Goal: Answer question/provide support: Share knowledge or assist other users

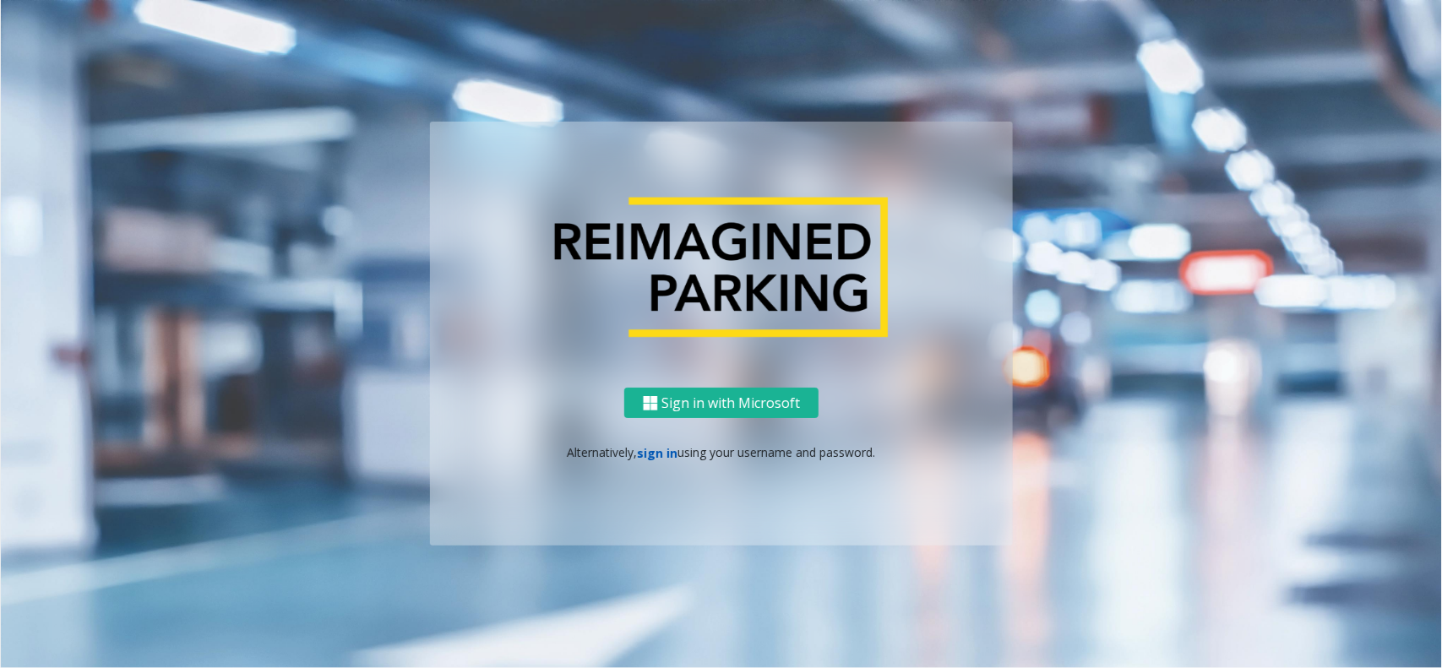
click at [648, 458] on link "sign in" at bounding box center [658, 453] width 41 height 16
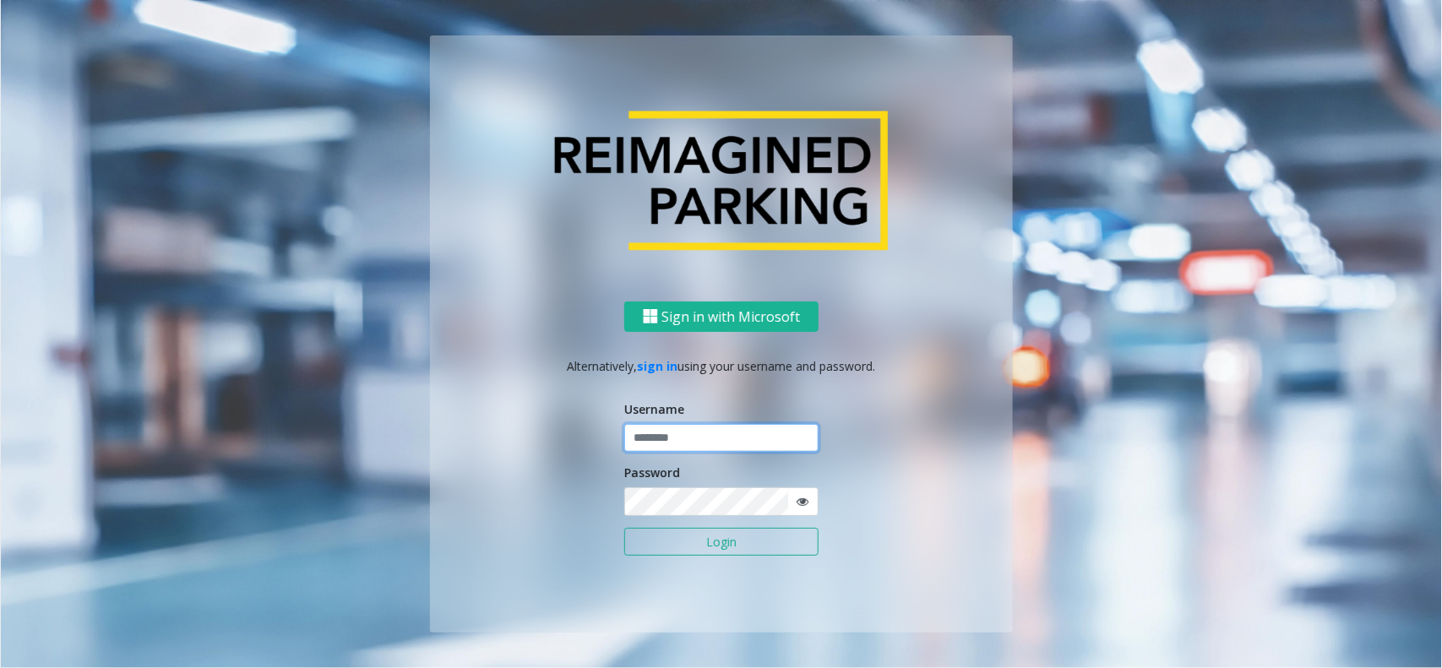
click at [702, 437] on input "text" at bounding box center [721, 438] width 194 height 29
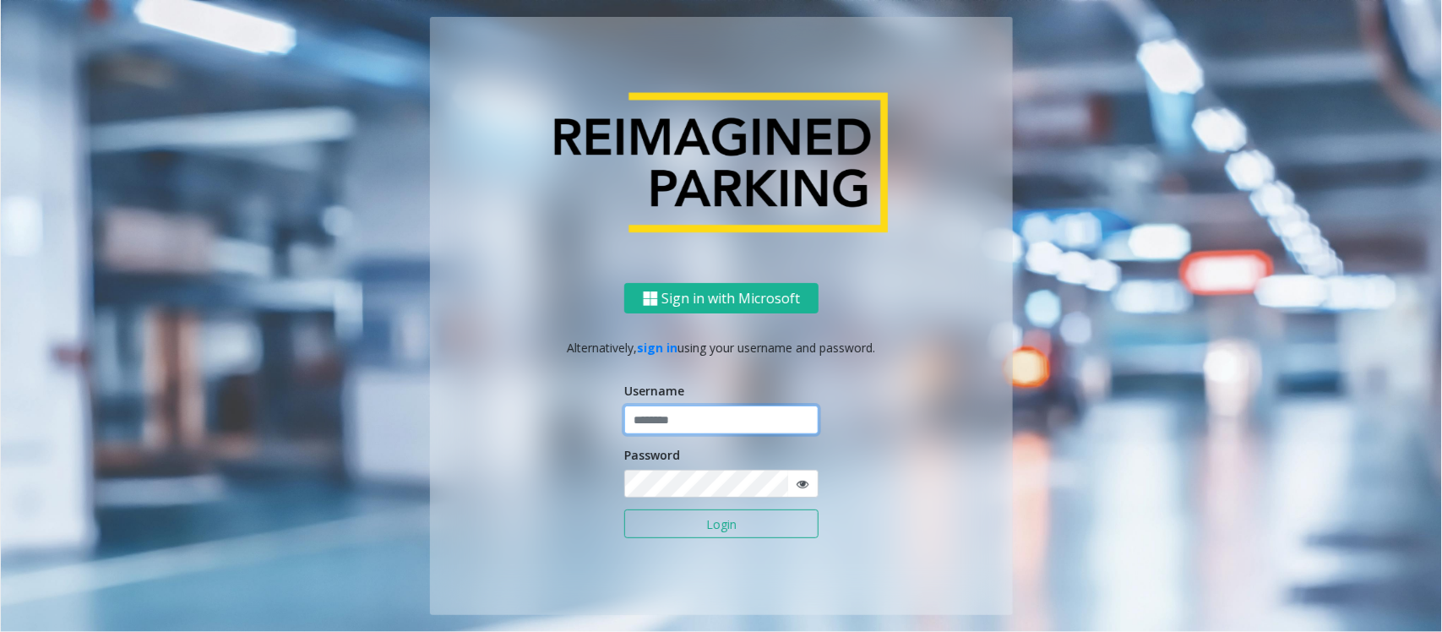
click at [719, 415] on input "text" at bounding box center [721, 419] width 194 height 29
click at [716, 425] on input "text" at bounding box center [721, 419] width 194 height 29
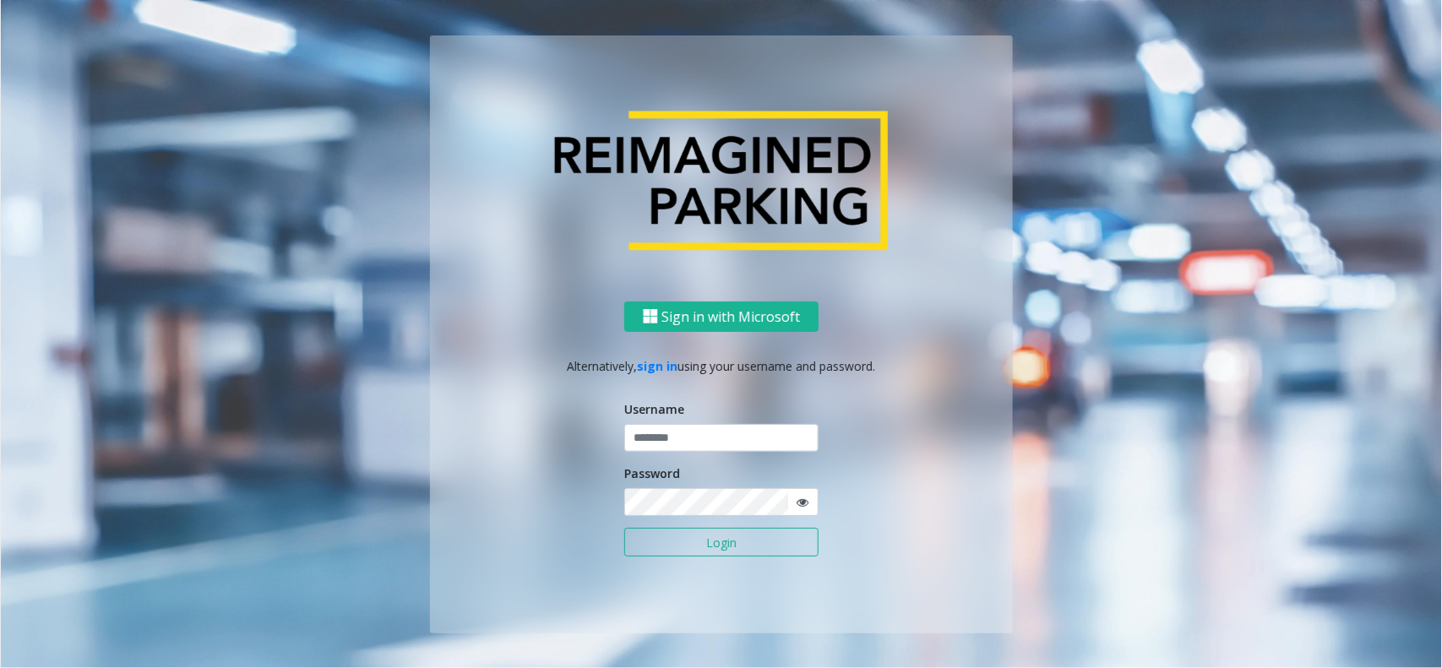
click at [682, 422] on div "Username" at bounding box center [721, 426] width 194 height 52
click at [913, 464] on div "Sign in with Microsoft Alternatively, sign in using your username and password.…" at bounding box center [721, 467] width 583 height 332
click at [681, 432] on input "text" at bounding box center [721, 438] width 194 height 29
click at [668, 449] on input "text" at bounding box center [721, 438] width 194 height 29
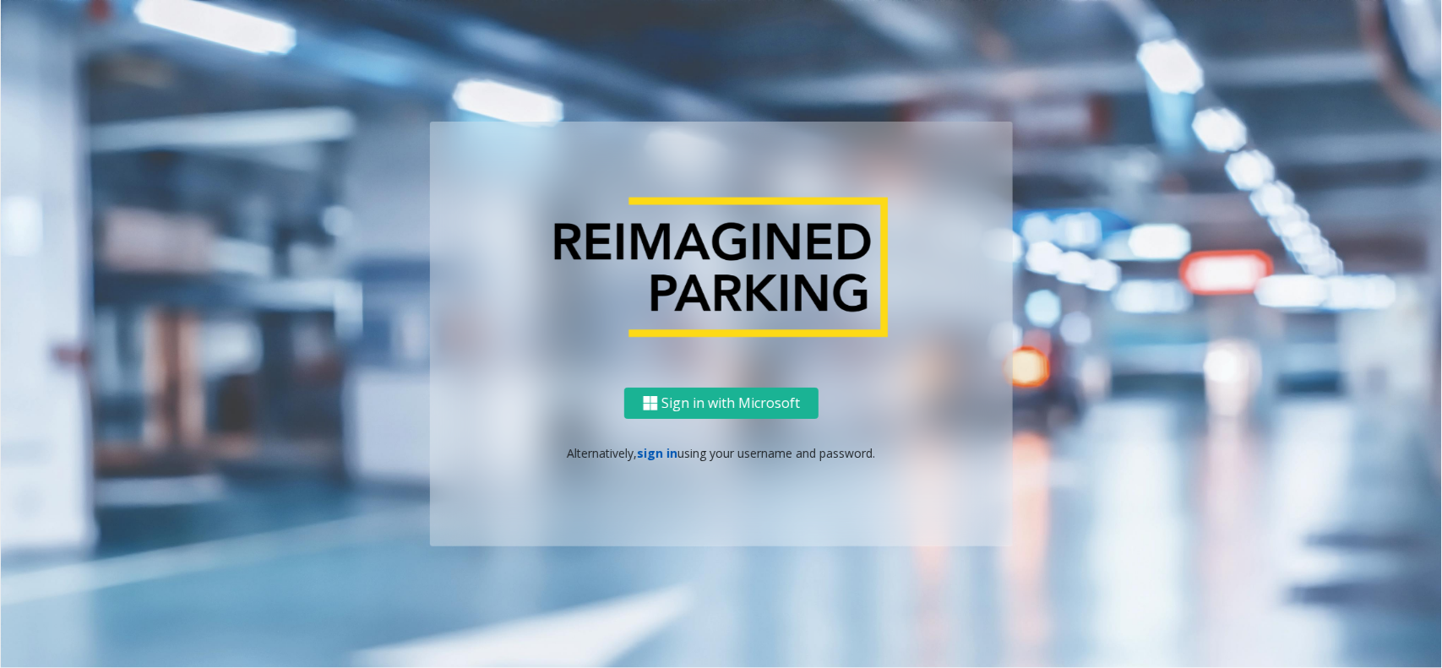
click at [660, 456] on link "sign in" at bounding box center [658, 453] width 41 height 16
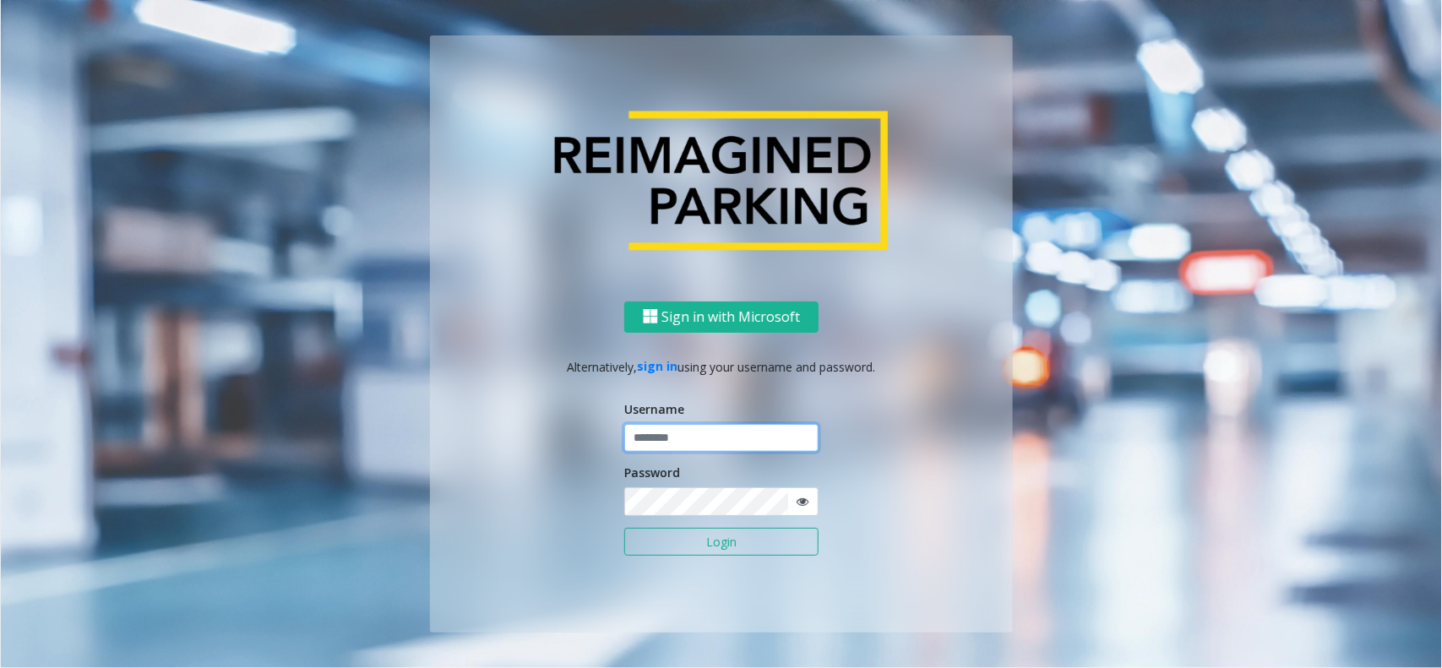
type input "**********"
click at [689, 547] on button "Login" at bounding box center [721, 542] width 194 height 29
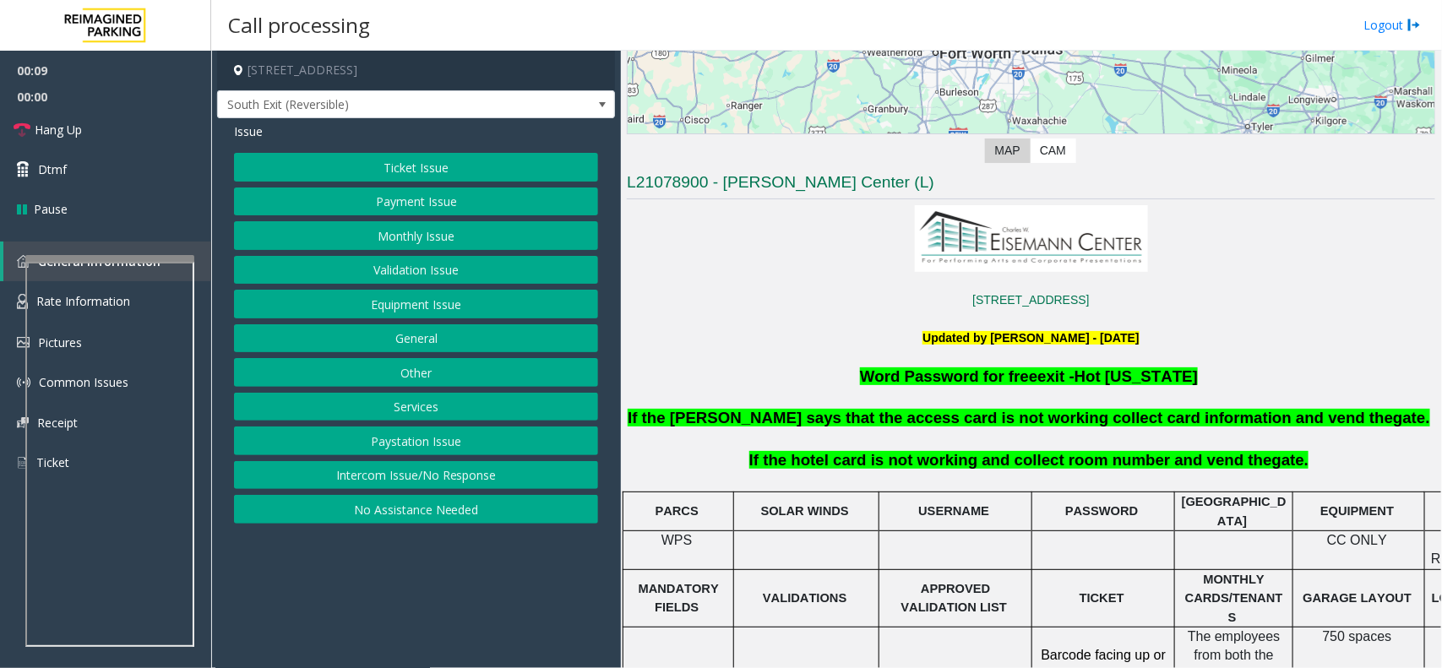
scroll to position [317, 0]
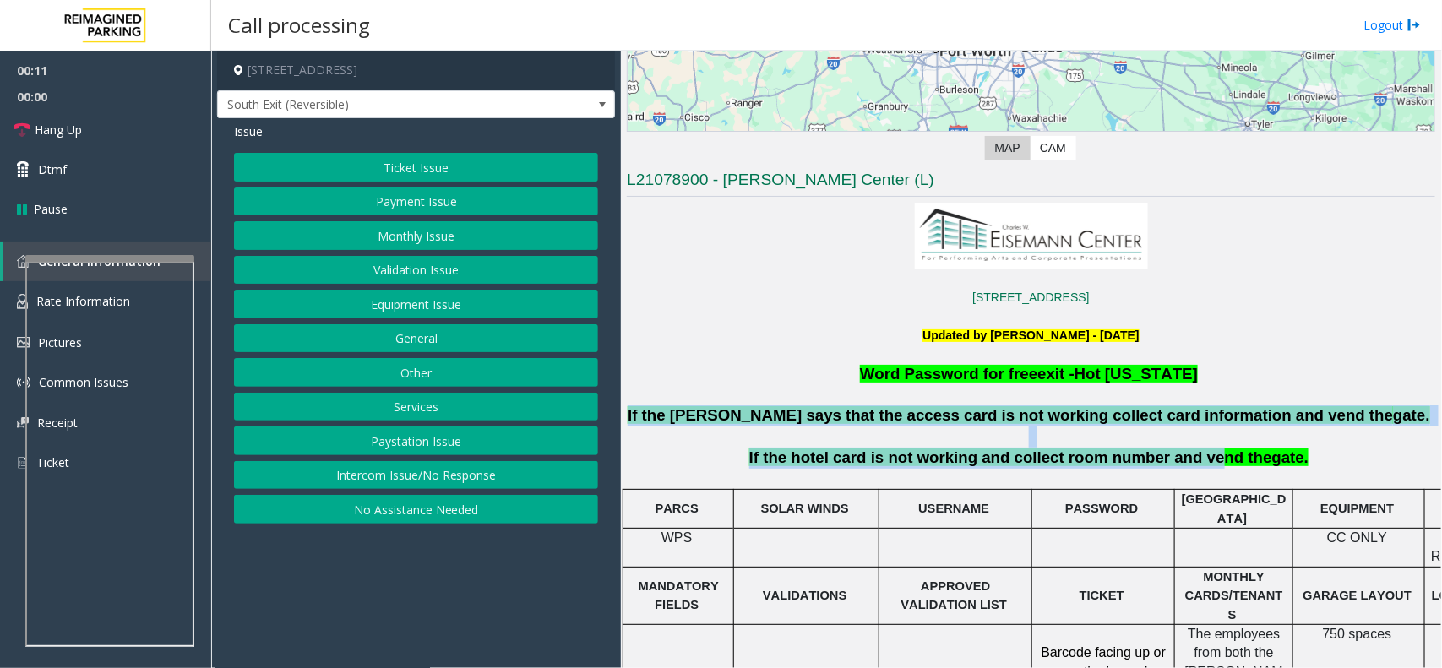
drag, startPoint x: 699, startPoint y: 415, endPoint x: 1199, endPoint y: 454, distance: 501.5
click at [9, 133] on link "Hang Up" at bounding box center [105, 130] width 211 height 40
drag, startPoint x: 404, startPoint y: 466, endPoint x: 410, endPoint y: 388, distance: 78.0
click at [404, 466] on button "Intercom Issue/No Response" at bounding box center [416, 475] width 364 height 29
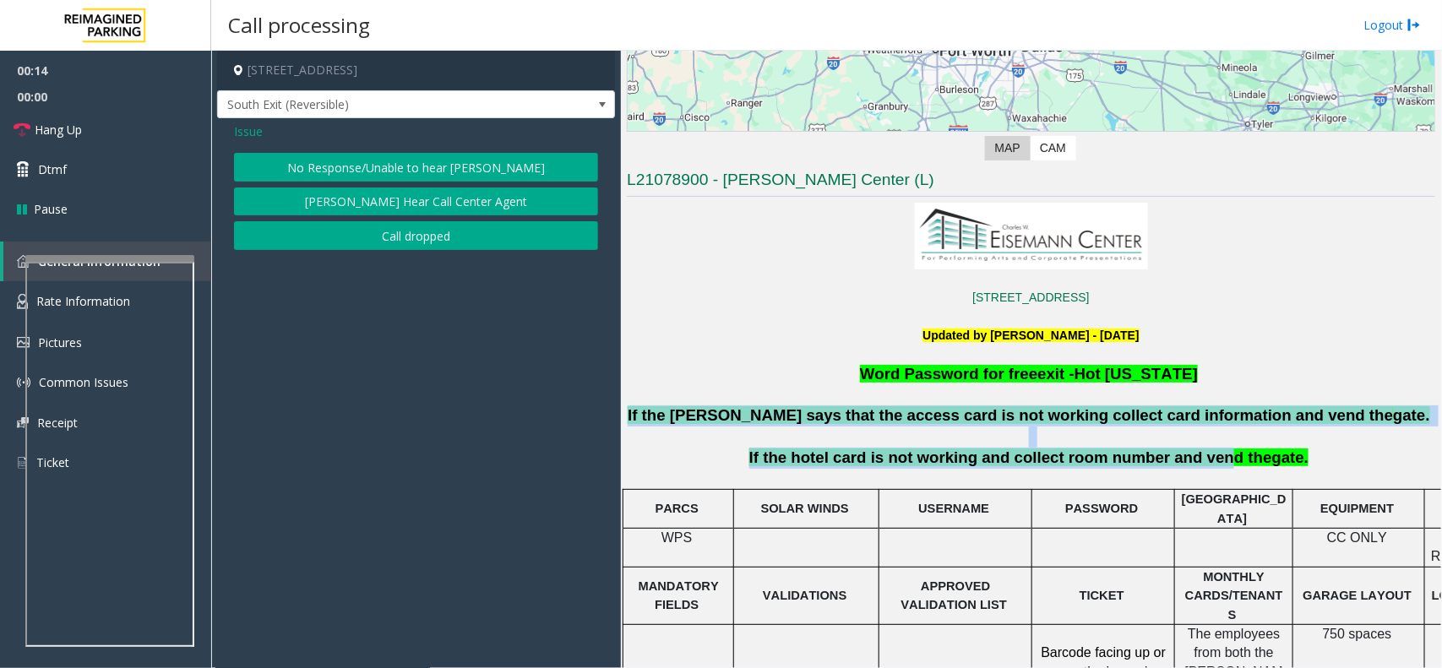
click at [424, 165] on button "No Response/Unable to hear parker" at bounding box center [416, 167] width 364 height 29
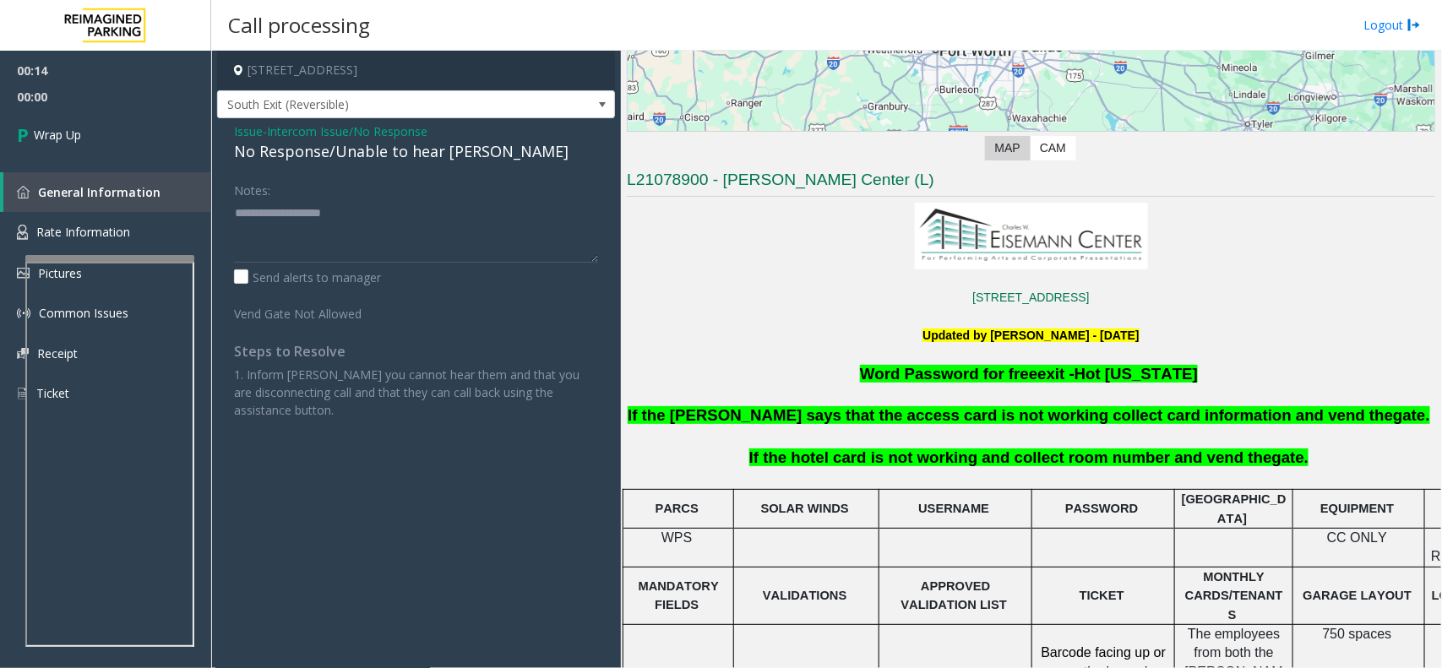
click at [373, 155] on div "No Response/Unable to hear parker" at bounding box center [416, 151] width 364 height 23
type textarea "**********"
click at [22, 89] on span "00:01" at bounding box center [105, 97] width 211 height 26
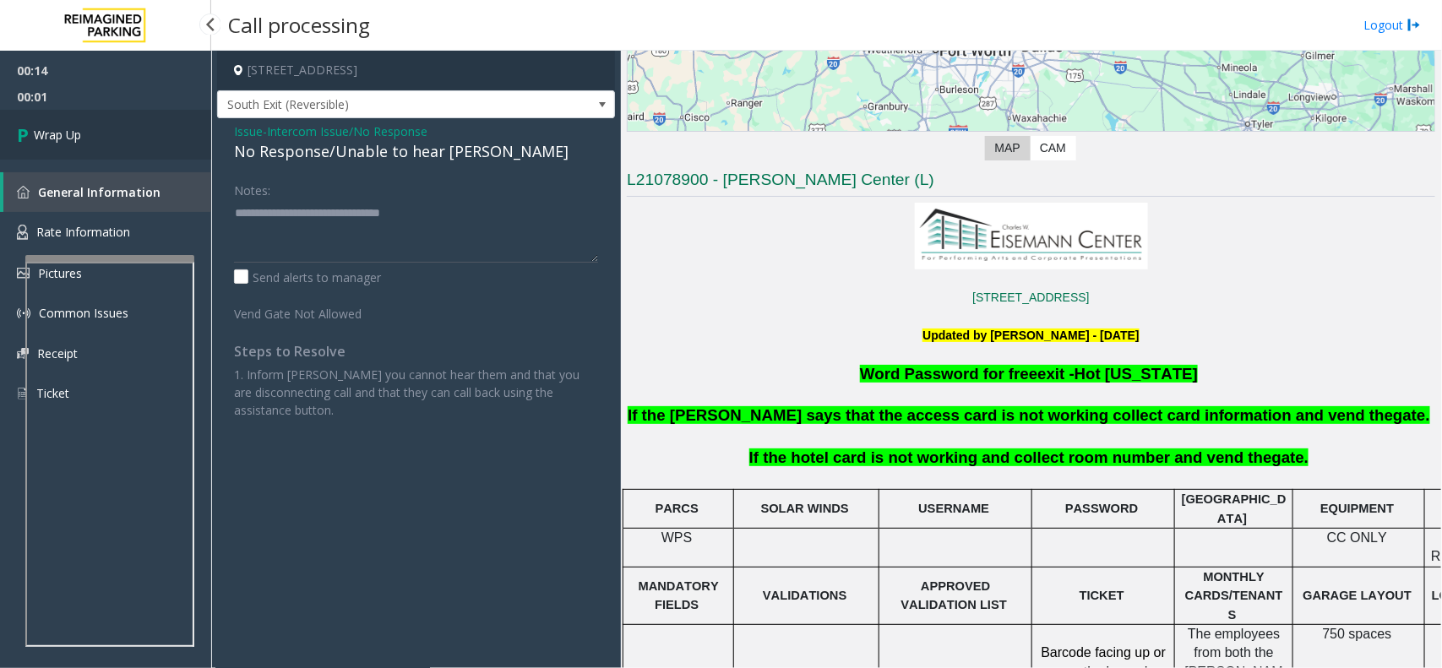
click at [77, 133] on span "Wrap Up" at bounding box center [57, 135] width 47 height 18
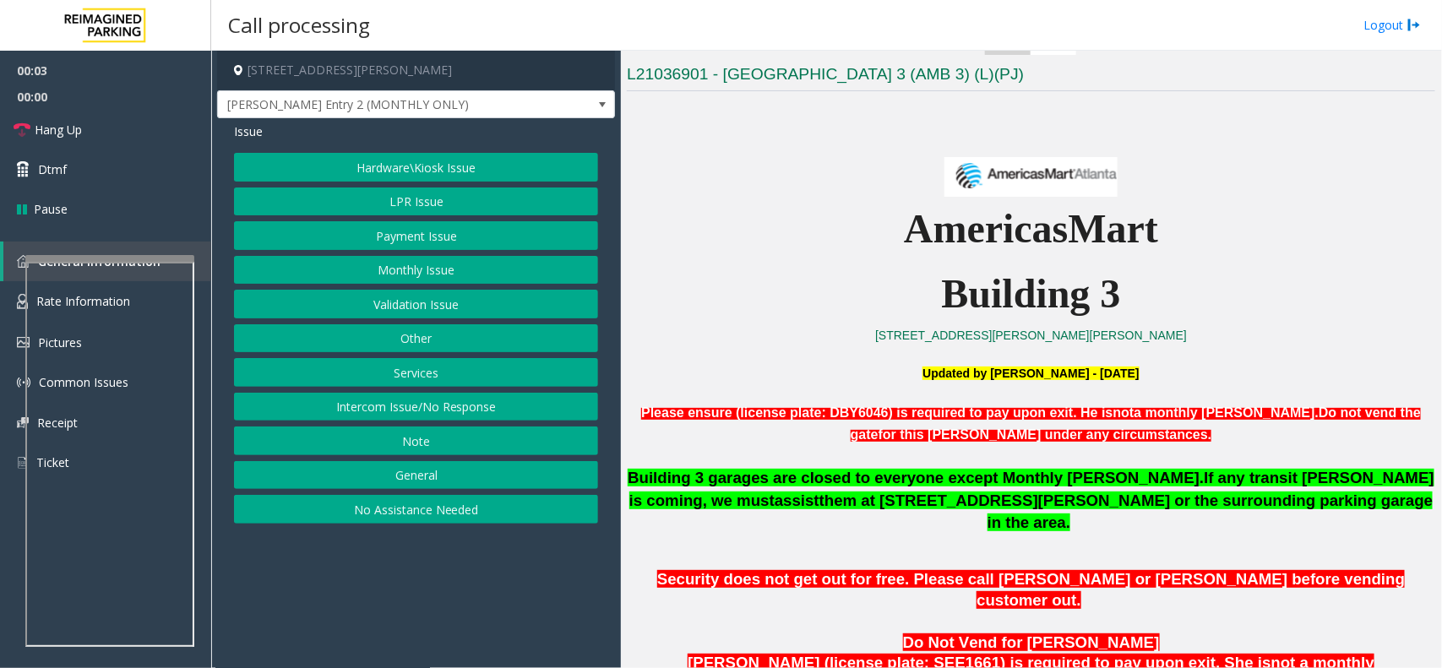
scroll to position [950, 0]
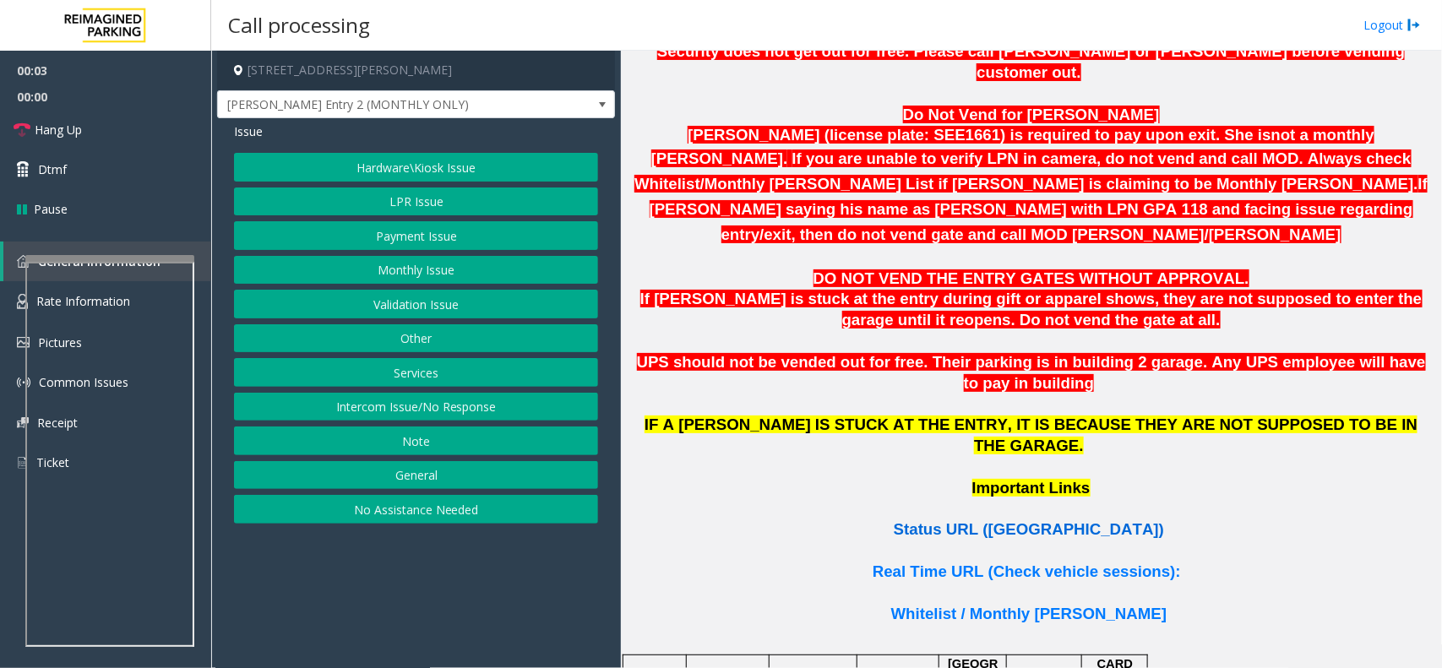
click at [997, 520] on span "Status URL (Vend Gate)" at bounding box center [1028, 529] width 270 height 18
click at [420, 410] on button "Intercom Issue/No Response" at bounding box center [416, 407] width 364 height 29
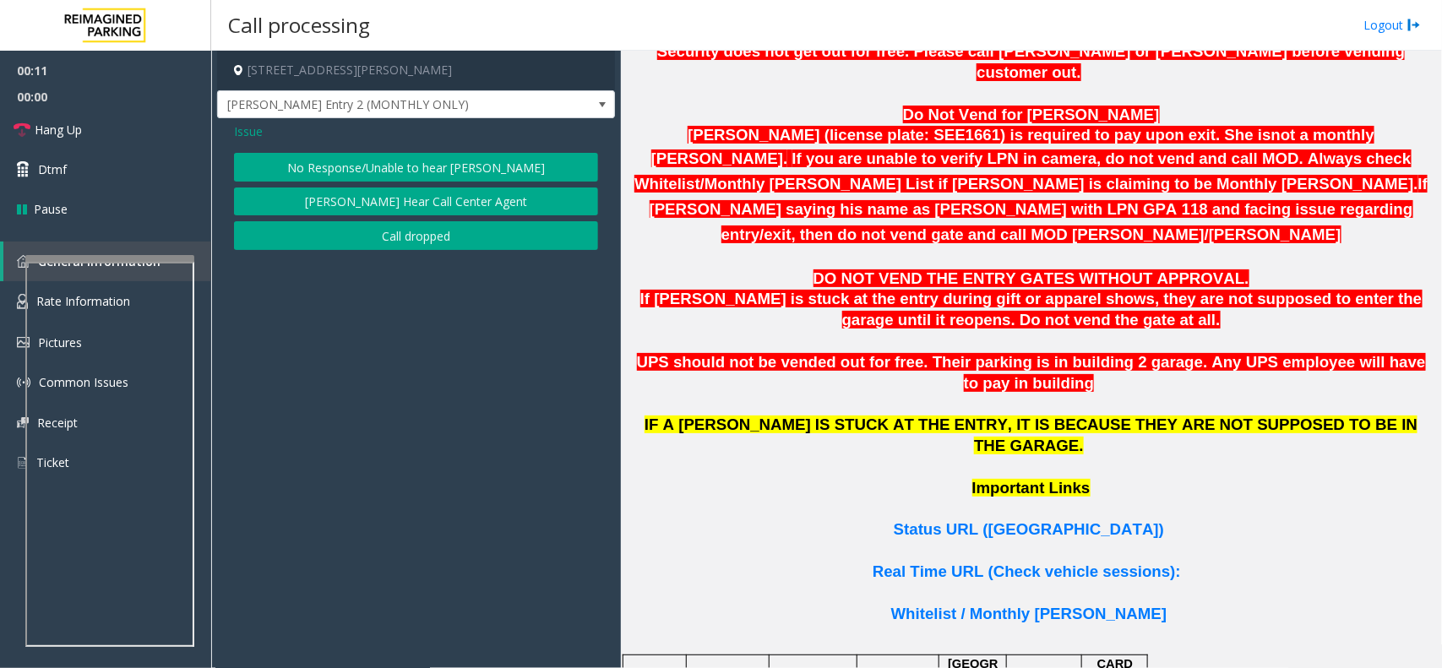
click at [398, 166] on button "No Response/Unable to hear parker" at bounding box center [416, 167] width 364 height 29
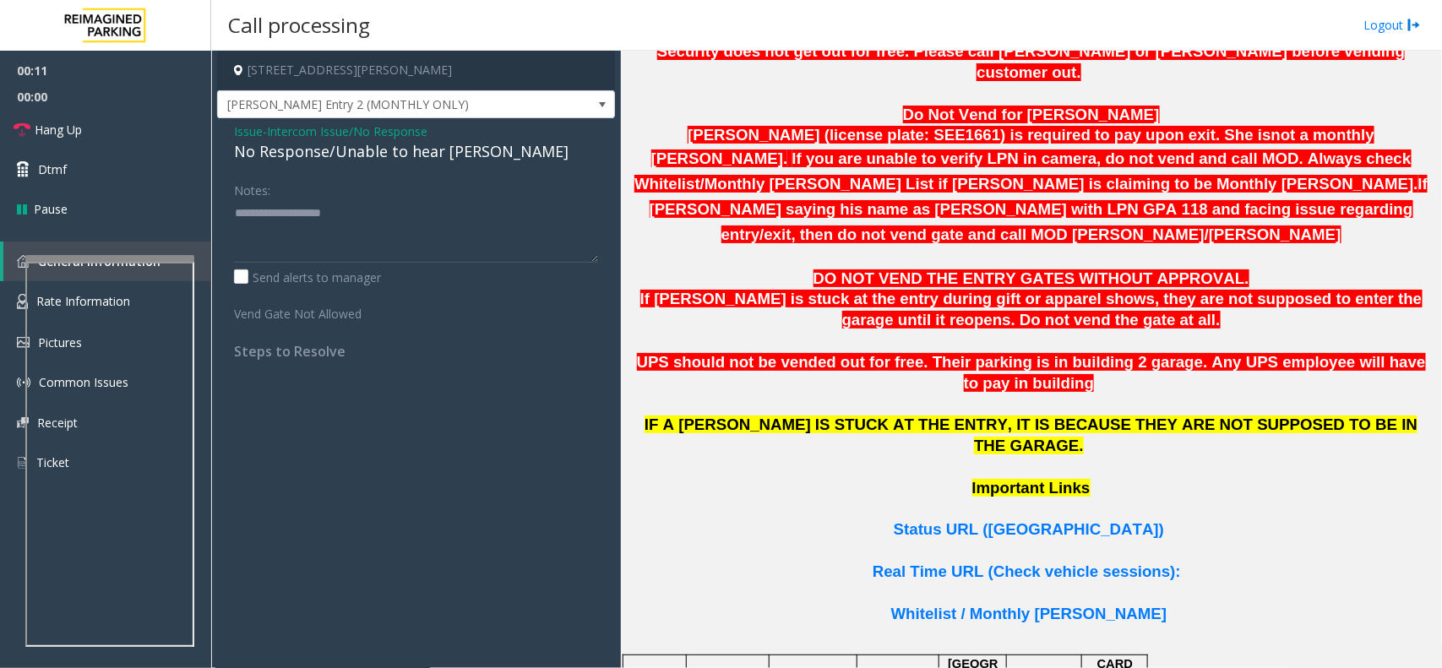
click at [363, 149] on div "No Response/Unable to hear parker" at bounding box center [416, 151] width 364 height 23
type textarea "**********"
click at [69, 129] on span "Hang Up" at bounding box center [58, 130] width 47 height 18
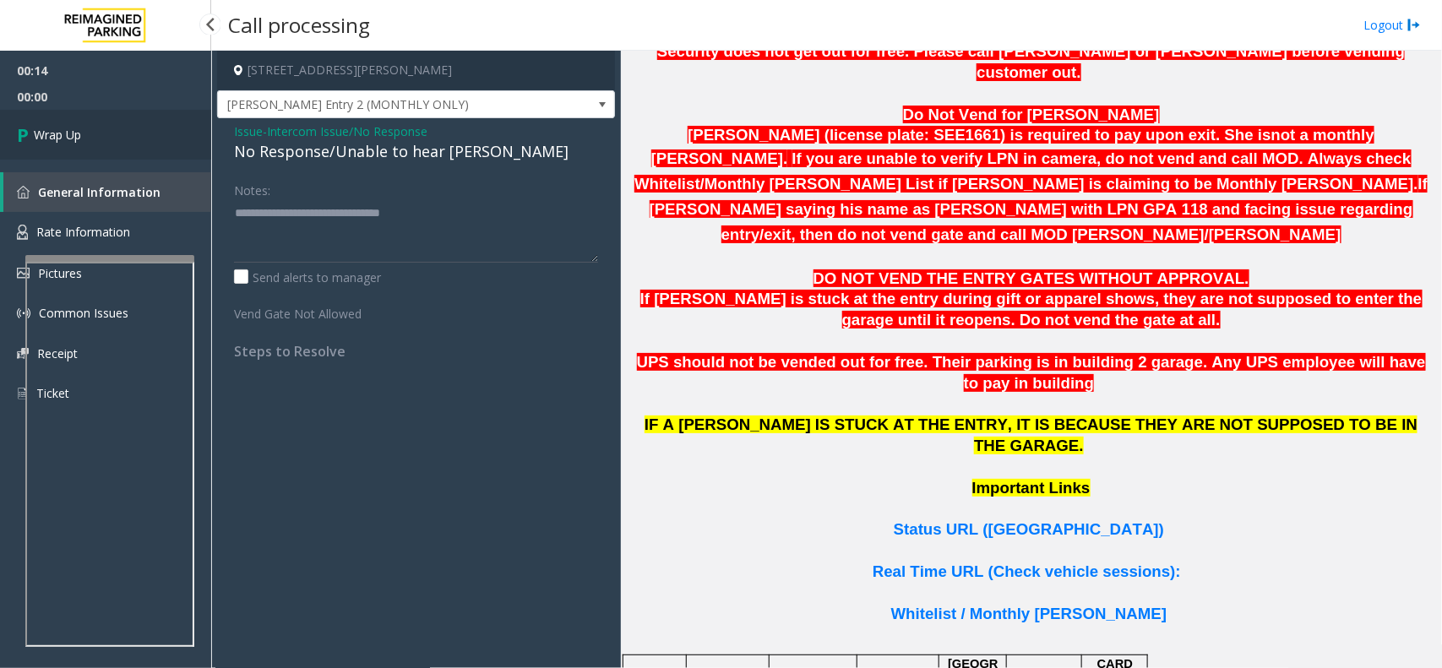
click at [106, 131] on link "Wrap Up" at bounding box center [105, 135] width 211 height 50
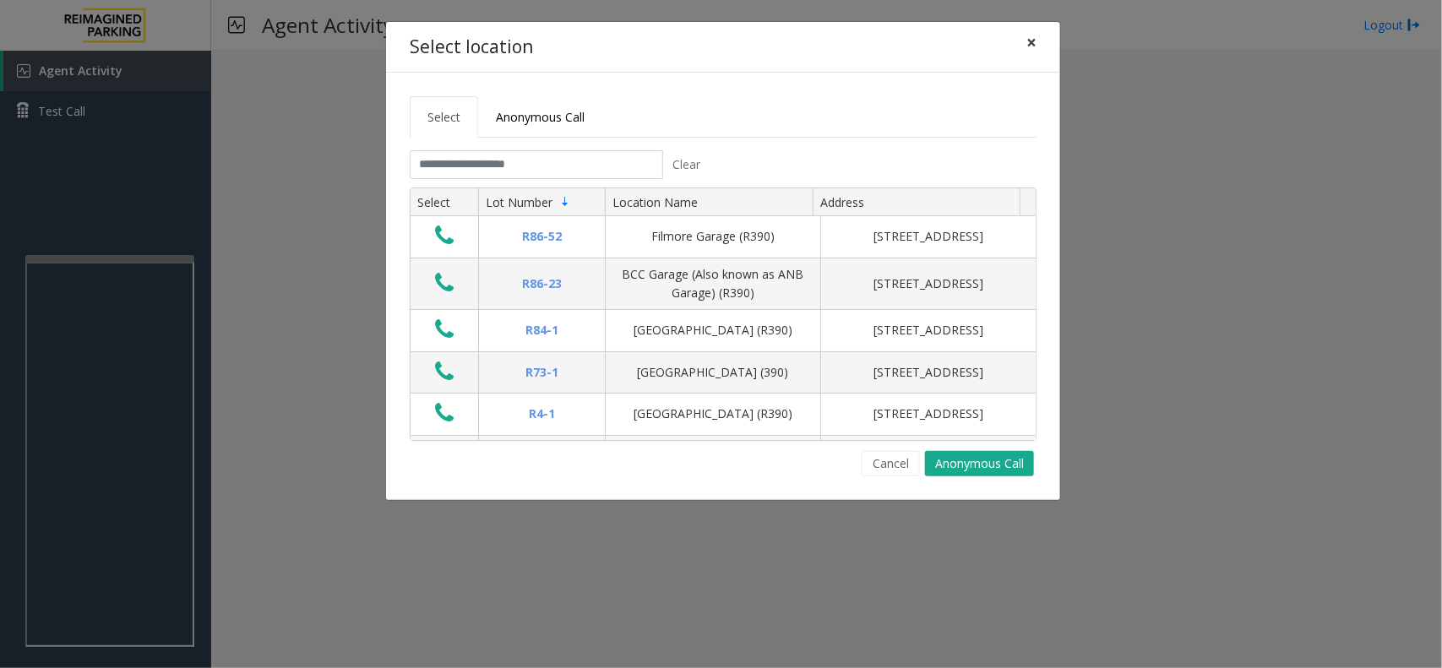
click at [1035, 39] on span "×" at bounding box center [1031, 42] width 10 height 24
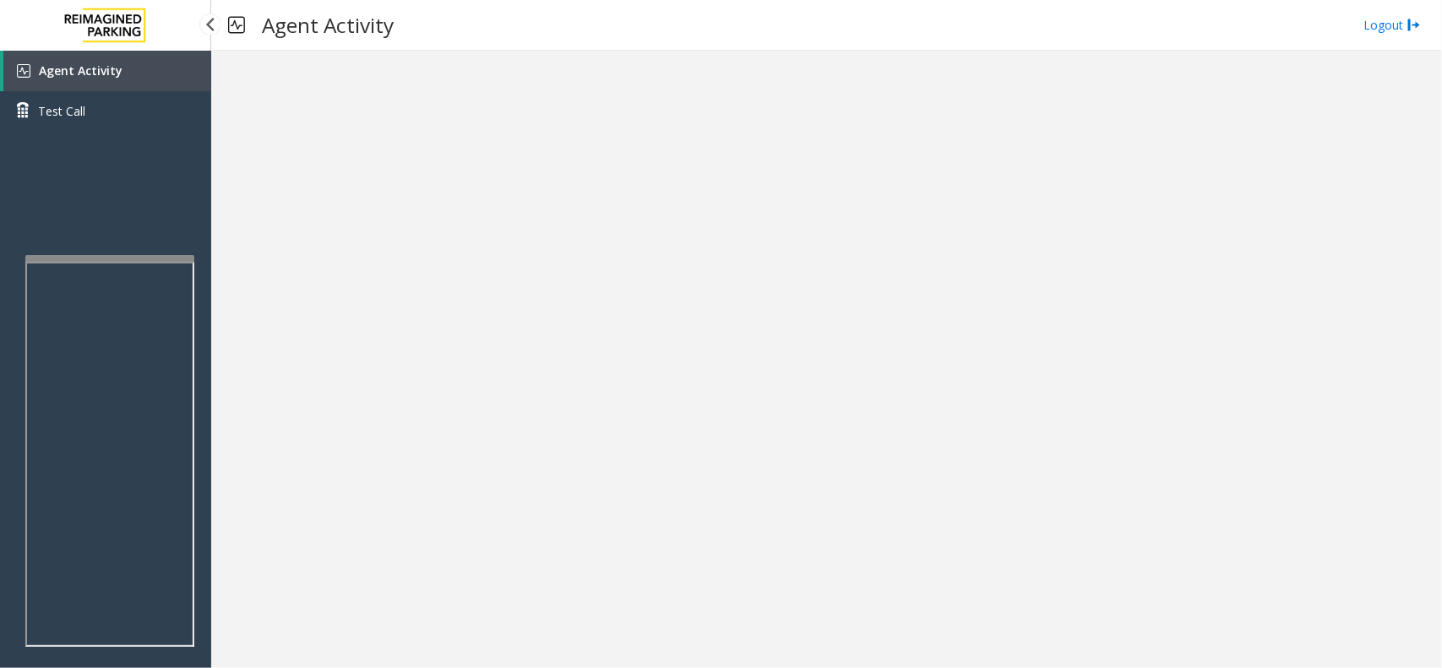
click at [77, 72] on span "Agent Activity" at bounding box center [81, 70] width 84 height 16
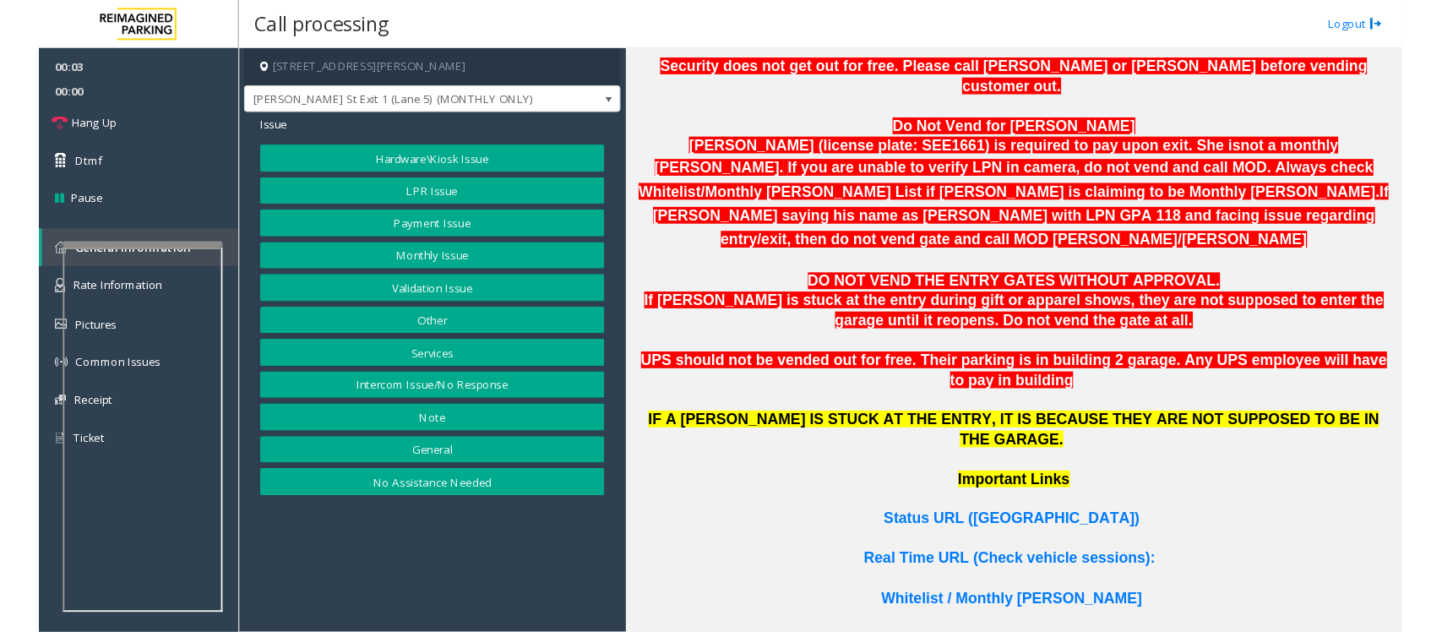
scroll to position [1056, 0]
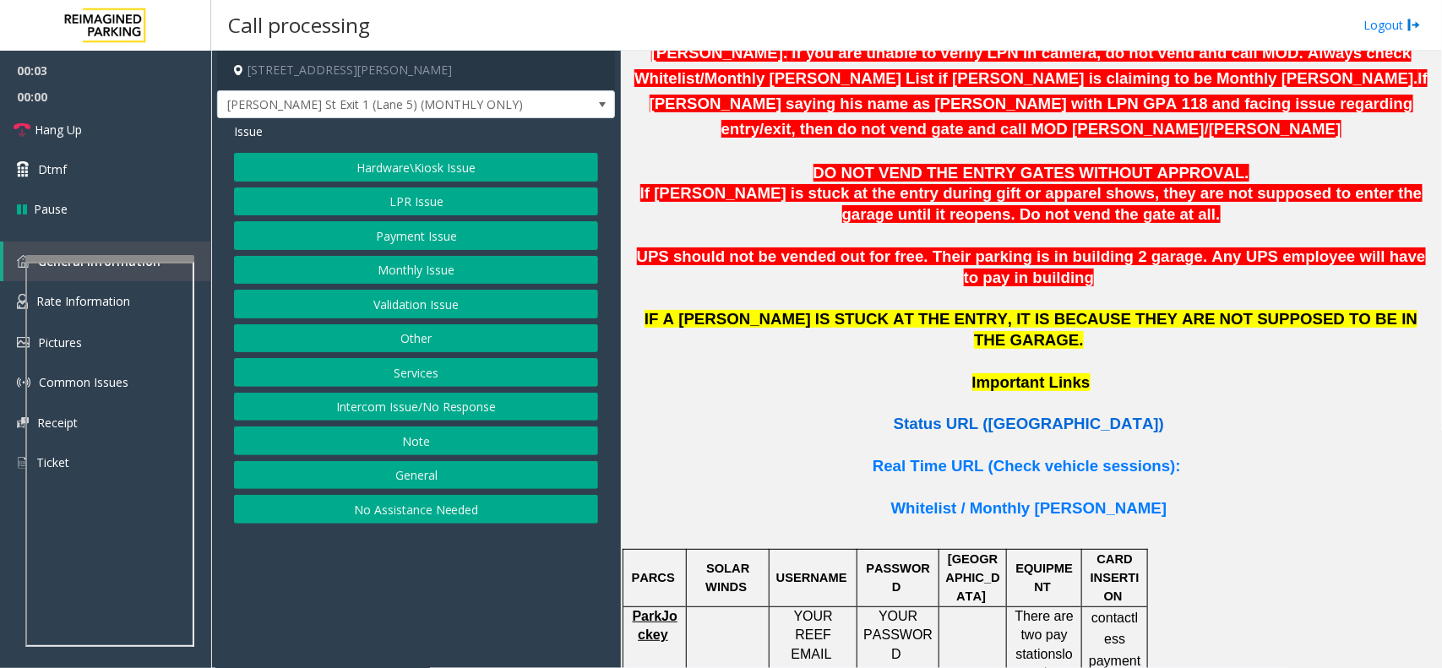
click at [999, 415] on span "Status URL (Vend Gate)" at bounding box center [1028, 424] width 270 height 18
click at [399, 191] on button "LPR Issue" at bounding box center [416, 201] width 364 height 29
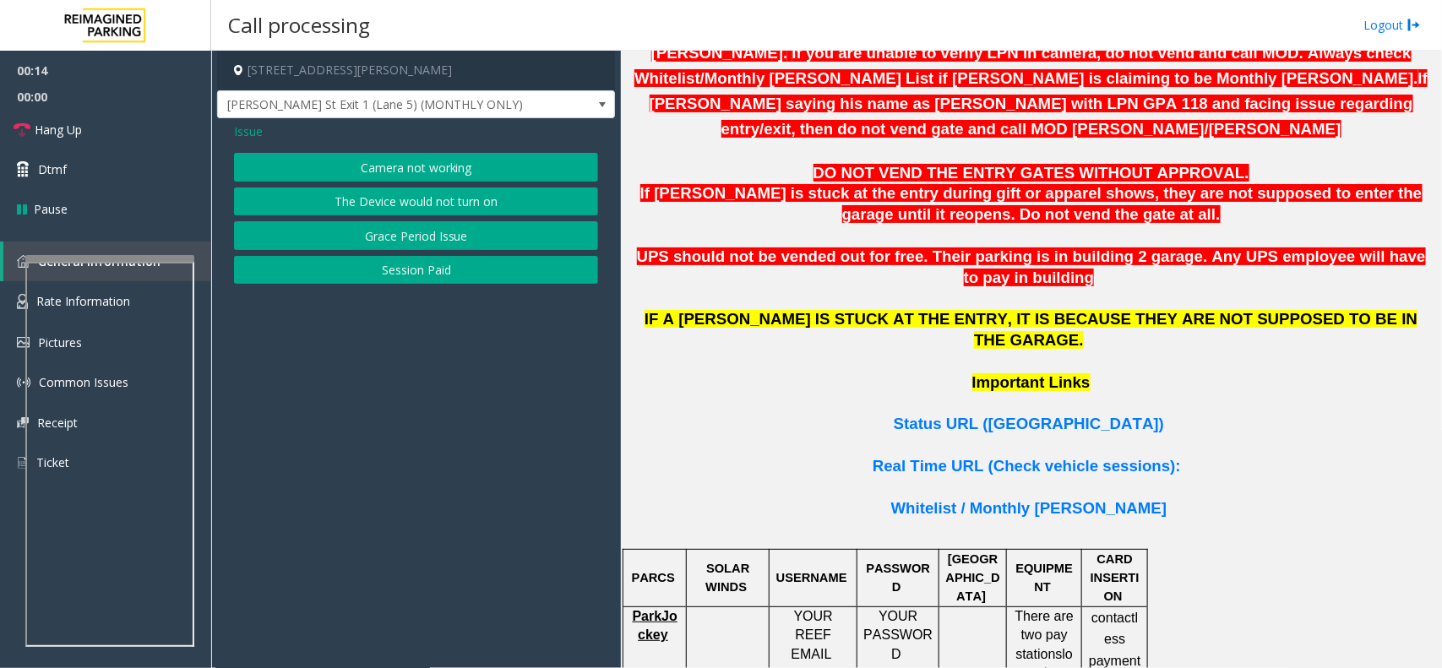
click at [421, 171] on button "Camera not working" at bounding box center [416, 167] width 364 height 29
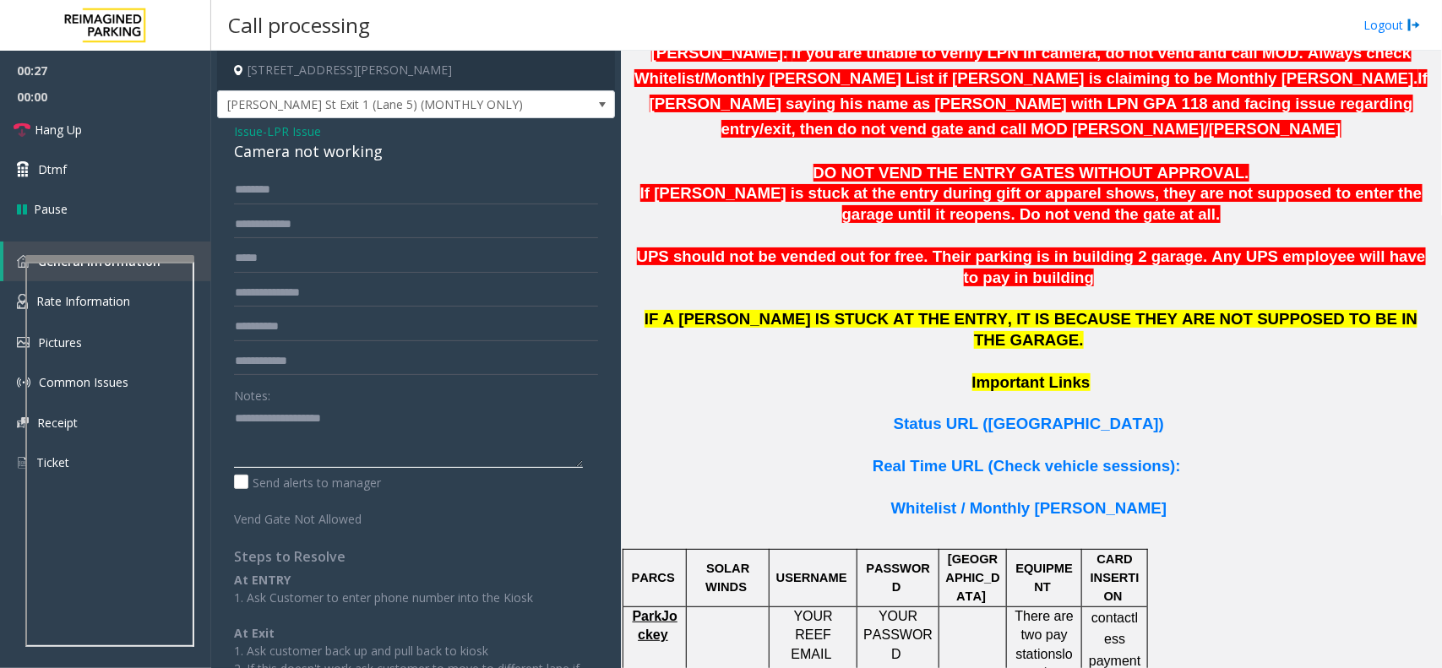
click at [293, 422] on textarea at bounding box center [408, 436] width 349 height 63
paste textarea "**********"
click at [319, 150] on div "Camera not working" at bounding box center [416, 151] width 364 height 23
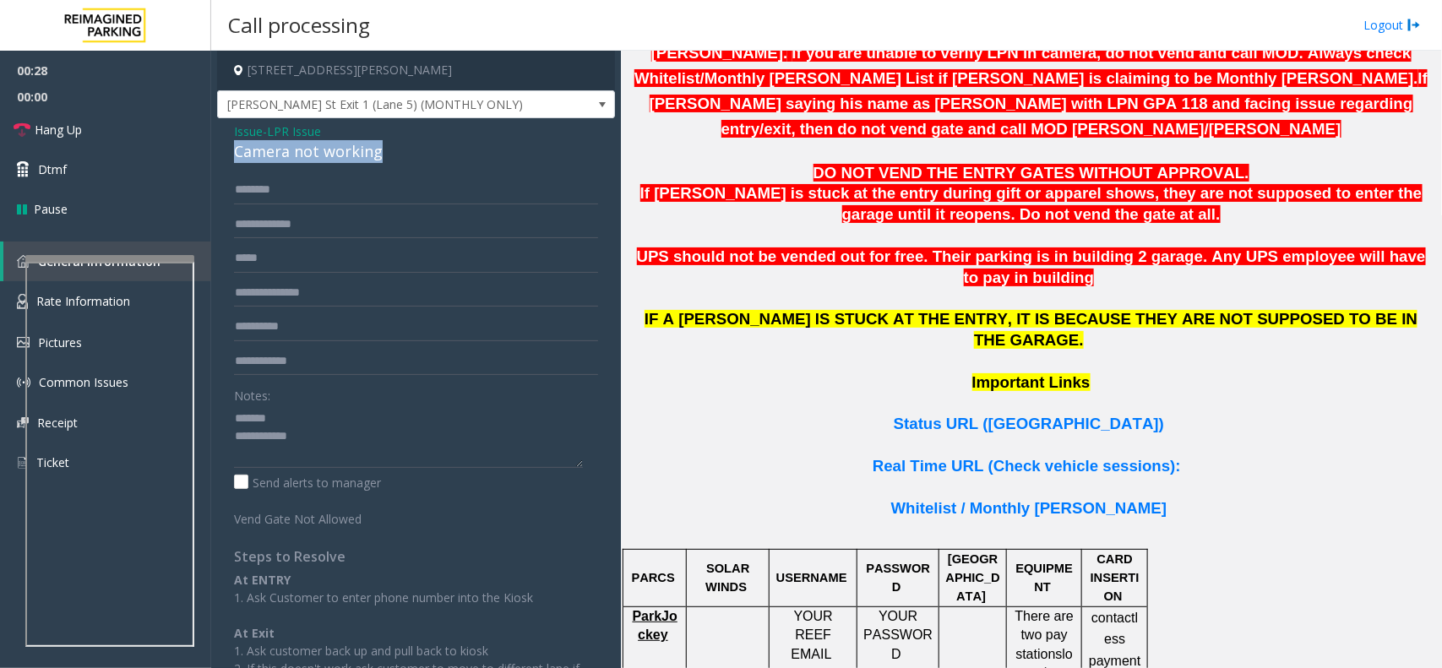
copy div "Camera not working"
click at [314, 419] on textarea at bounding box center [408, 436] width 349 height 63
paste textarea "**********"
click at [330, 437] on textarea at bounding box center [408, 436] width 349 height 63
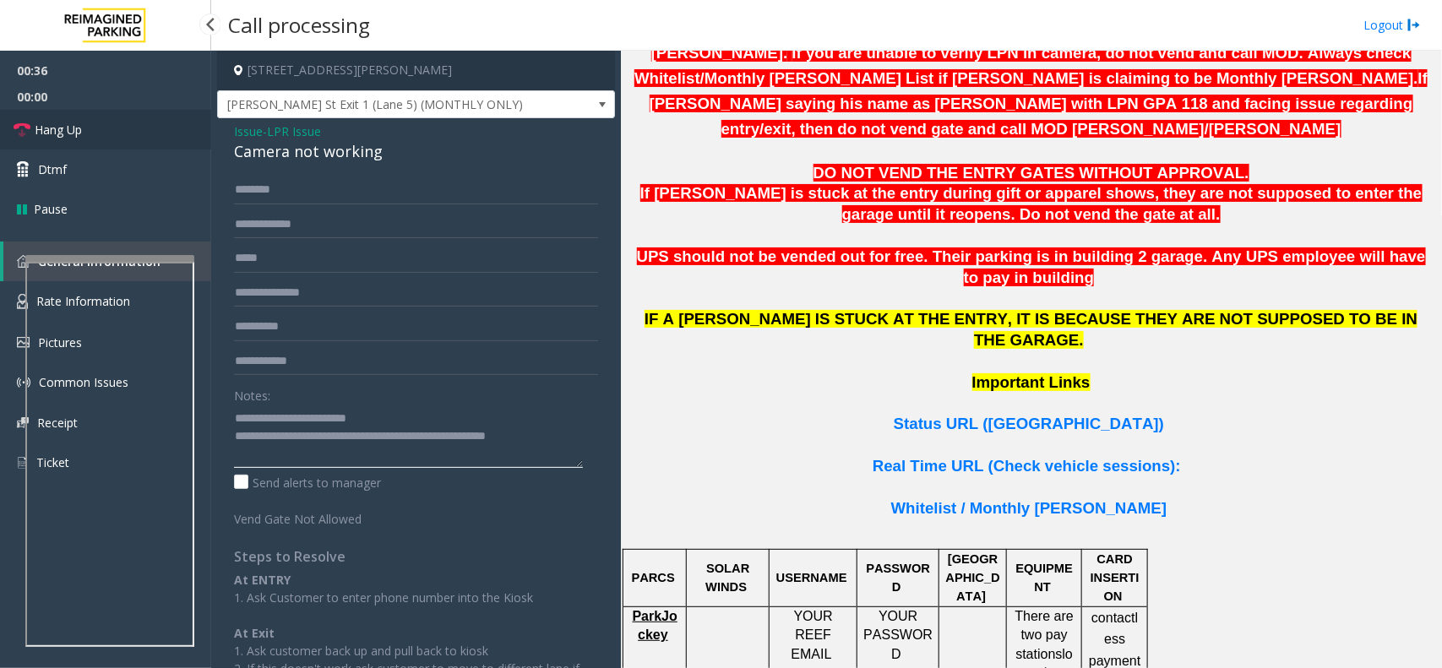
type textarea "**********"
click at [73, 114] on link "Hang Up" at bounding box center [105, 130] width 211 height 40
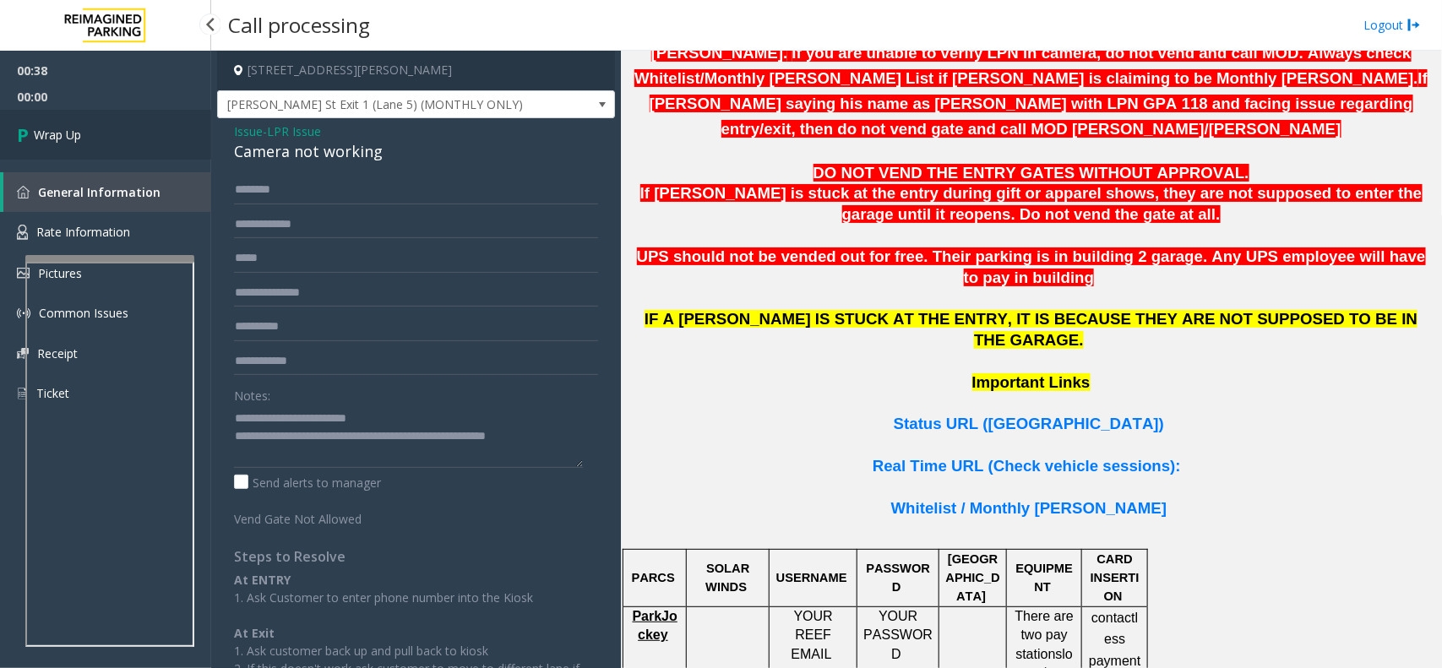
click at [152, 111] on link "Wrap Up" at bounding box center [105, 135] width 211 height 50
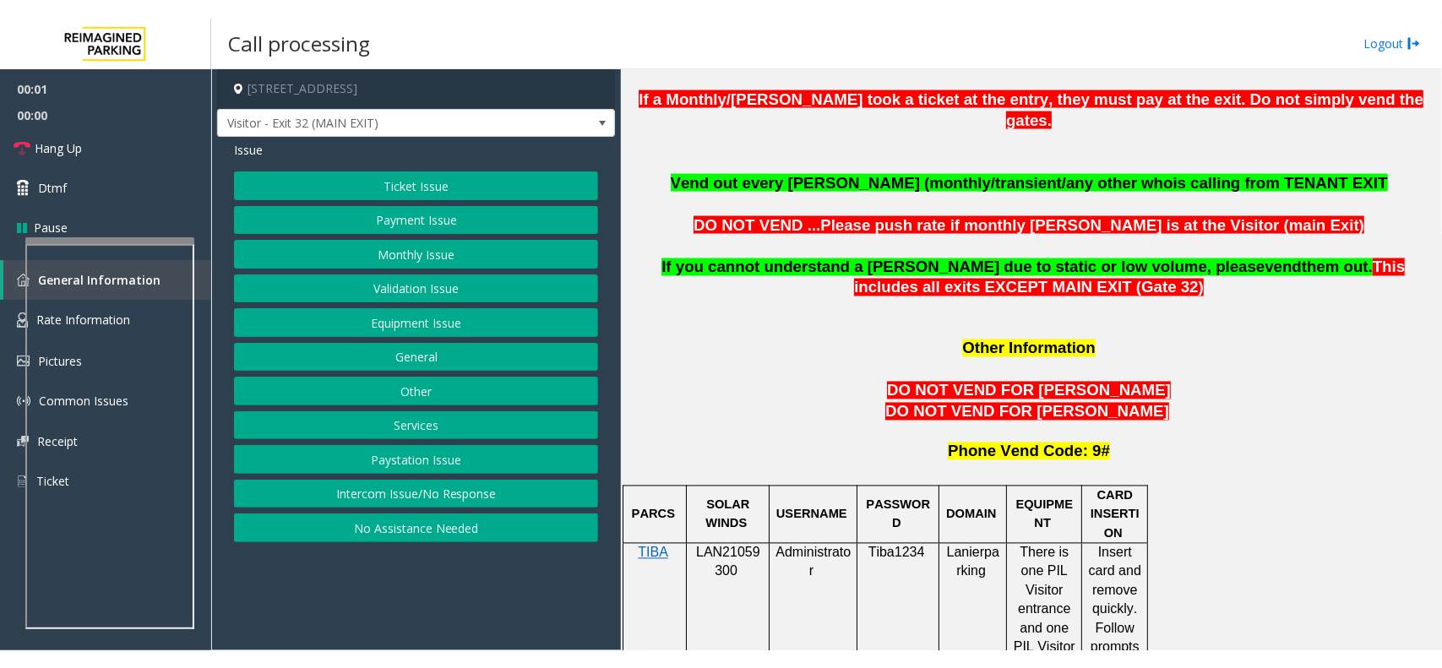
scroll to position [1478, 0]
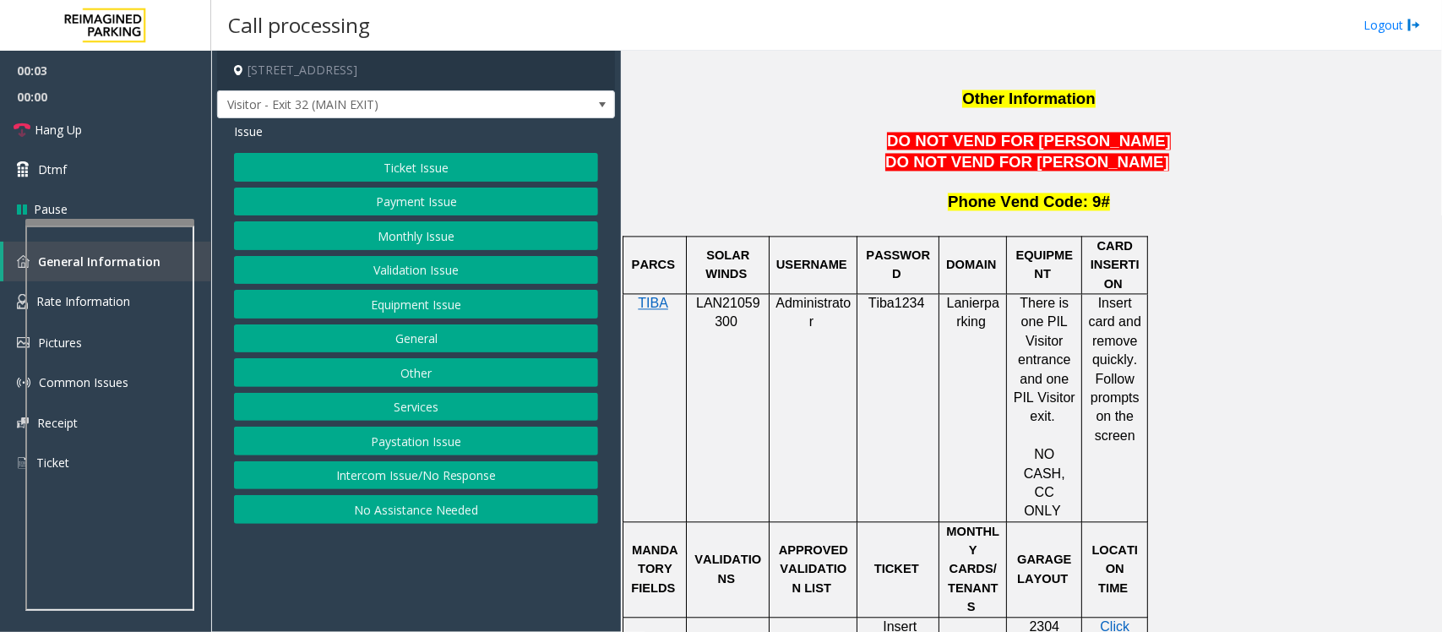
click at [723, 296] on span "LAN21059300" at bounding box center [728, 312] width 64 height 33
copy p "LAN21059300"
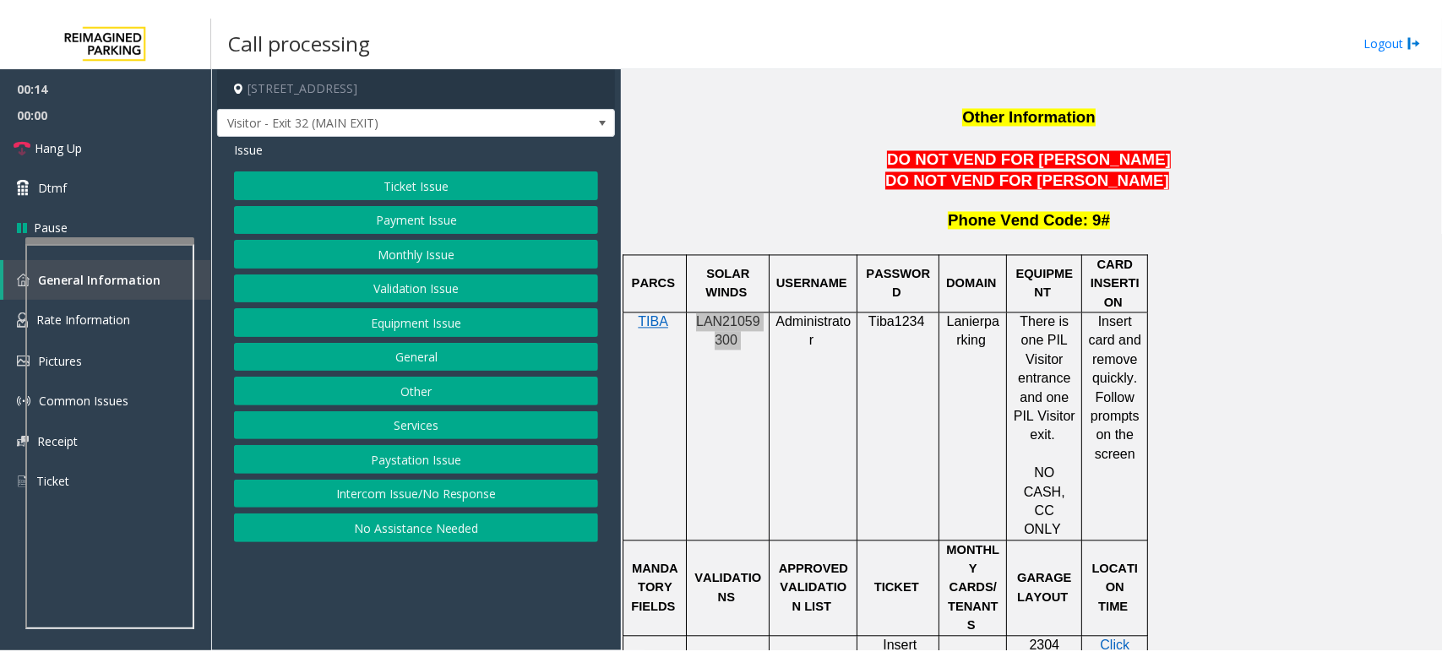
scroll to position [1496, 0]
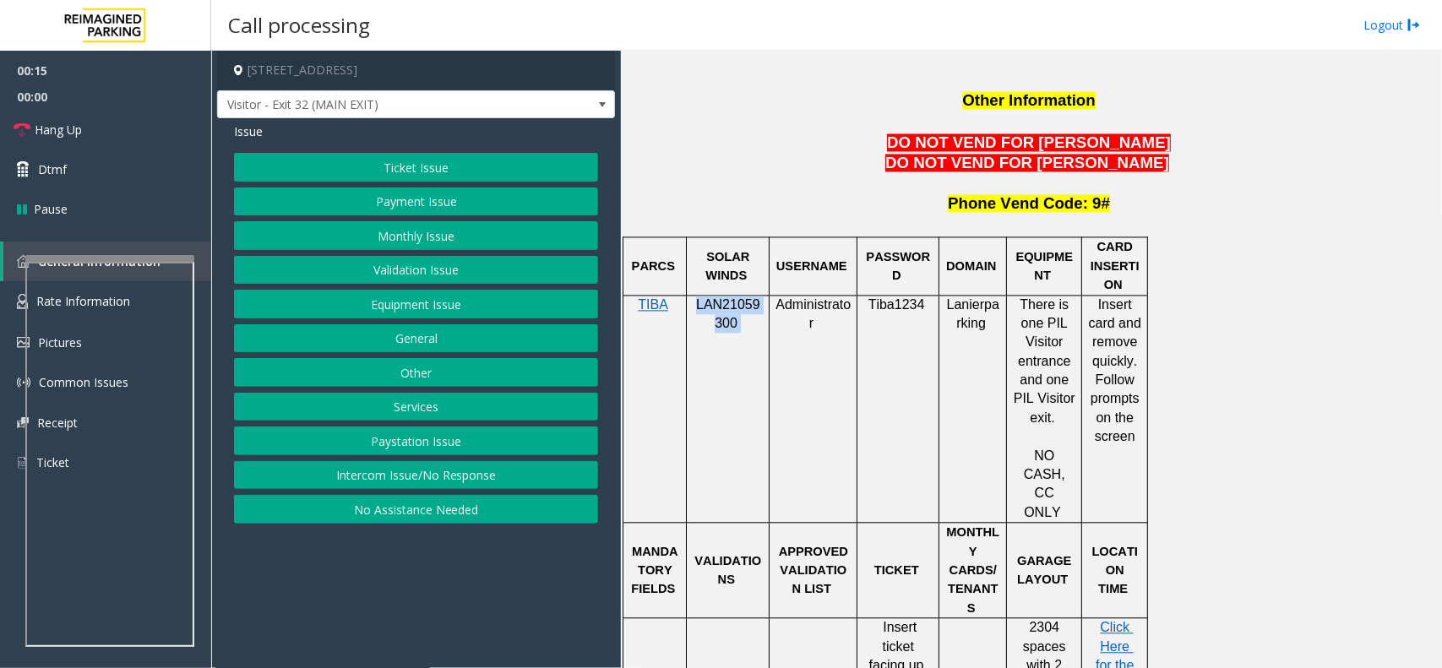
click at [477, 190] on button "Payment Issue" at bounding box center [416, 201] width 364 height 29
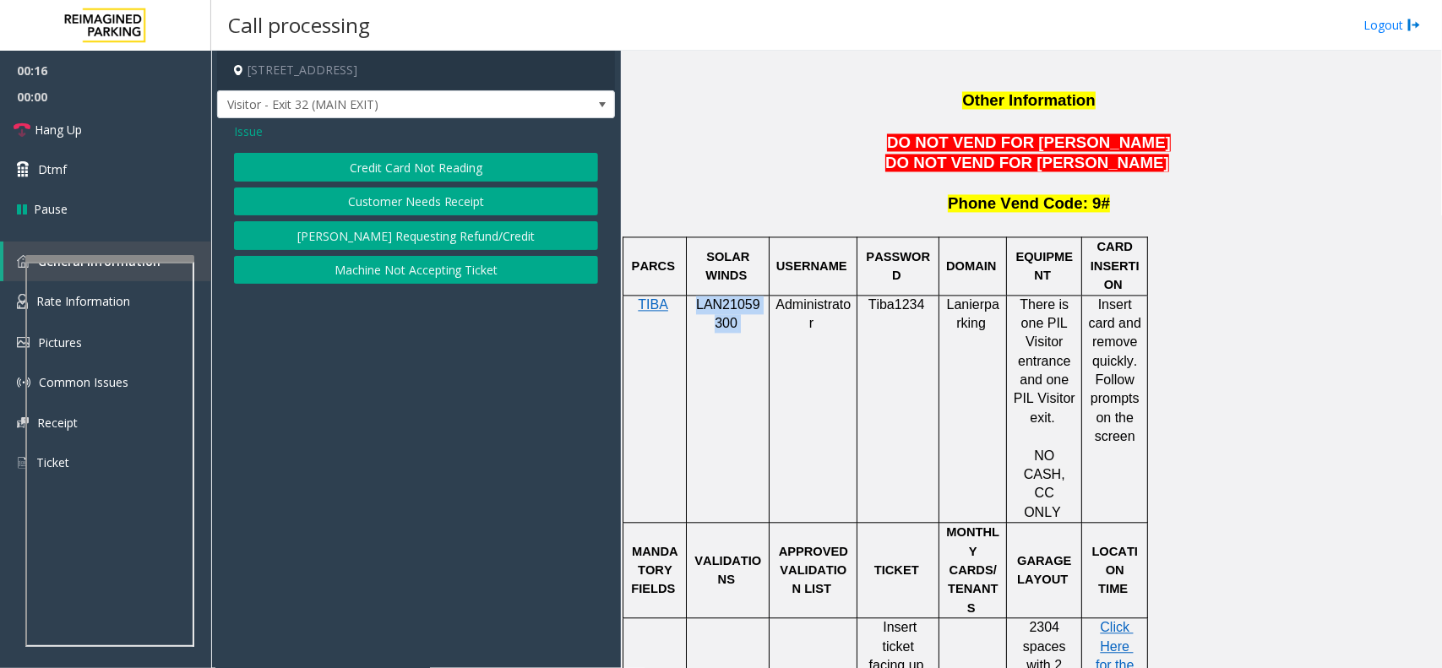
click at [459, 171] on button "Credit Card Not Reading" at bounding box center [416, 167] width 364 height 29
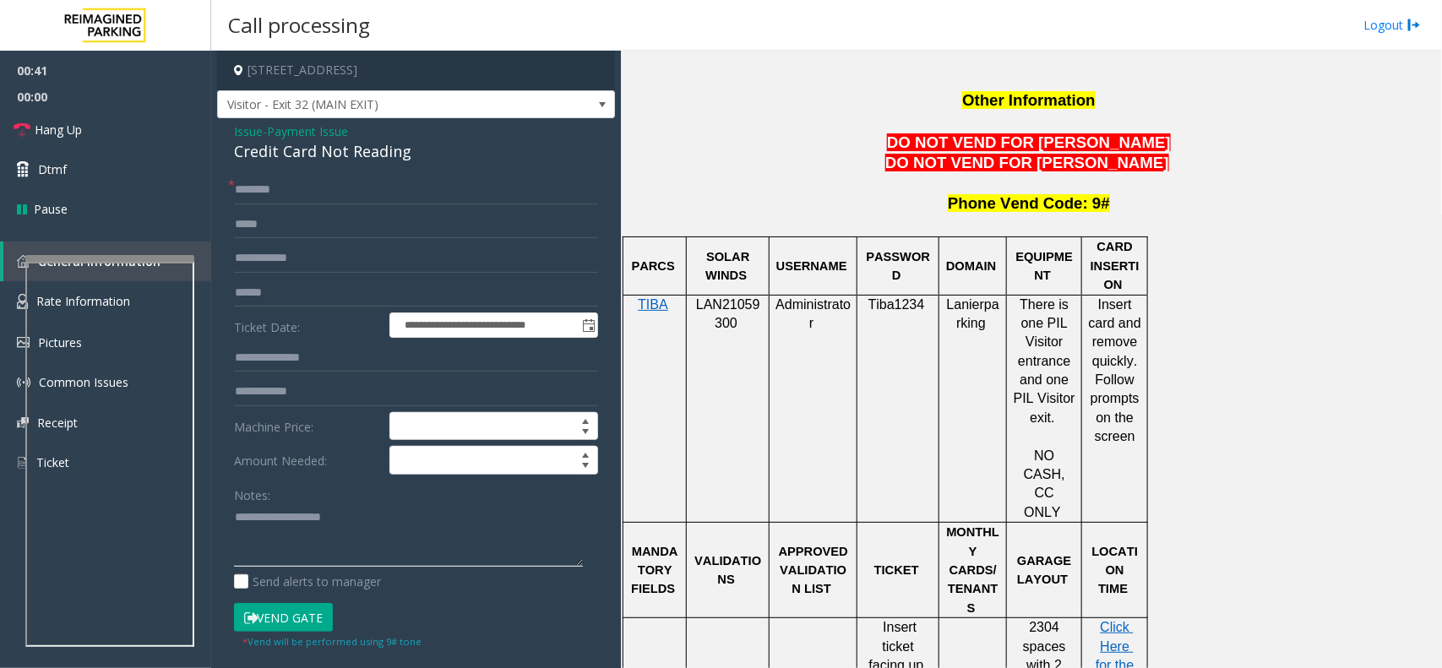
click at [288, 536] on textarea at bounding box center [408, 535] width 349 height 63
paste textarea "**********"
click at [345, 149] on div "Credit Card Not Reading" at bounding box center [416, 151] width 364 height 23
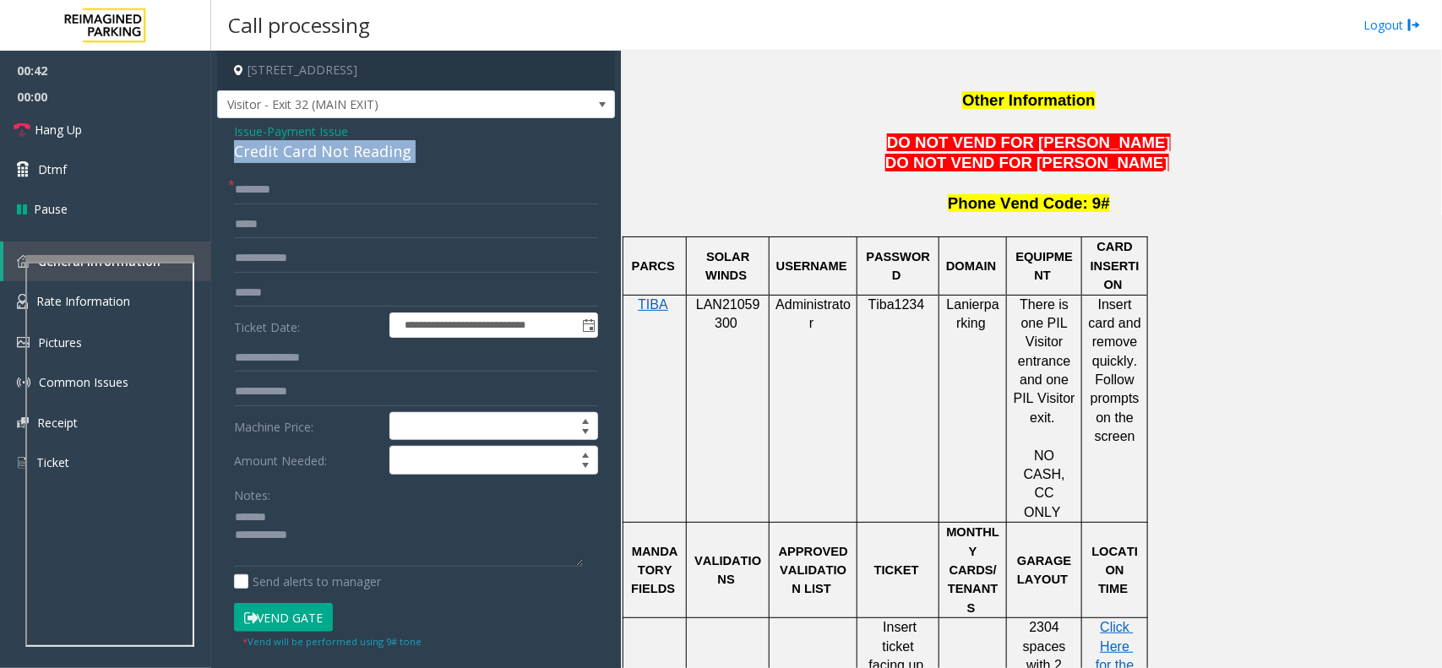
copy div "Credit Card Not Reading"
click at [283, 494] on div "Notes:" at bounding box center [416, 524] width 364 height 87
click at [298, 517] on textarea at bounding box center [408, 535] width 349 height 63
paste textarea "**********"
click at [366, 553] on textarea at bounding box center [408, 535] width 349 height 63
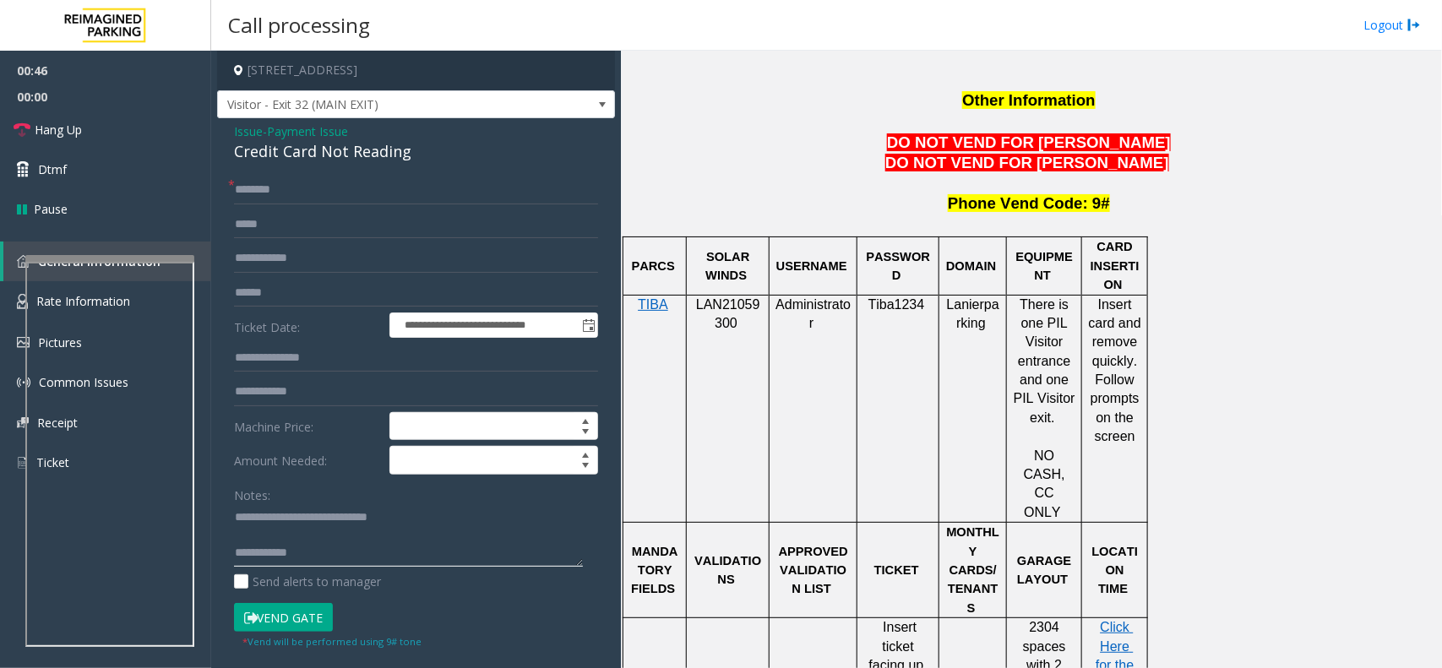
type textarea "**********"
drag, startPoint x: 1109, startPoint y: 255, endPoint x: 1142, endPoint y: 369, distance: 118.7
click at [1132, 347] on span "Insert card and remove quickly. Follow prompts on the screen" at bounding box center [1117, 370] width 57 height 147
click at [1146, 411] on div at bounding box center [1147, 409] width 6 height 228
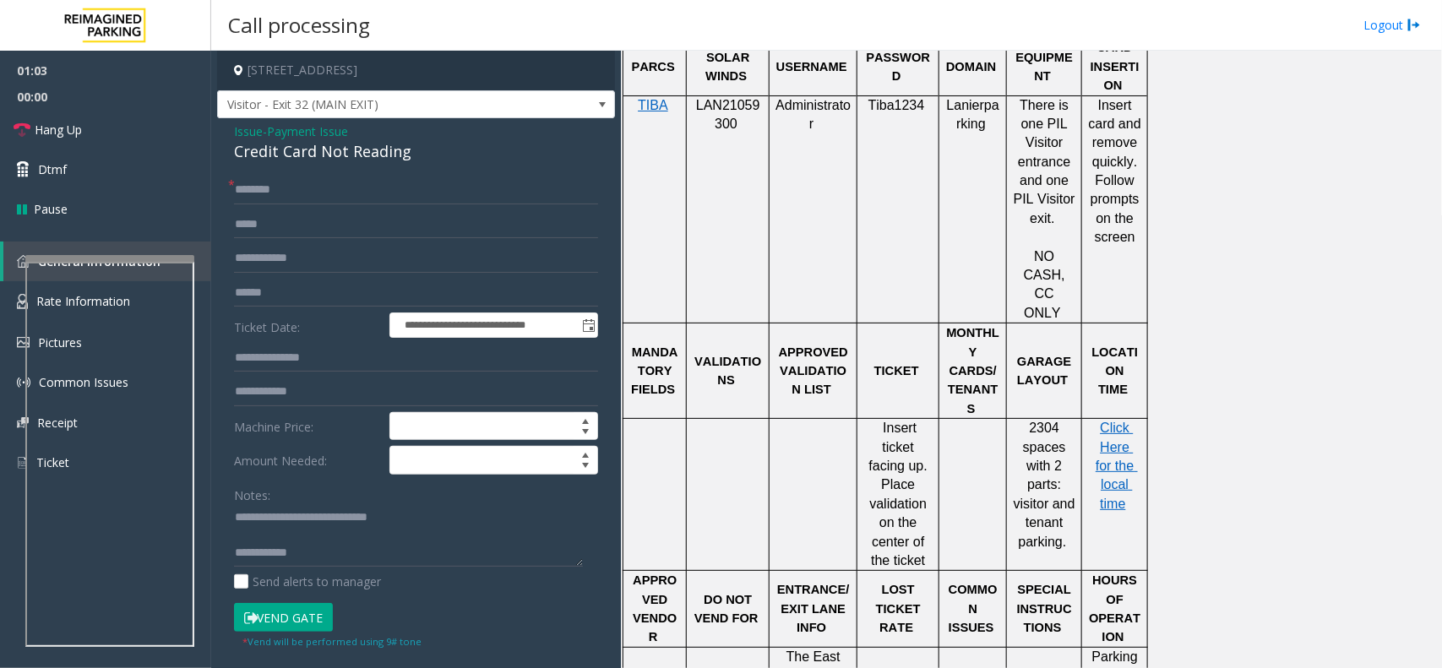
scroll to position [1707, 0]
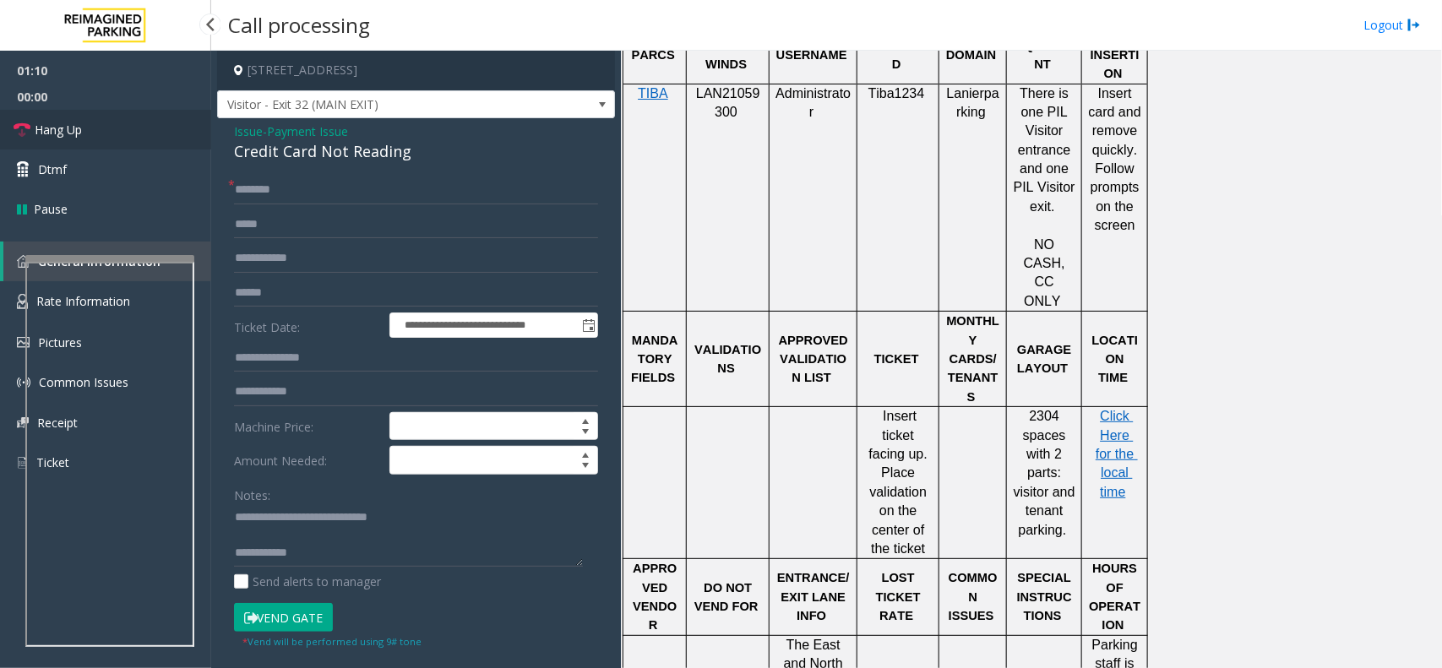
click at [140, 128] on link "Hang Up" at bounding box center [105, 130] width 211 height 40
click at [273, 183] on input "text" at bounding box center [416, 190] width 364 height 29
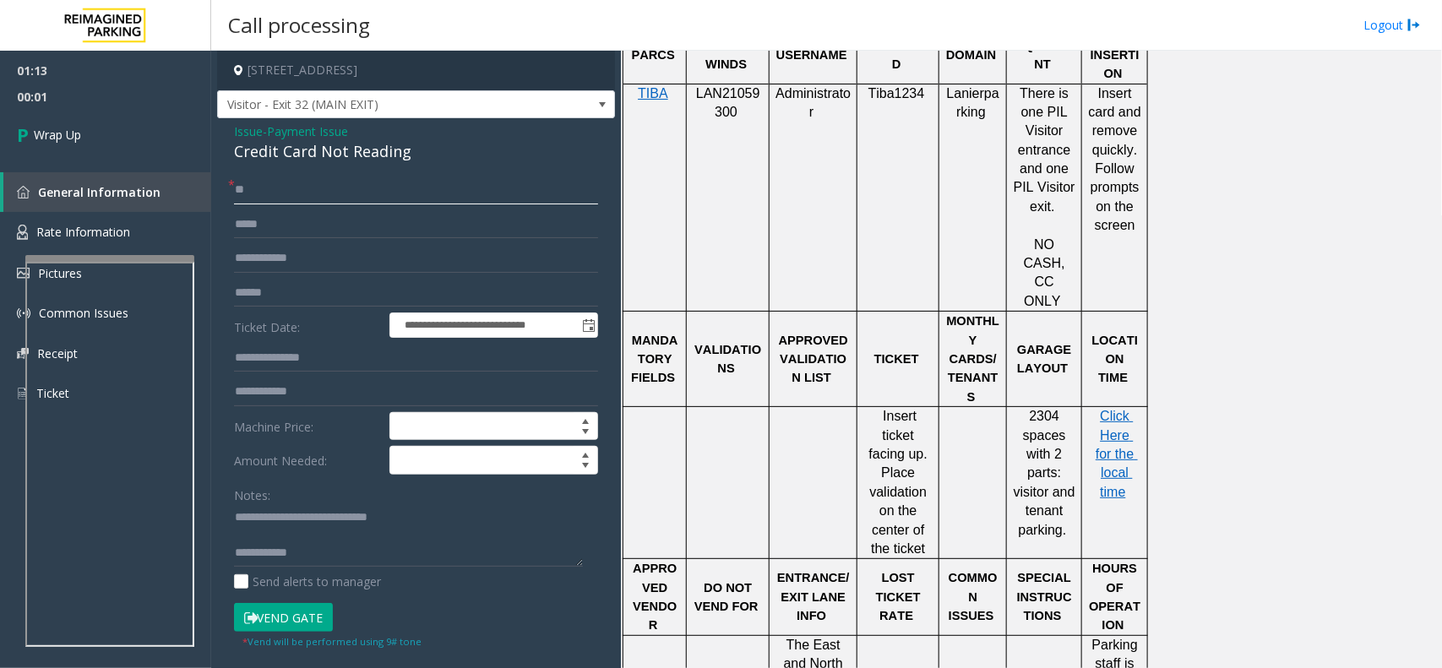
type input "**"
click at [340, 547] on textarea at bounding box center [408, 535] width 349 height 63
paste textarea "**********"
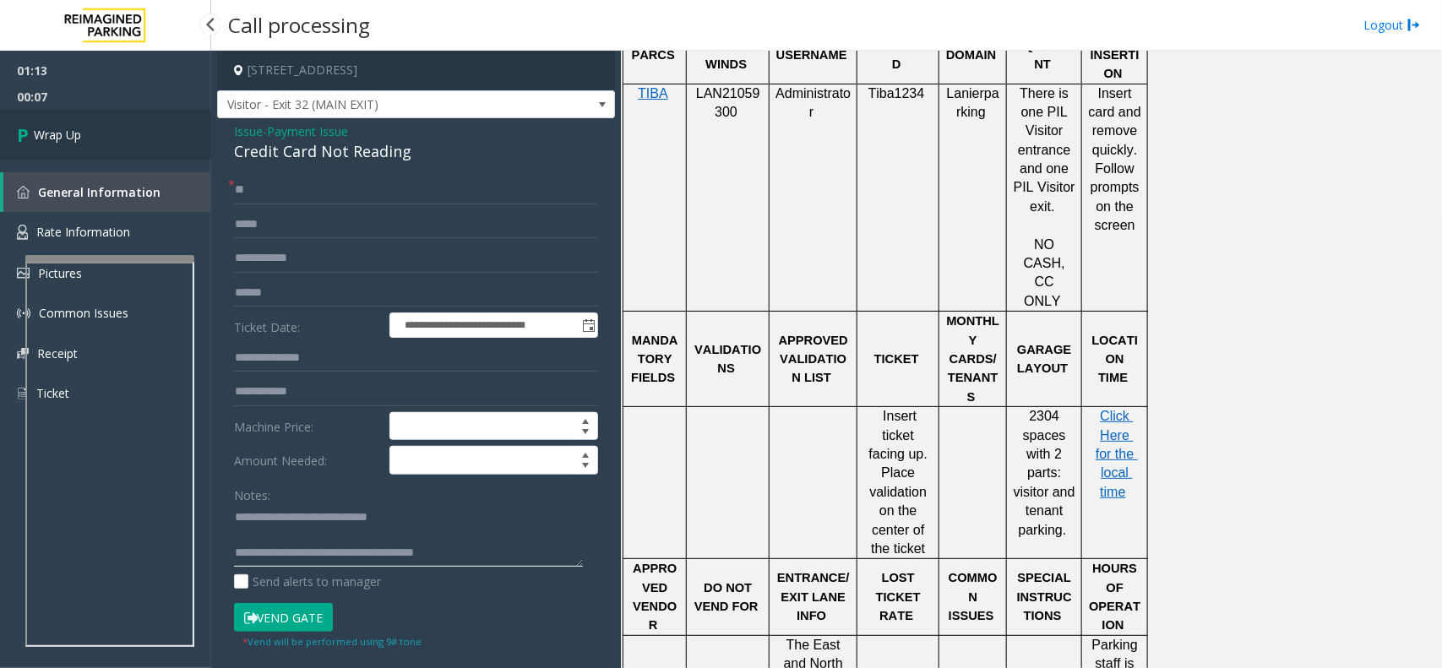
type textarea "**********"
click at [102, 121] on link "Wrap Up" at bounding box center [105, 135] width 211 height 50
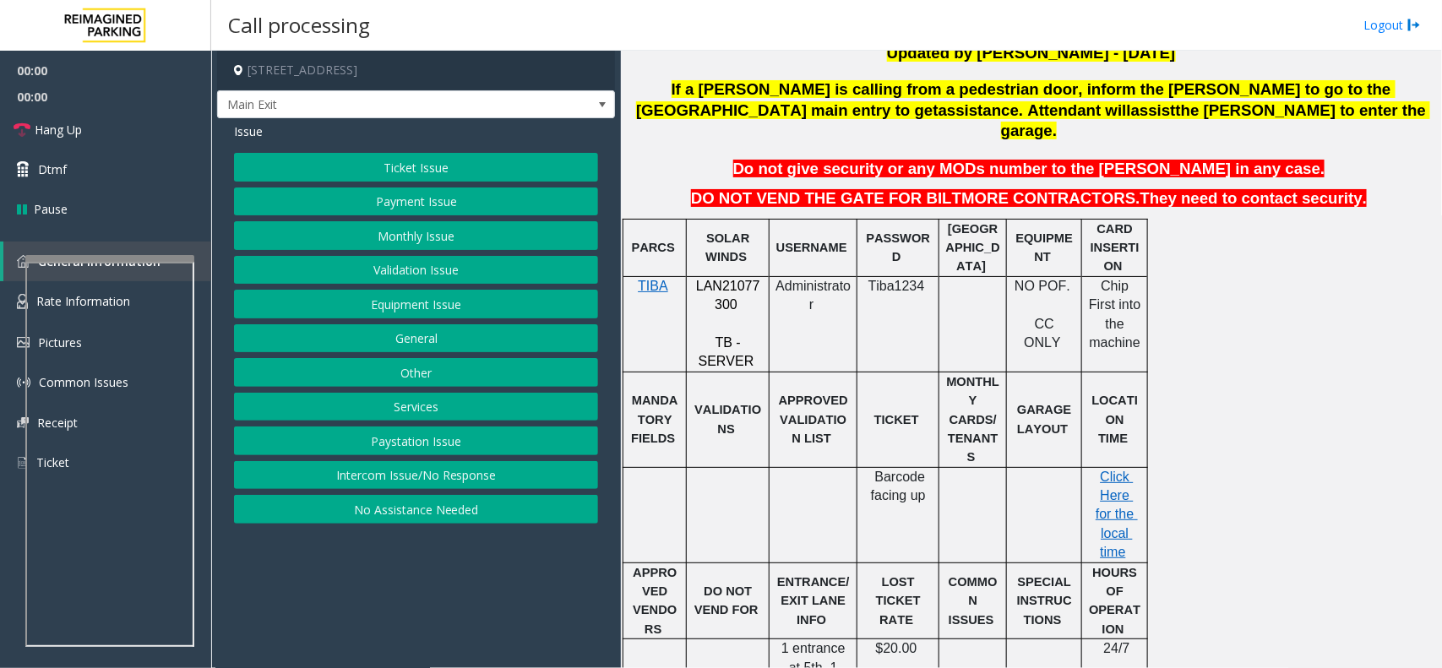
scroll to position [528, 0]
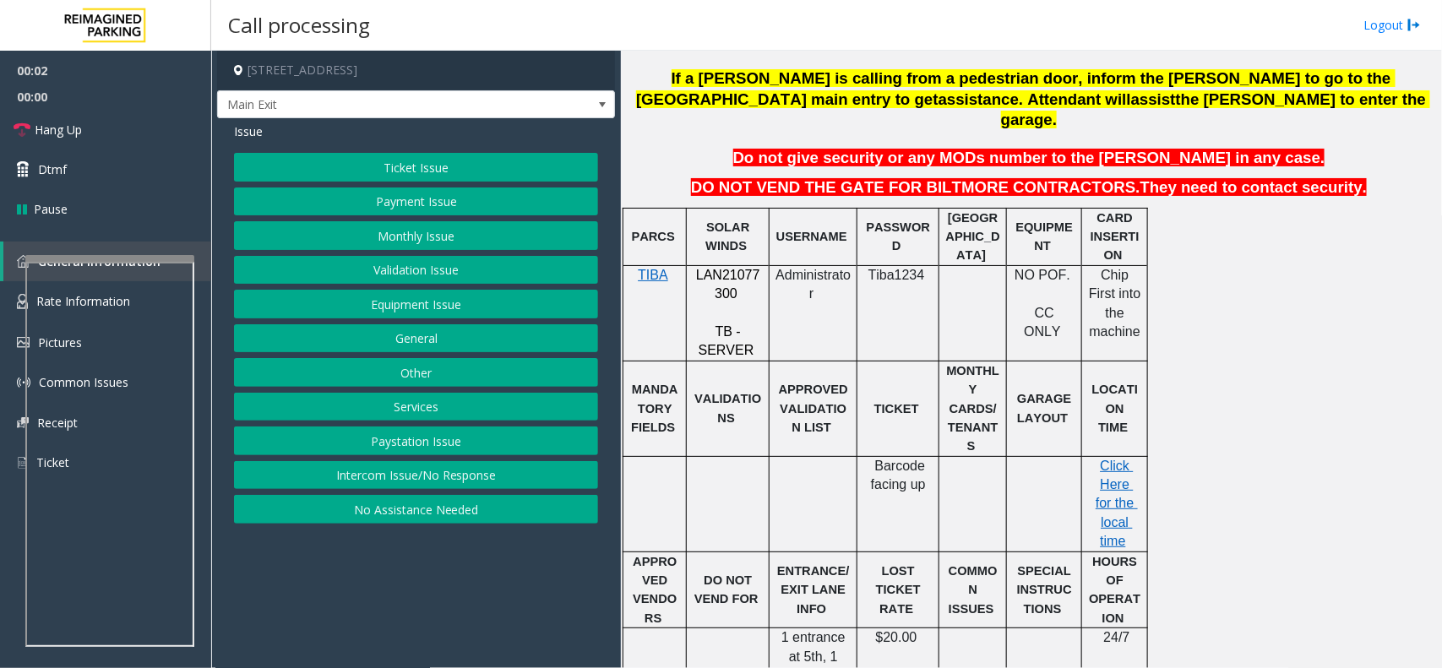
click at [725, 268] on span "LAN21077300" at bounding box center [728, 284] width 64 height 33
copy p "LAN21077300"
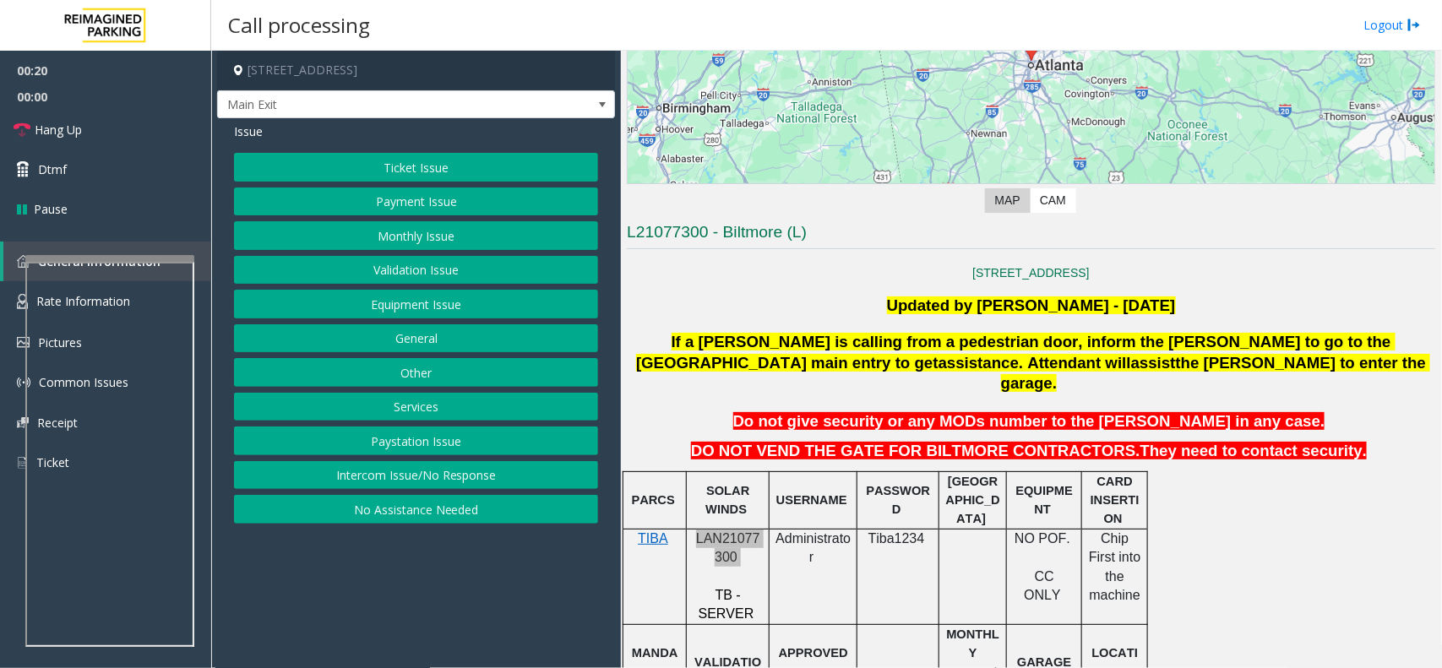
scroll to position [211, 0]
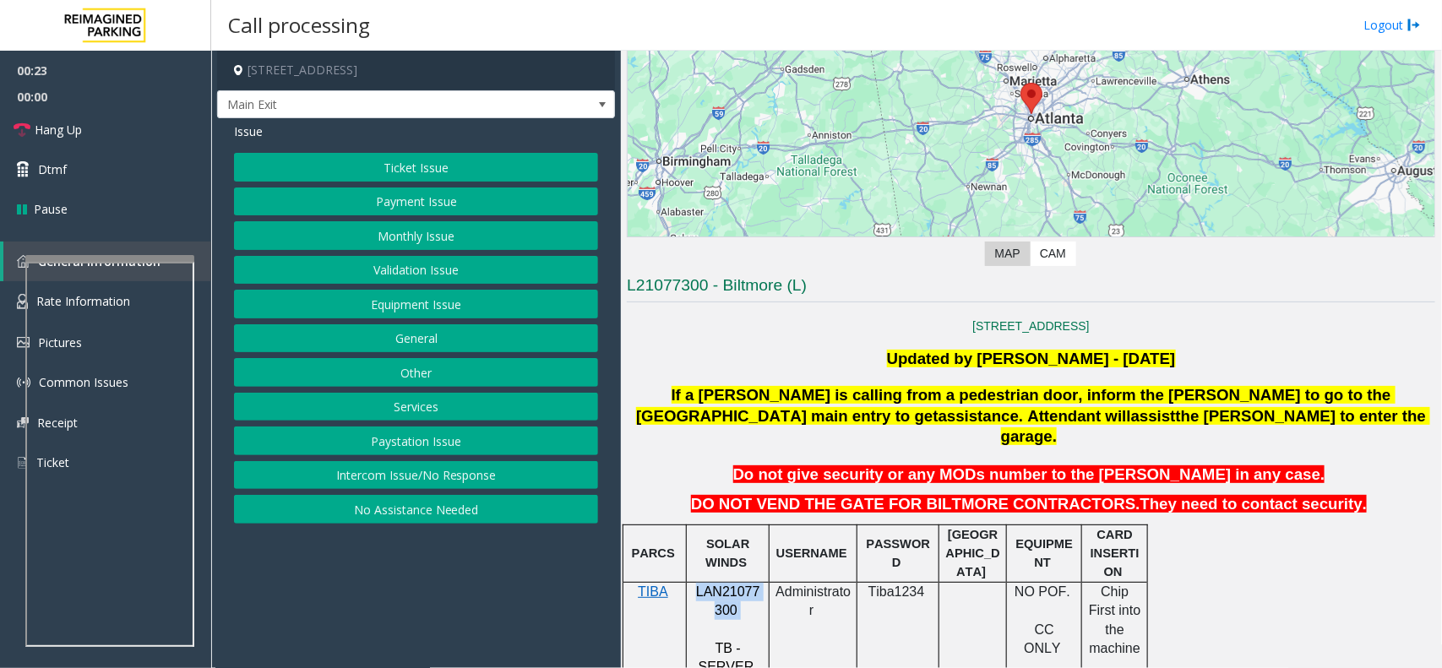
click at [116, 262] on div at bounding box center [109, 258] width 169 height 7
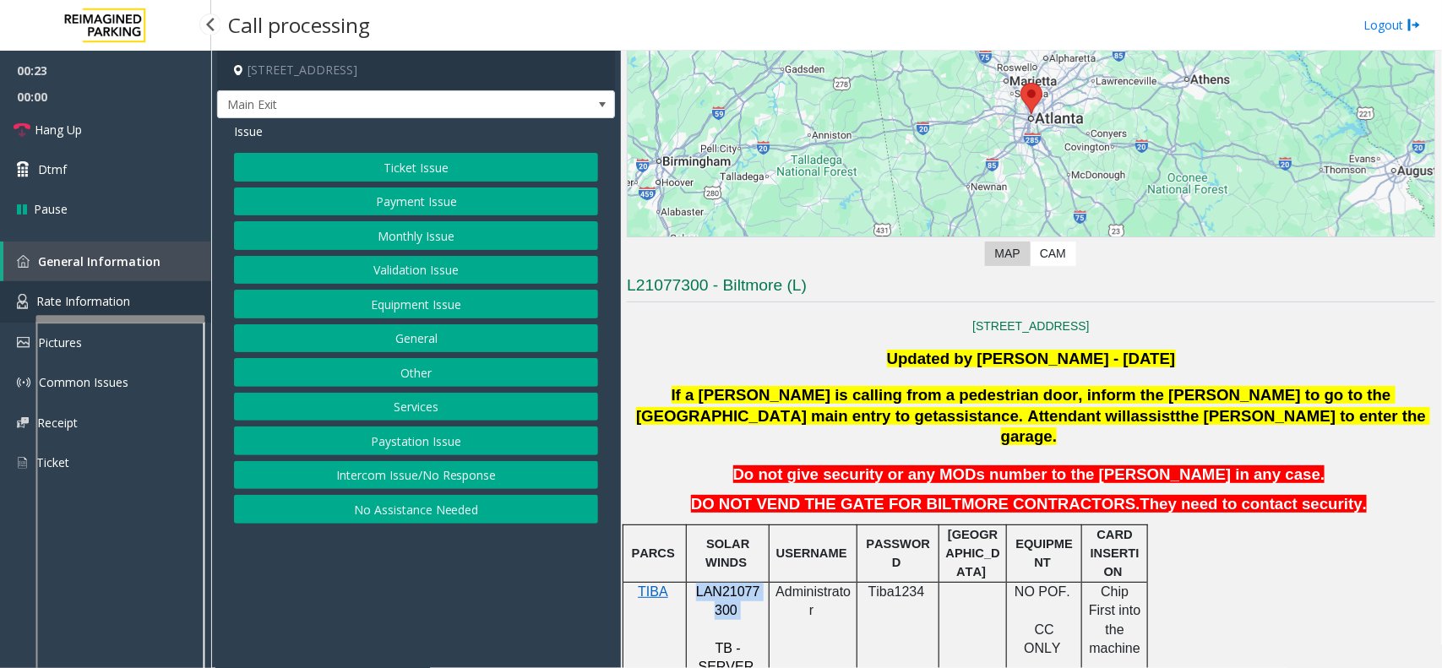
click at [84, 283] on link "Rate Information" at bounding box center [105, 301] width 211 height 41
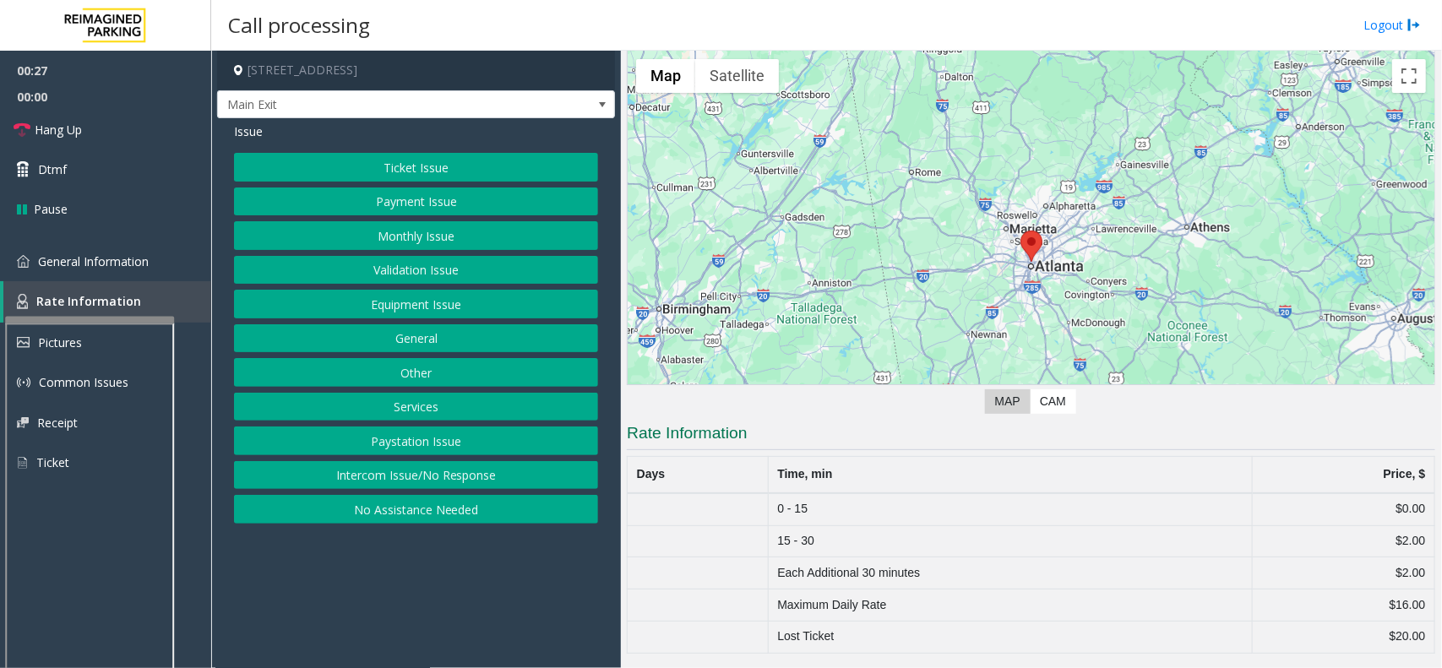
click at [70, 317] on div at bounding box center [89, 320] width 169 height 7
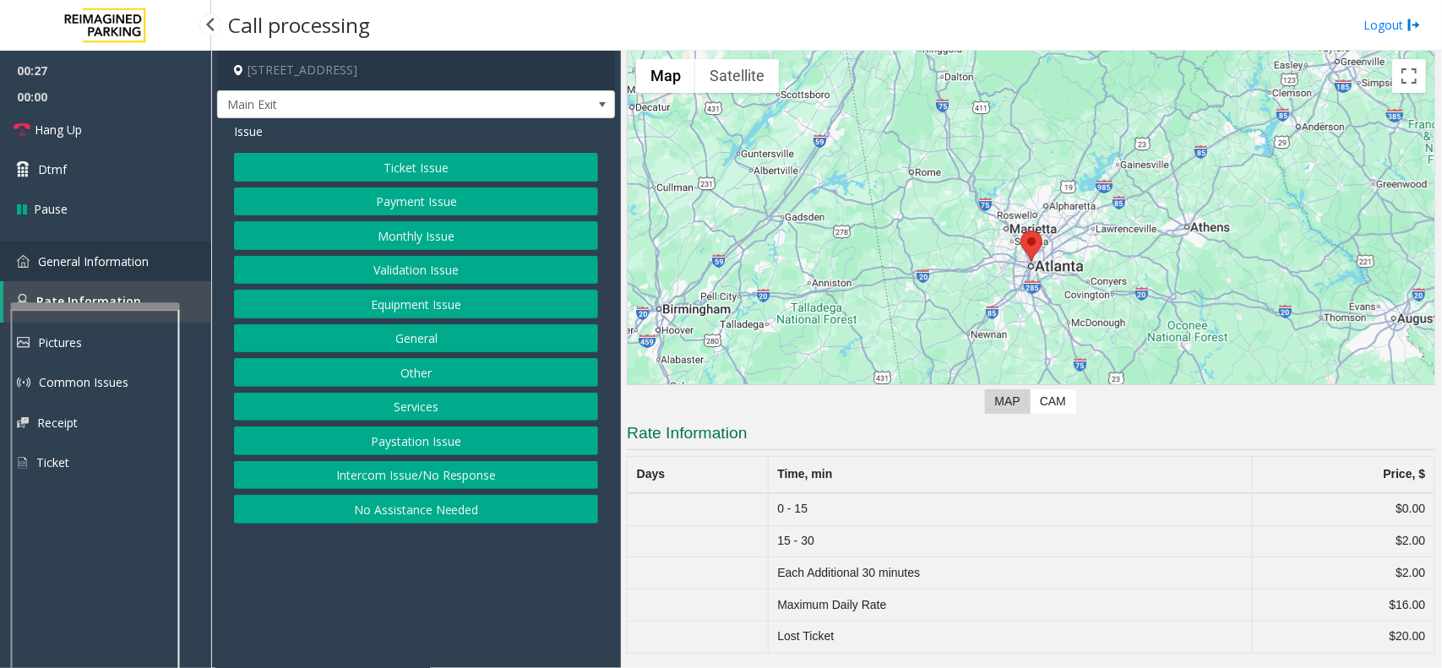
click at [86, 263] on span "General Information" at bounding box center [93, 261] width 111 height 16
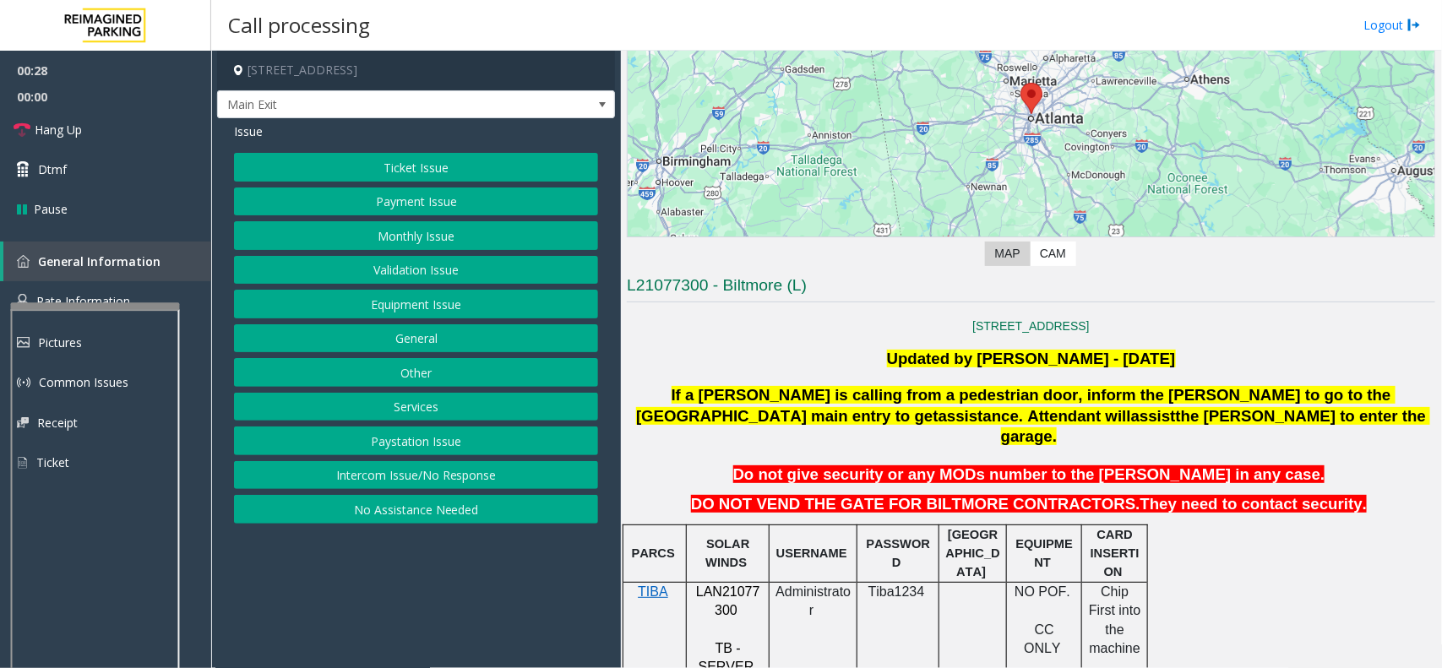
scroll to position [317, 0]
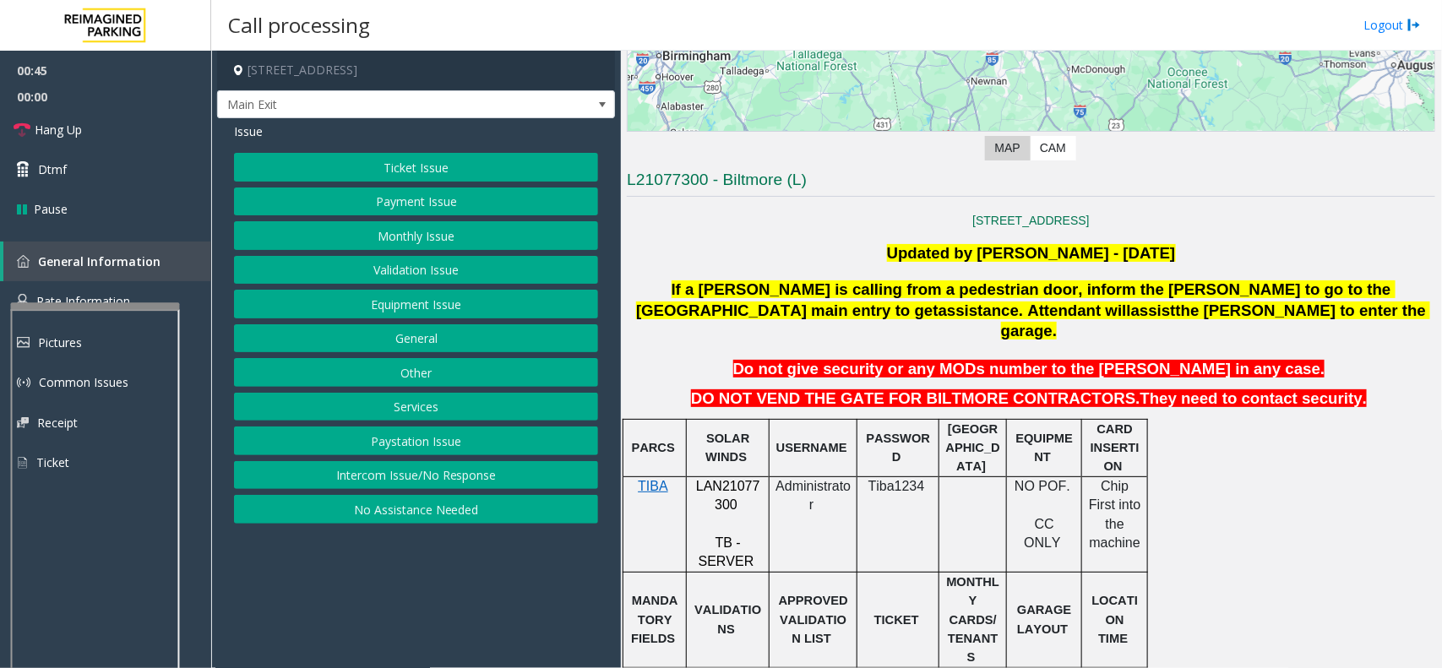
click at [437, 150] on div "Issue Ticket Issue Payment Issue Monthly Issue Validation Issue Equipment Issue…" at bounding box center [416, 325] width 398 height 414
click at [428, 166] on button "Ticket Issue" at bounding box center [416, 167] width 364 height 29
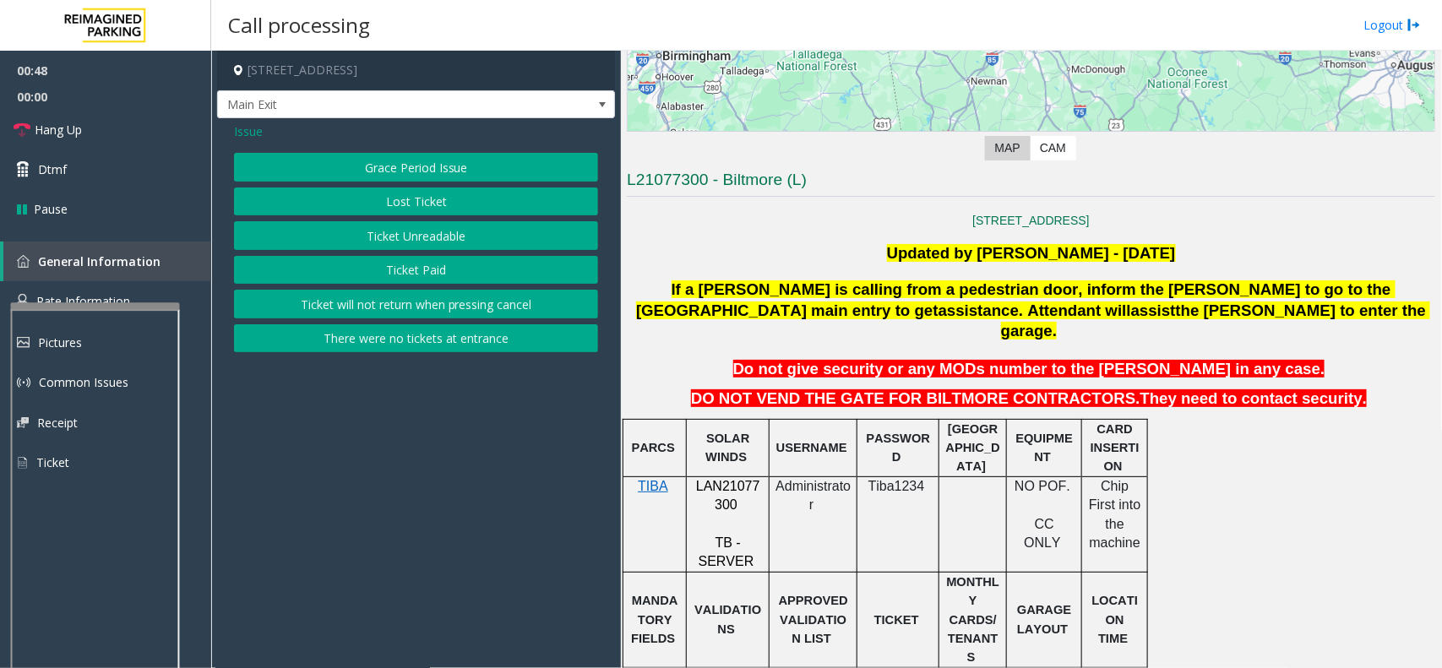
click at [454, 171] on button "Grace Period Issue" at bounding box center [416, 167] width 364 height 29
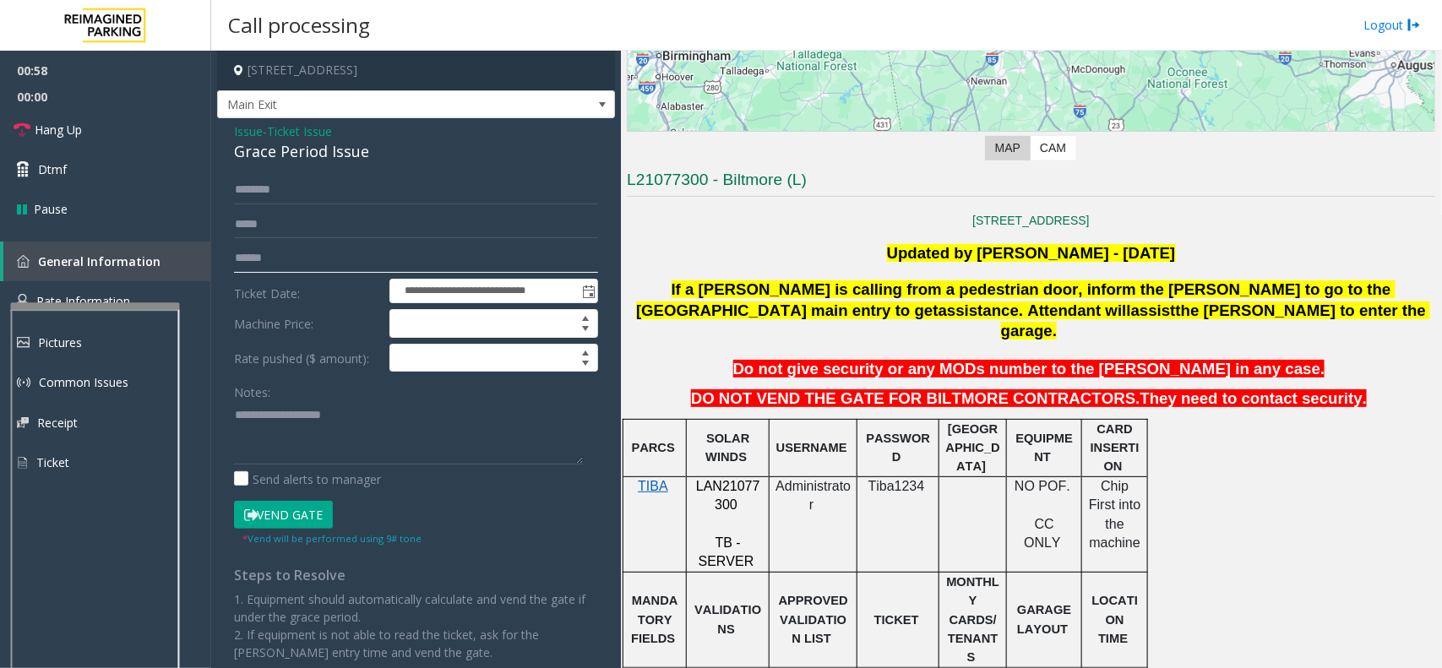
click at [258, 250] on input "text" at bounding box center [416, 258] width 364 height 29
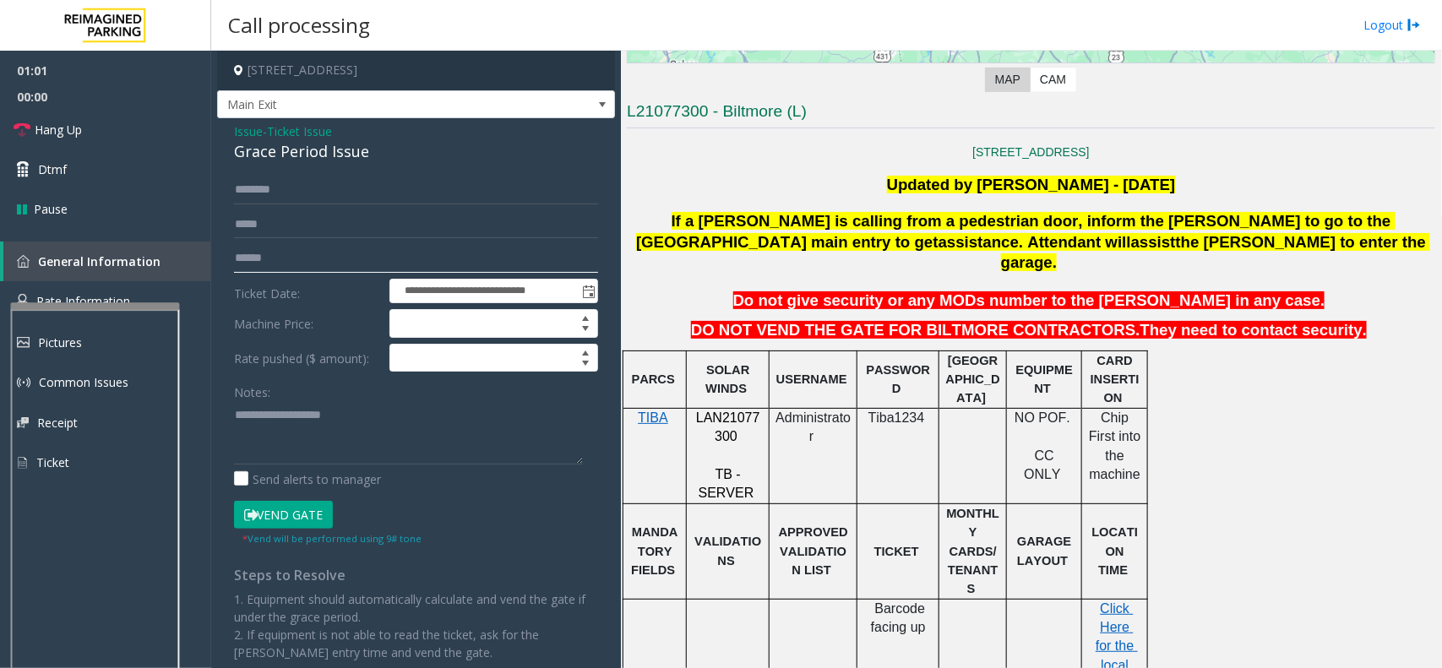
scroll to position [422, 0]
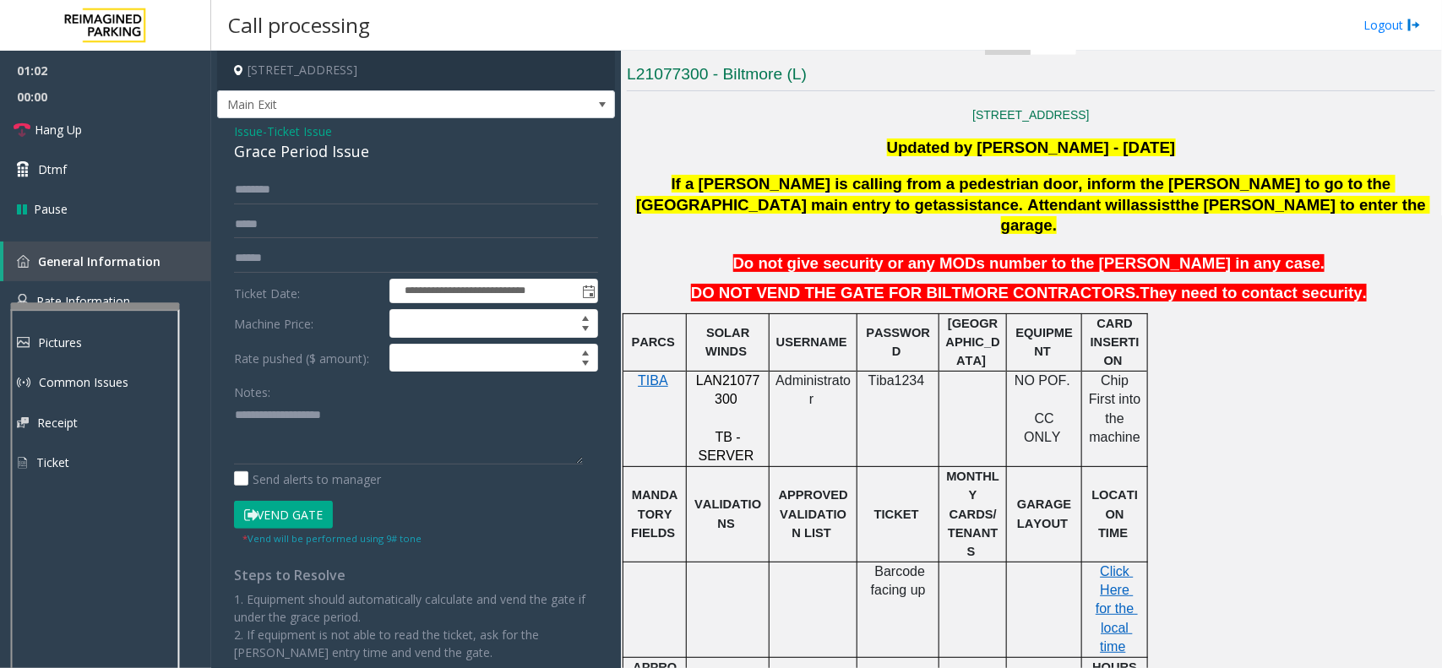
click at [1132, 562] on p "Click Here for the local time" at bounding box center [1114, 609] width 53 height 95
click at [1126, 564] on span "Click Here for the local time" at bounding box center [1116, 609] width 42 height 90
click at [323, 260] on input "text" at bounding box center [416, 258] width 364 height 29
type input "*******"
click at [106, 285] on link "Rate Information" at bounding box center [105, 301] width 211 height 41
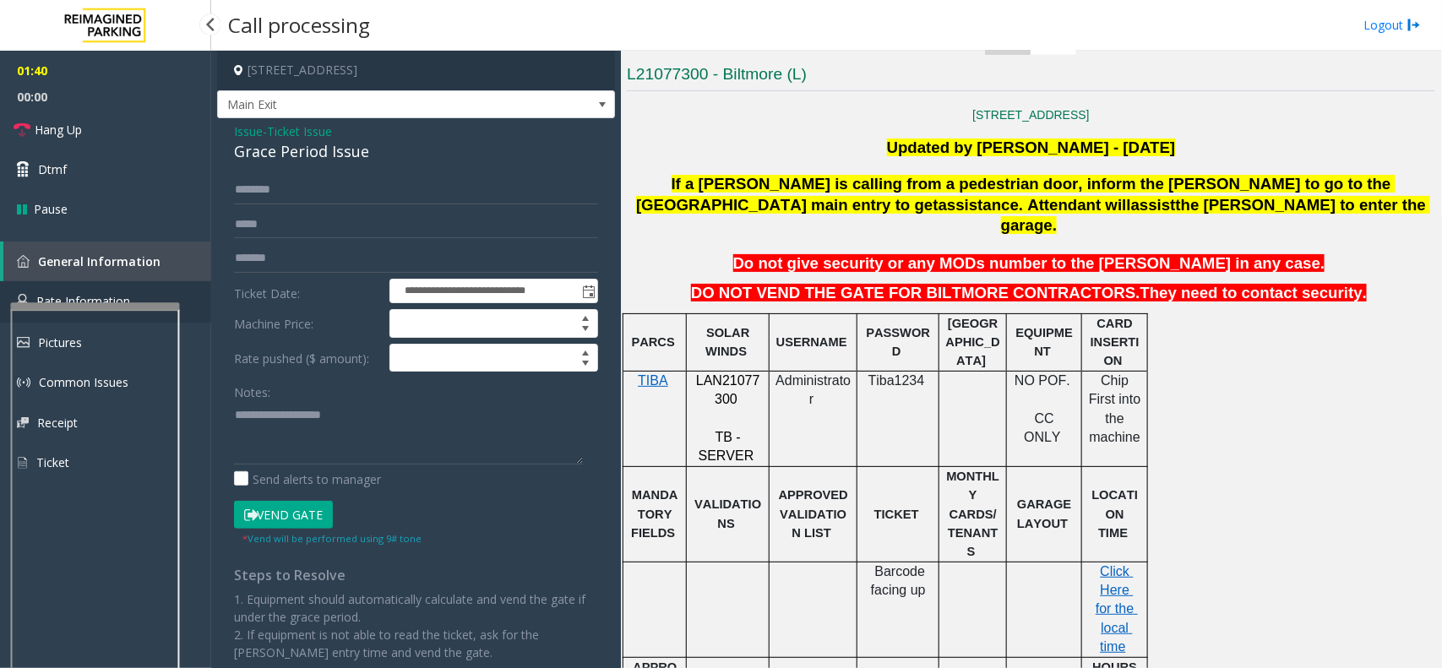
scroll to position [64, 0]
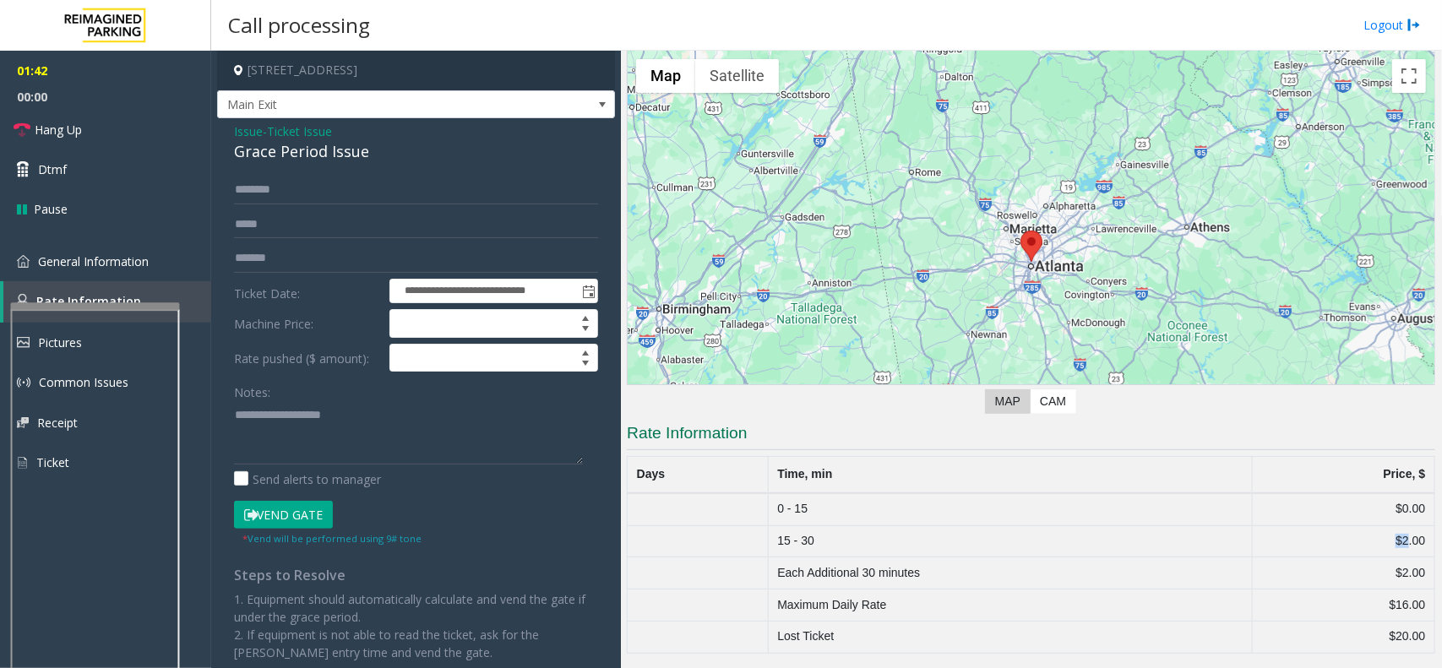
drag, startPoint x: 1393, startPoint y: 541, endPoint x: 1377, endPoint y: 542, distance: 16.1
click at [1377, 542] on td "$2.00" at bounding box center [1343, 541] width 182 height 32
click at [312, 152] on div "Grace Period Issue" at bounding box center [416, 151] width 364 height 23
click at [312, 153] on div "Grace Period Issue" at bounding box center [416, 151] width 364 height 23
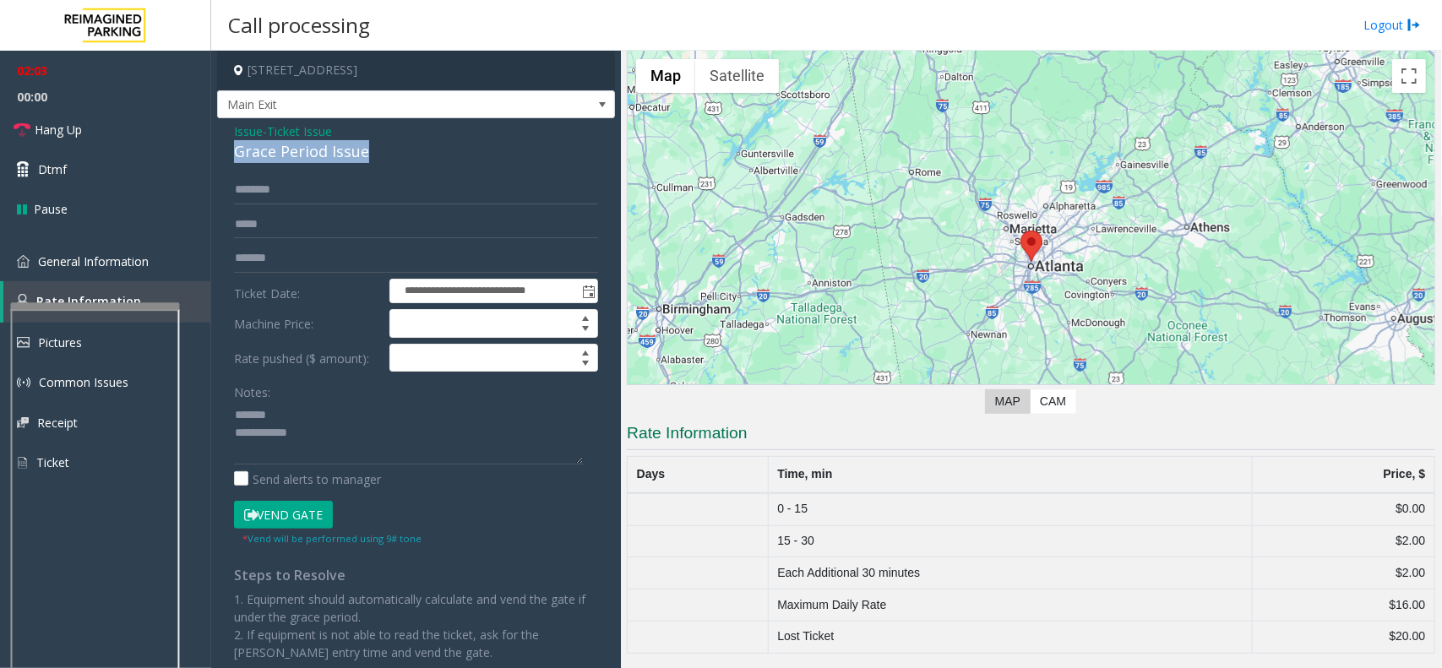
copy div "Grace Period Issue"
click at [332, 418] on textarea at bounding box center [408, 432] width 349 height 63
paste textarea "**********"
click at [104, 256] on span "General Information" at bounding box center [93, 261] width 111 height 16
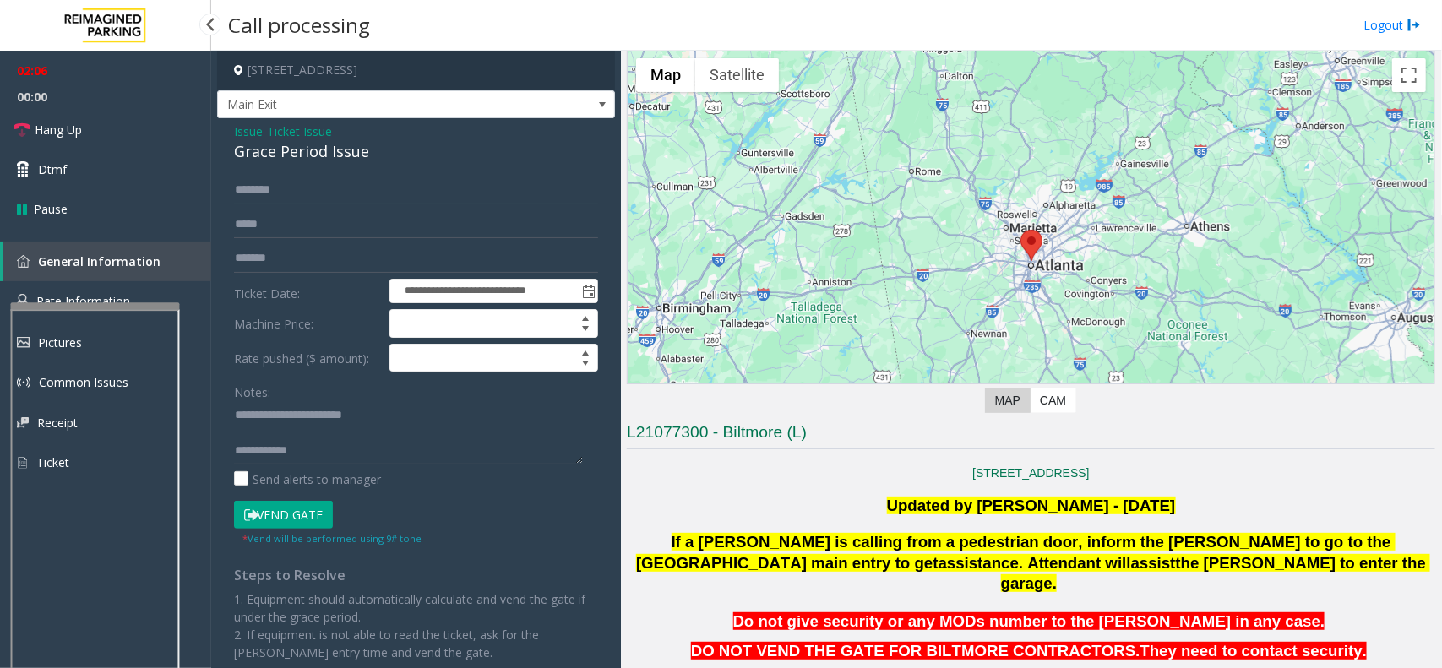
scroll to position [422, 0]
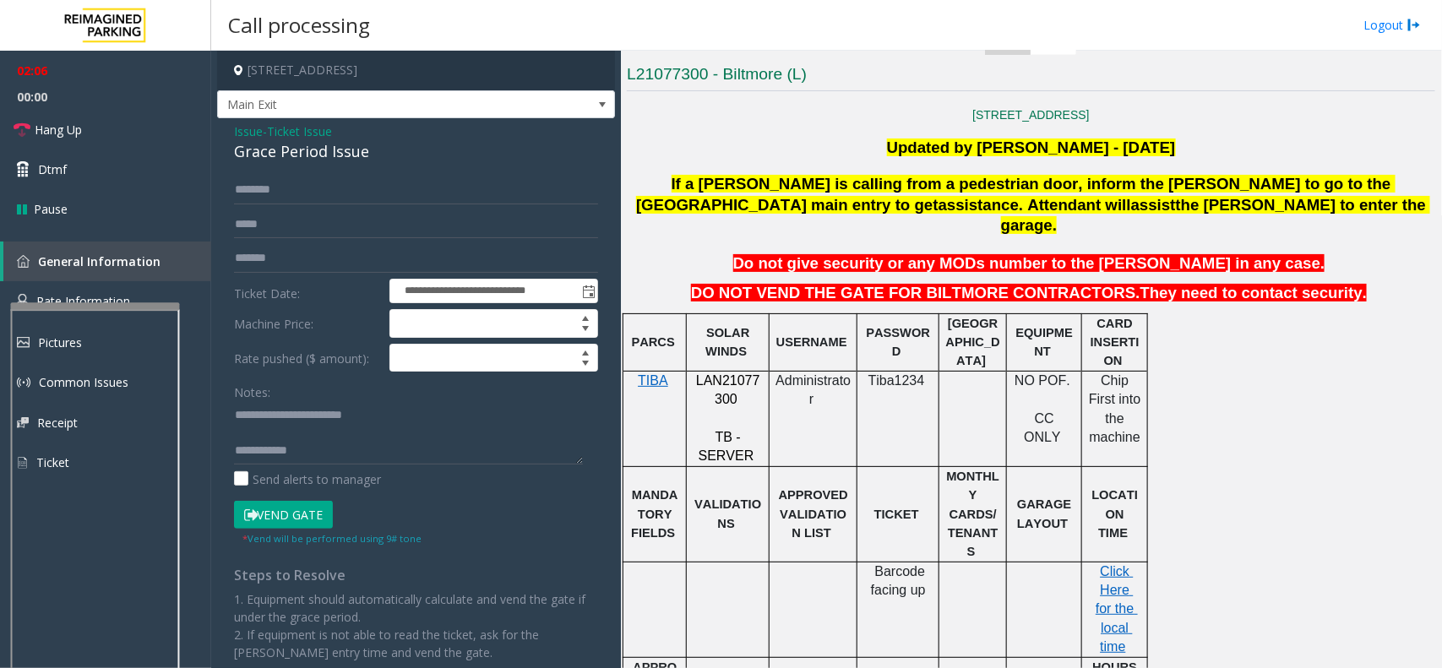
click at [323, 159] on div "Grace Period Issue" at bounding box center [416, 151] width 364 height 23
click at [339, 441] on textarea at bounding box center [408, 432] width 349 height 63
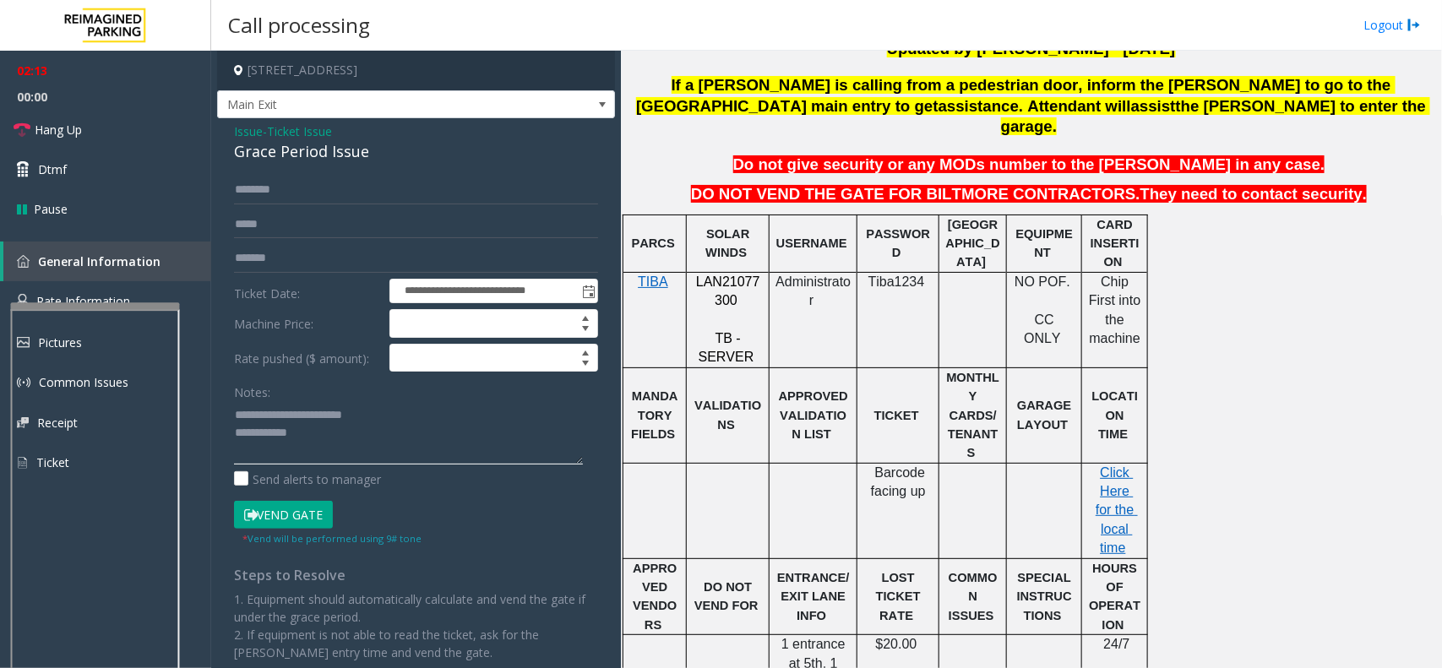
scroll to position [633, 0]
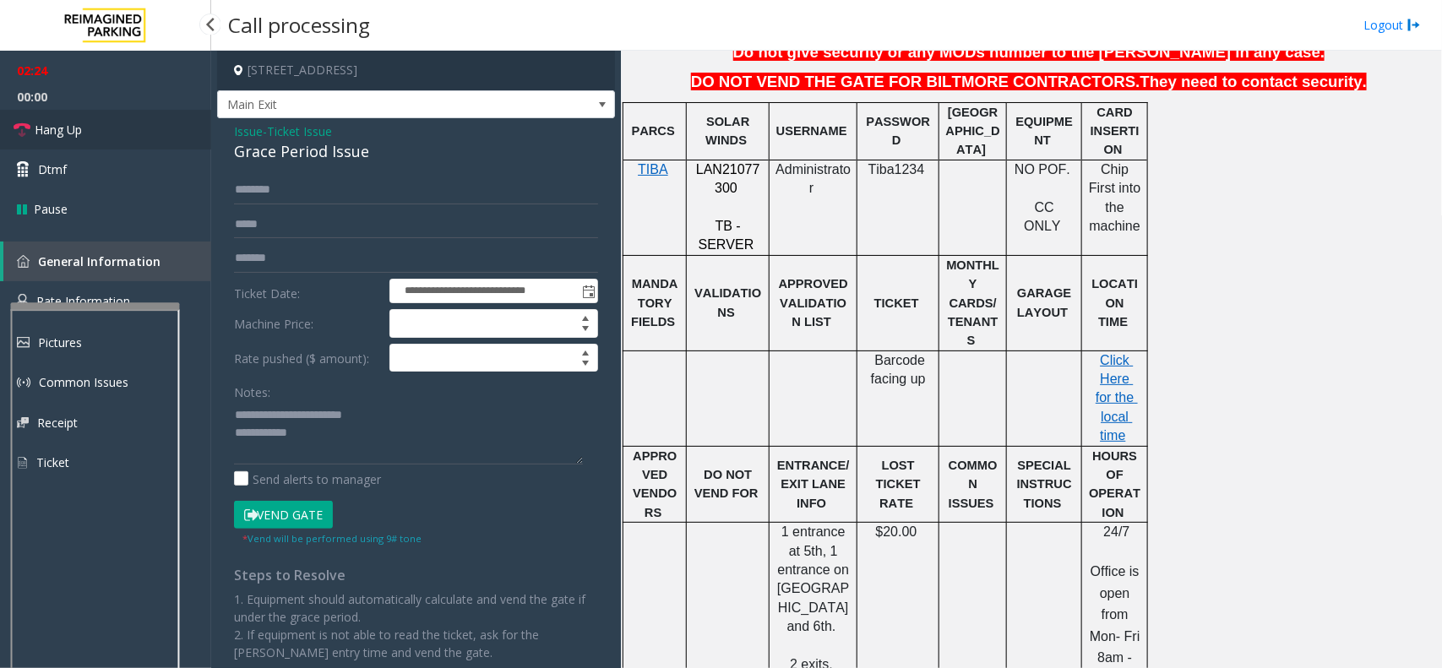
click at [69, 127] on span "Hang Up" at bounding box center [58, 130] width 47 height 18
click at [415, 423] on textarea at bounding box center [408, 432] width 349 height 63
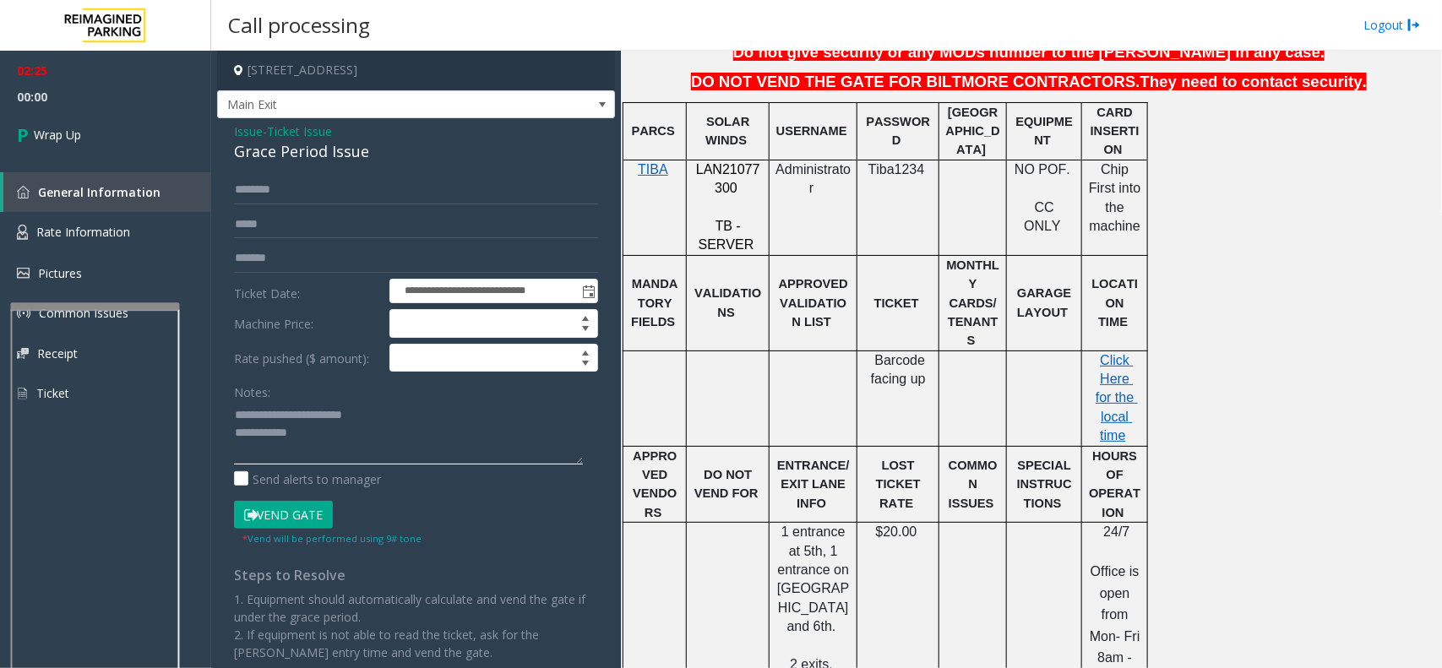
click at [495, 428] on textarea at bounding box center [408, 432] width 349 height 63
type textarea "**********"
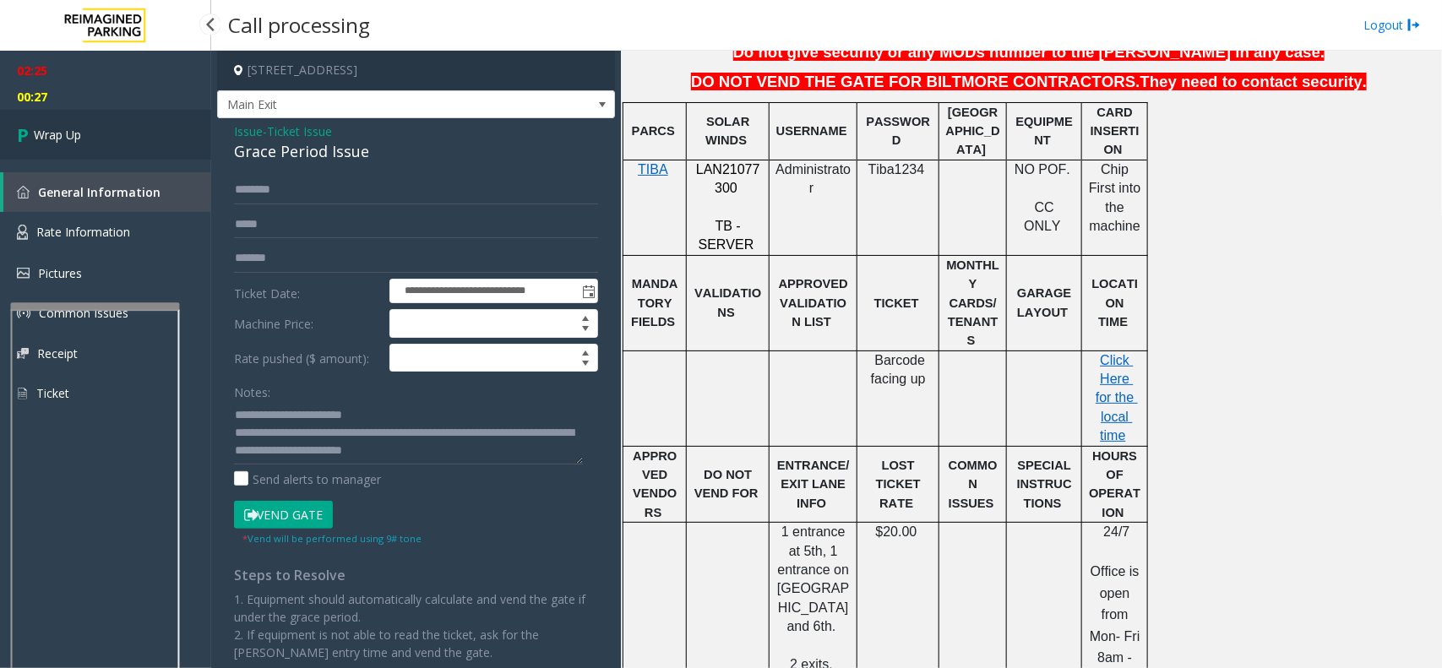
click at [47, 149] on link "Wrap Up" at bounding box center [105, 135] width 211 height 50
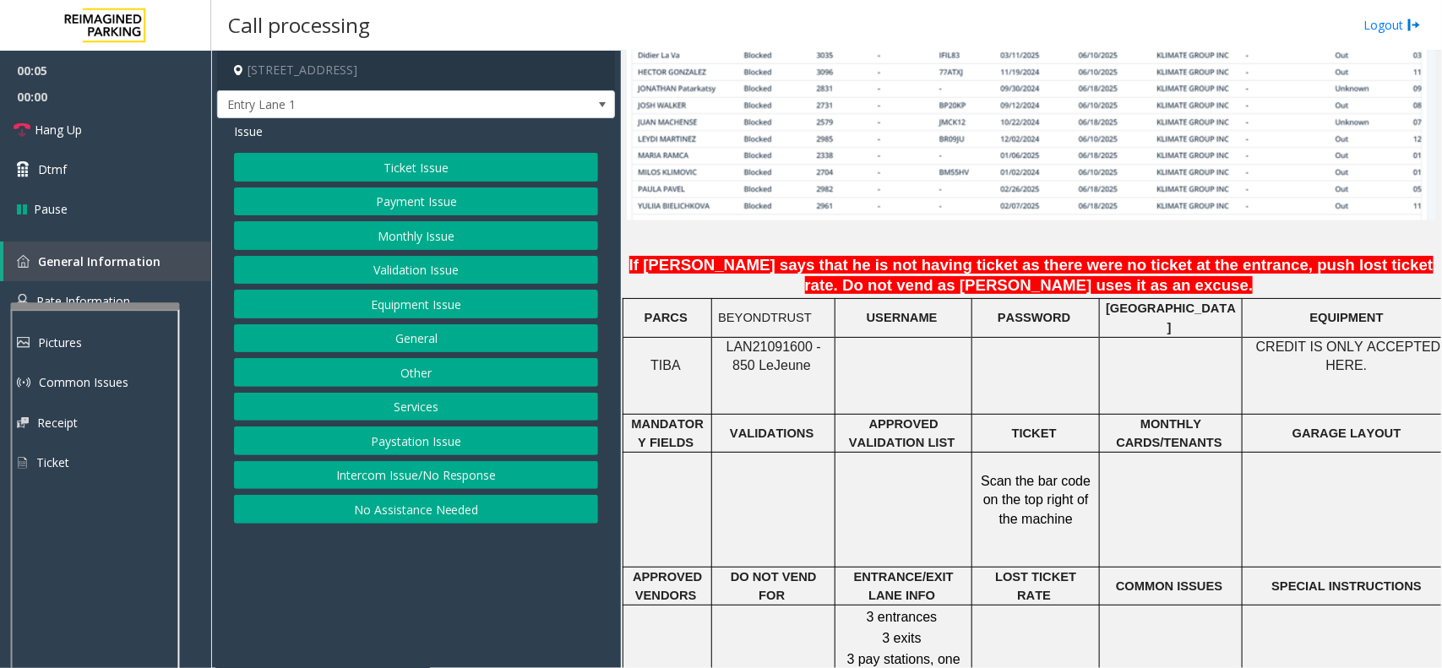
scroll to position [1267, 0]
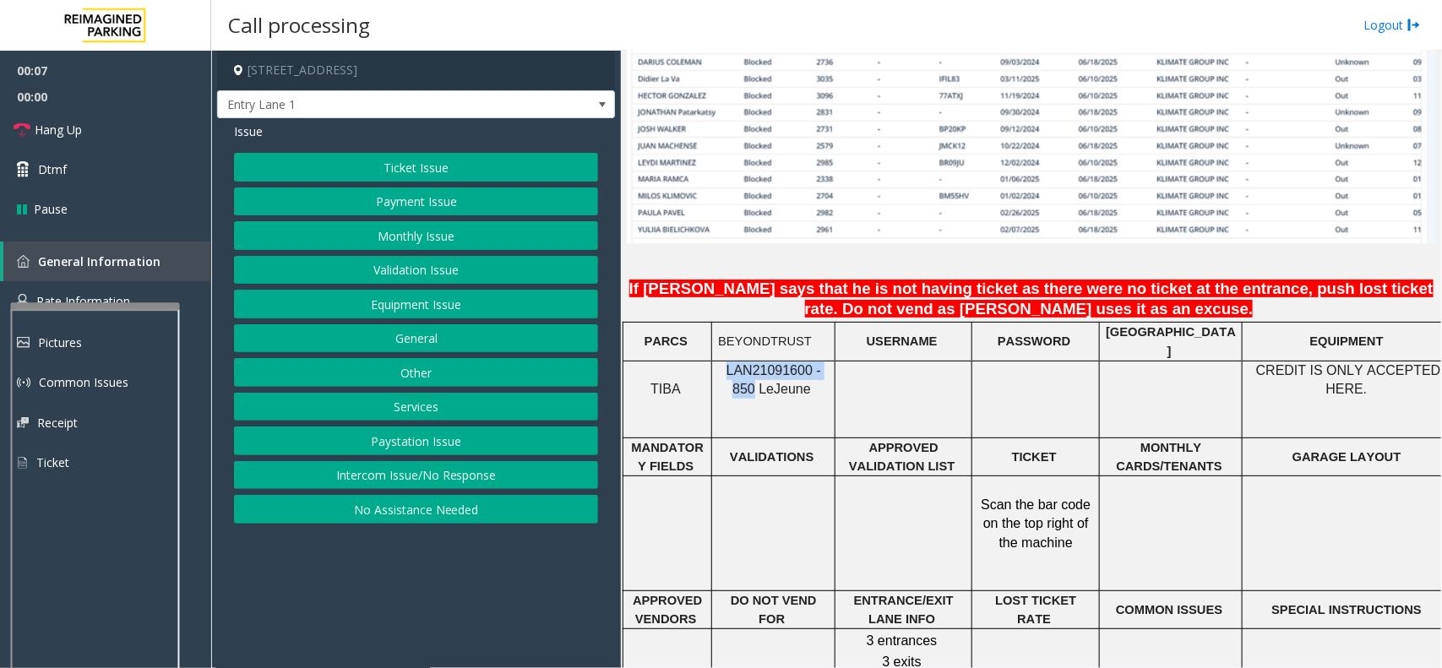
drag, startPoint x: 829, startPoint y: 361, endPoint x: 719, endPoint y: 363, distance: 110.6
click at [719, 363] on div "LAN21091600 - 850 Le Jeune" at bounding box center [773, 380] width 122 height 38
copy span "LAN21091600 - 850"
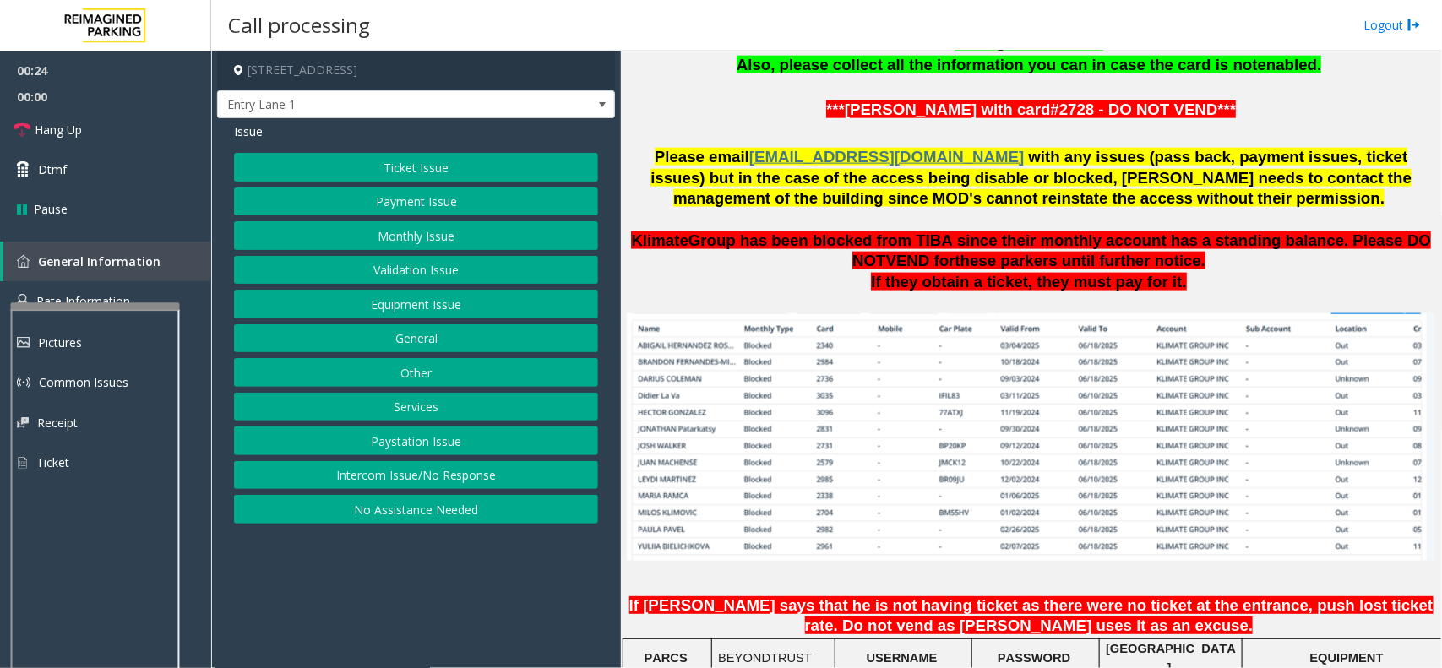
click at [403, 304] on button "Equipment Issue" at bounding box center [416, 304] width 364 height 29
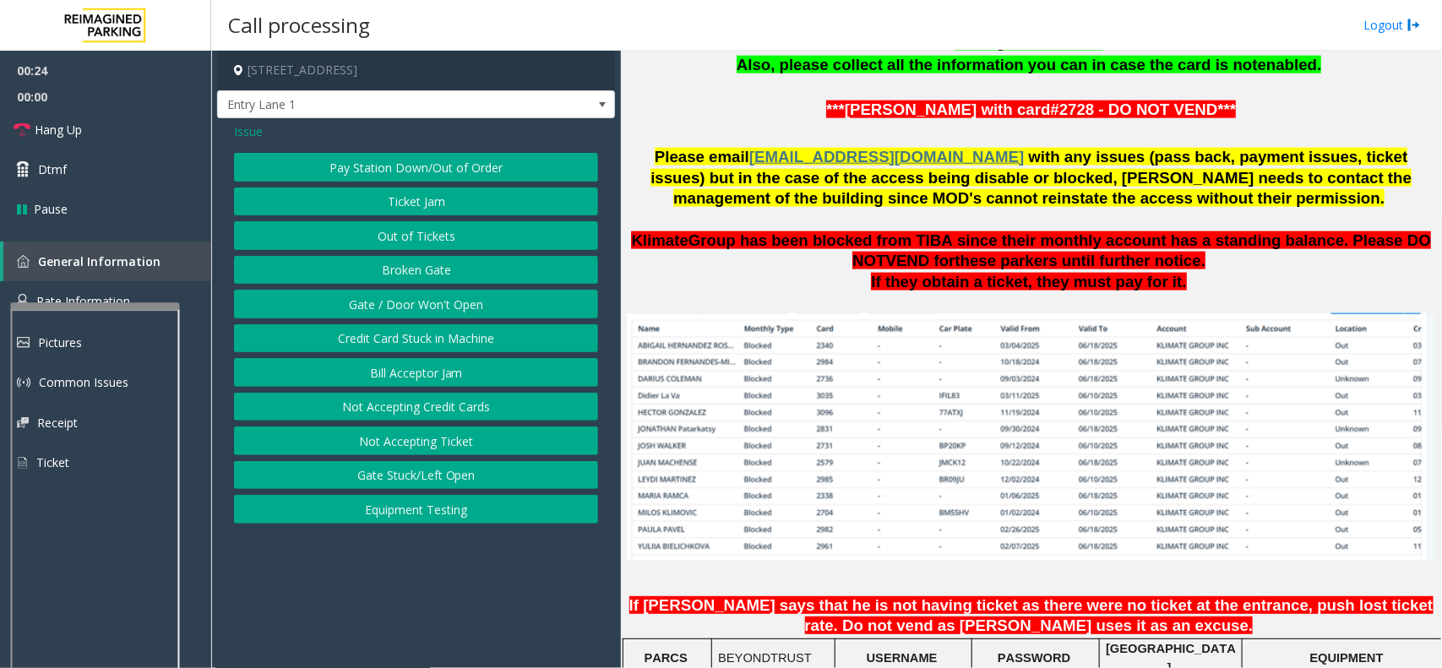
click at [405, 296] on button "Gate / Door Won't Open" at bounding box center [416, 304] width 364 height 29
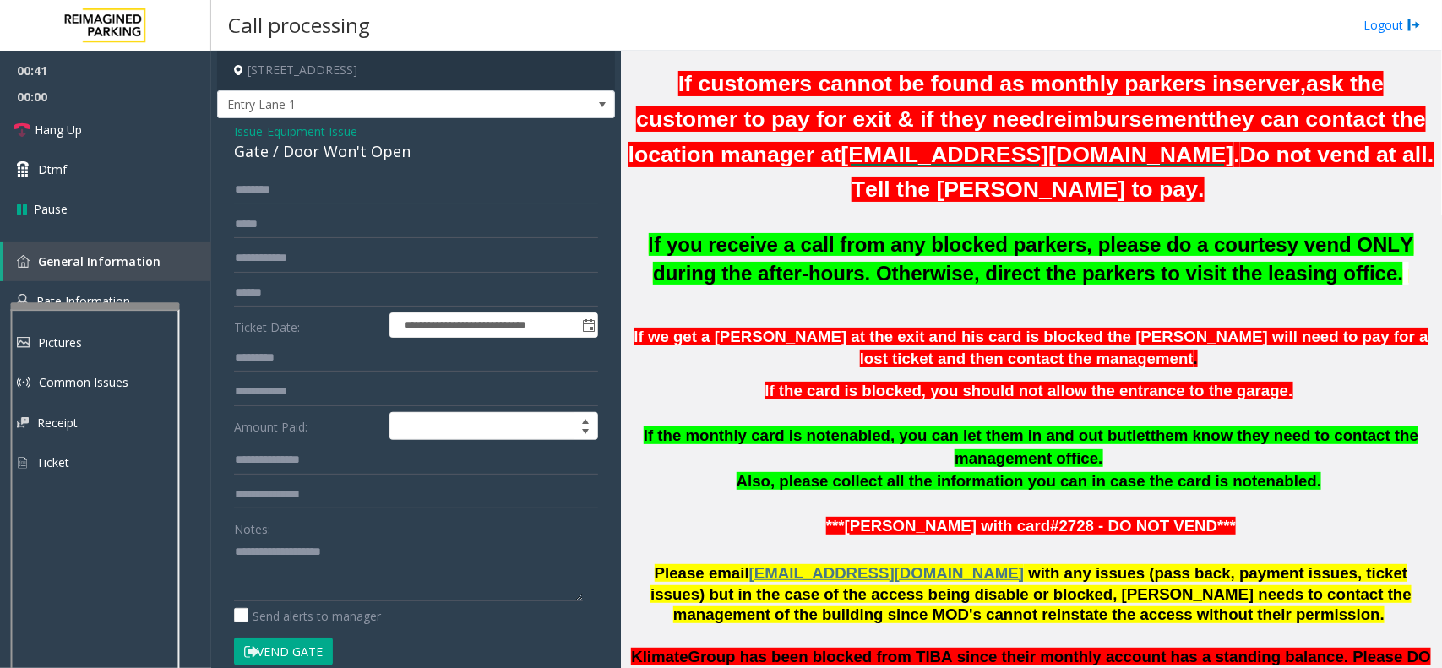
scroll to position [739, 0]
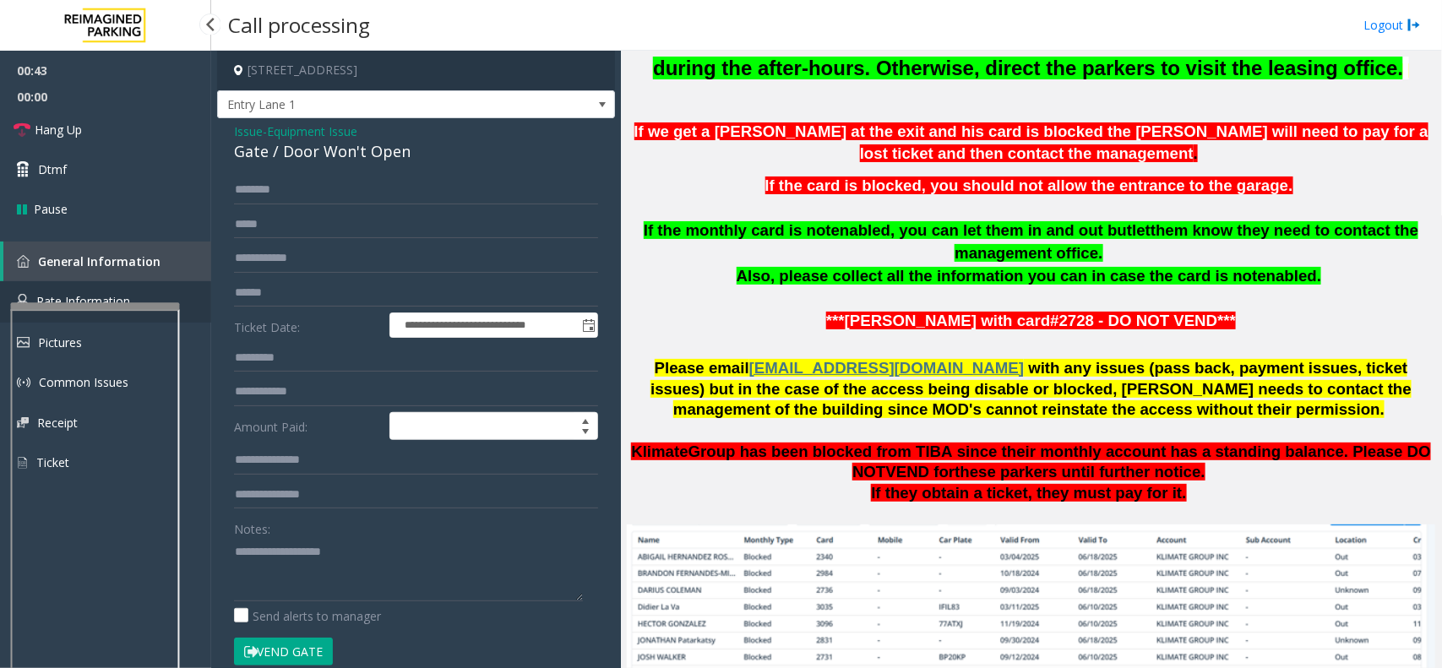
click at [72, 293] on span "Rate Information" at bounding box center [83, 301] width 94 height 16
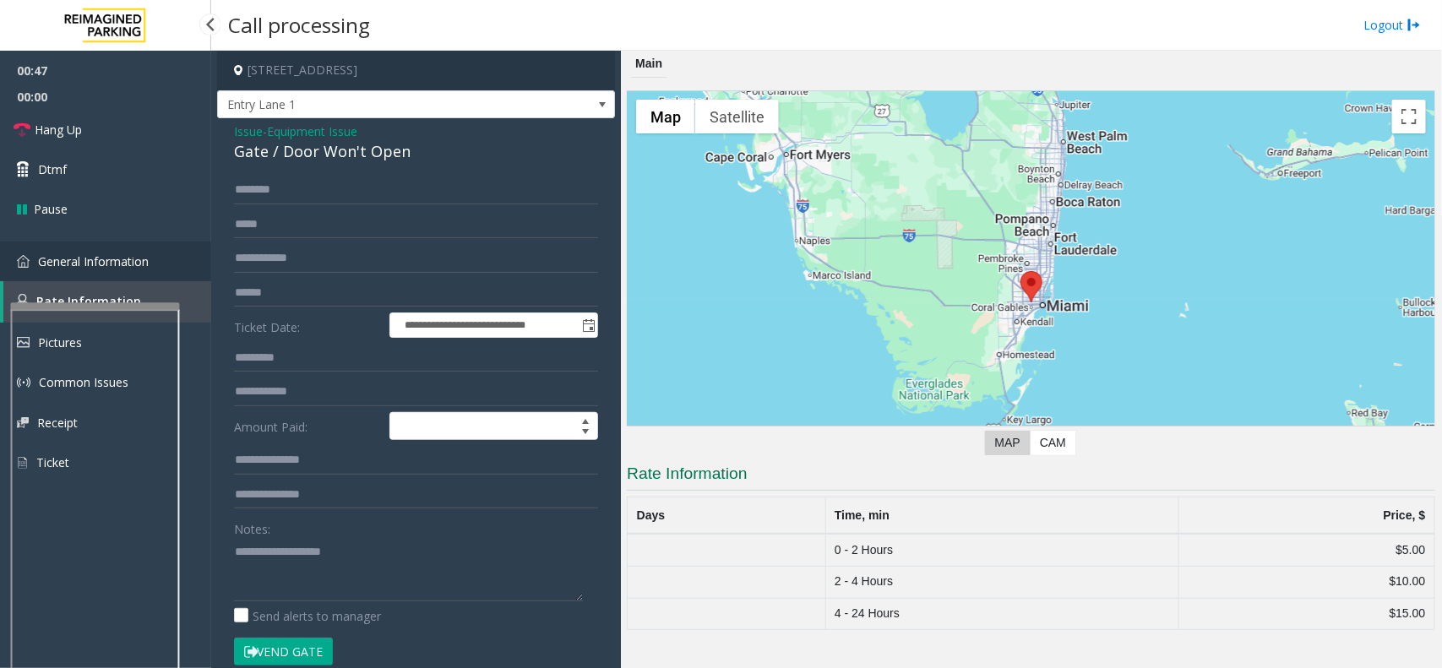
click at [70, 254] on span "General Information" at bounding box center [93, 261] width 111 height 16
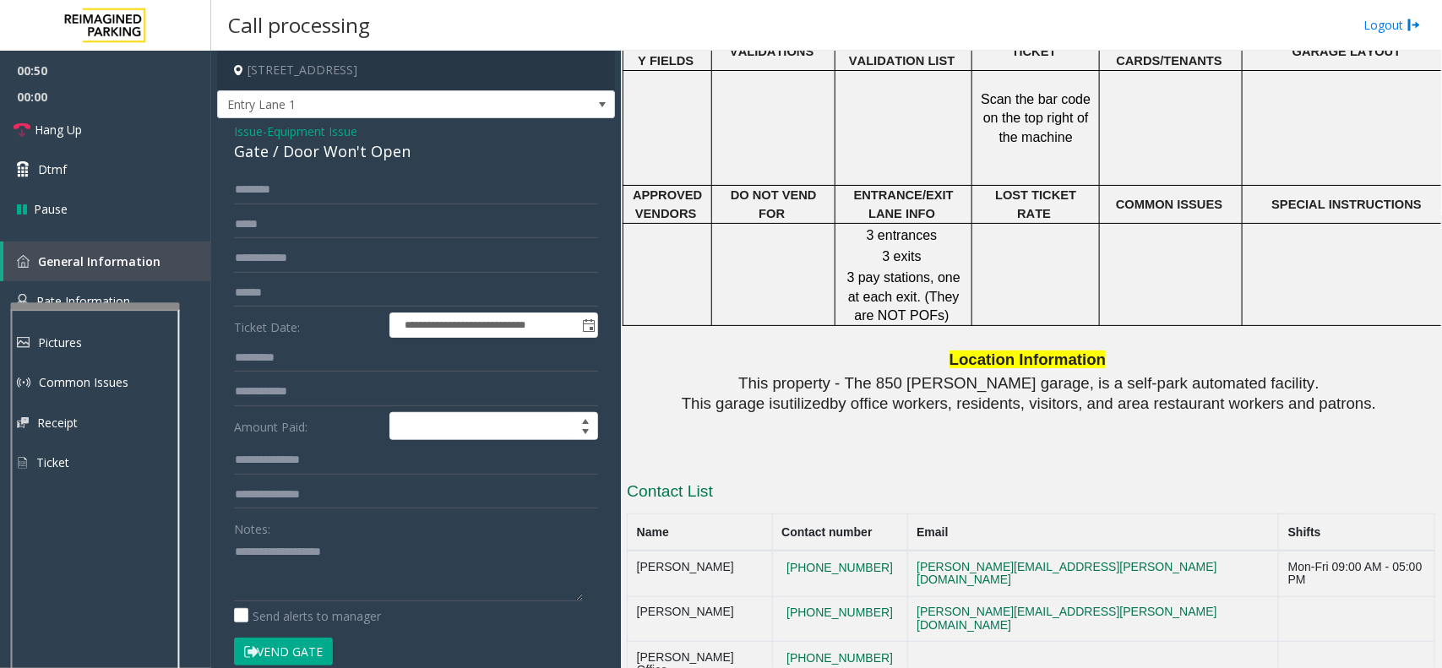
scroll to position [1689, 0]
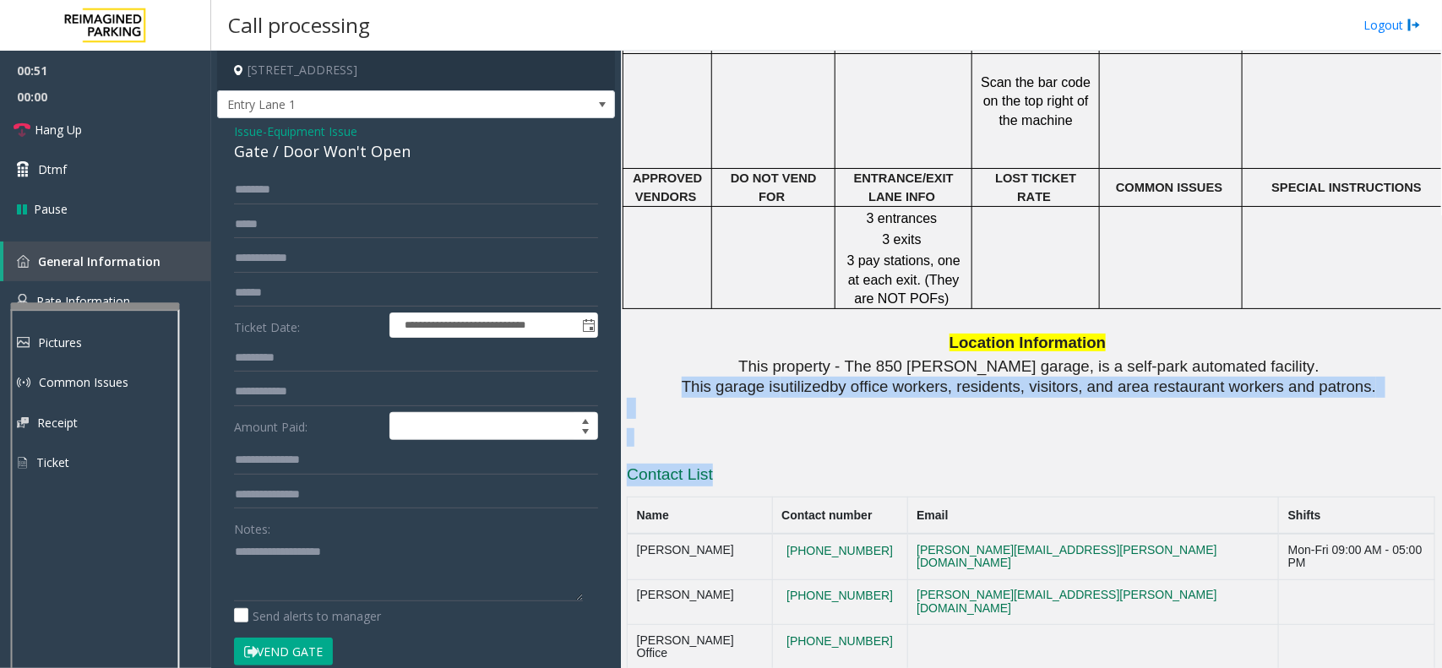
drag, startPoint x: 1399, startPoint y: 440, endPoint x: 1569, endPoint y: 456, distance: 170.5
click at [1441, 456] on html "**********" at bounding box center [721, 334] width 1442 height 668
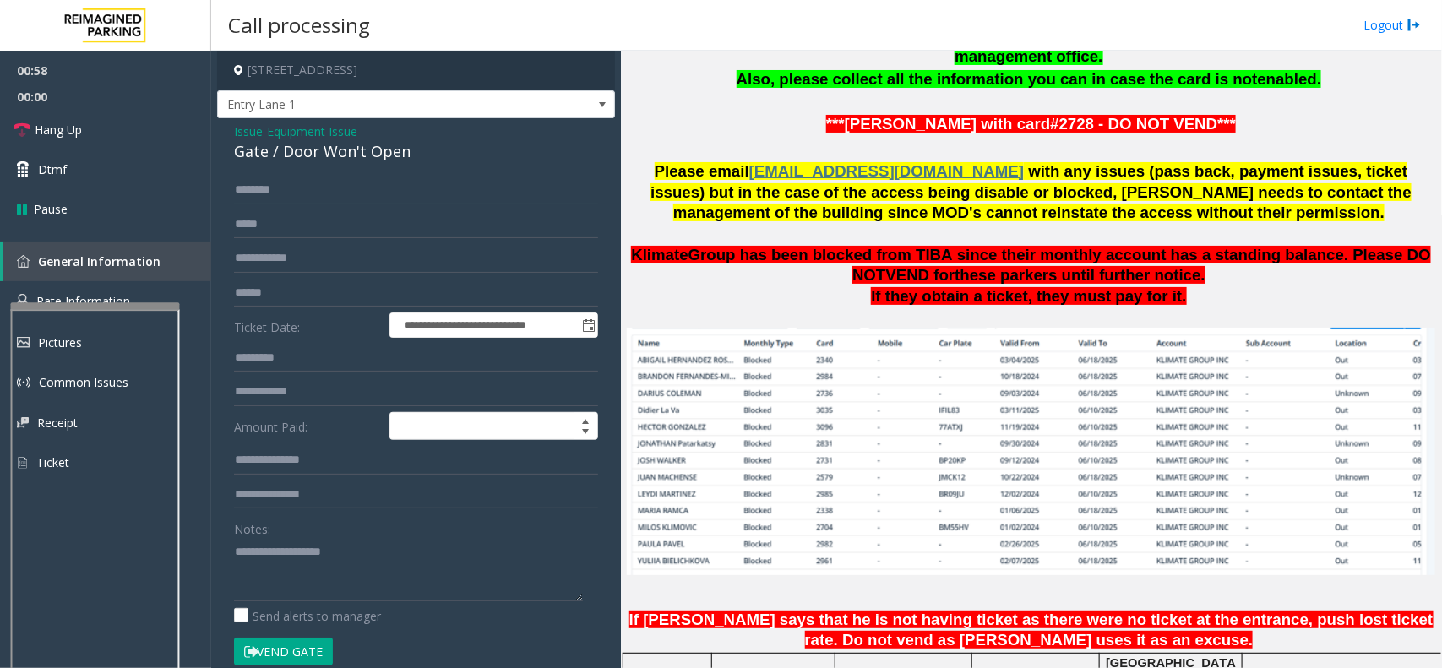
scroll to position [1056, 0]
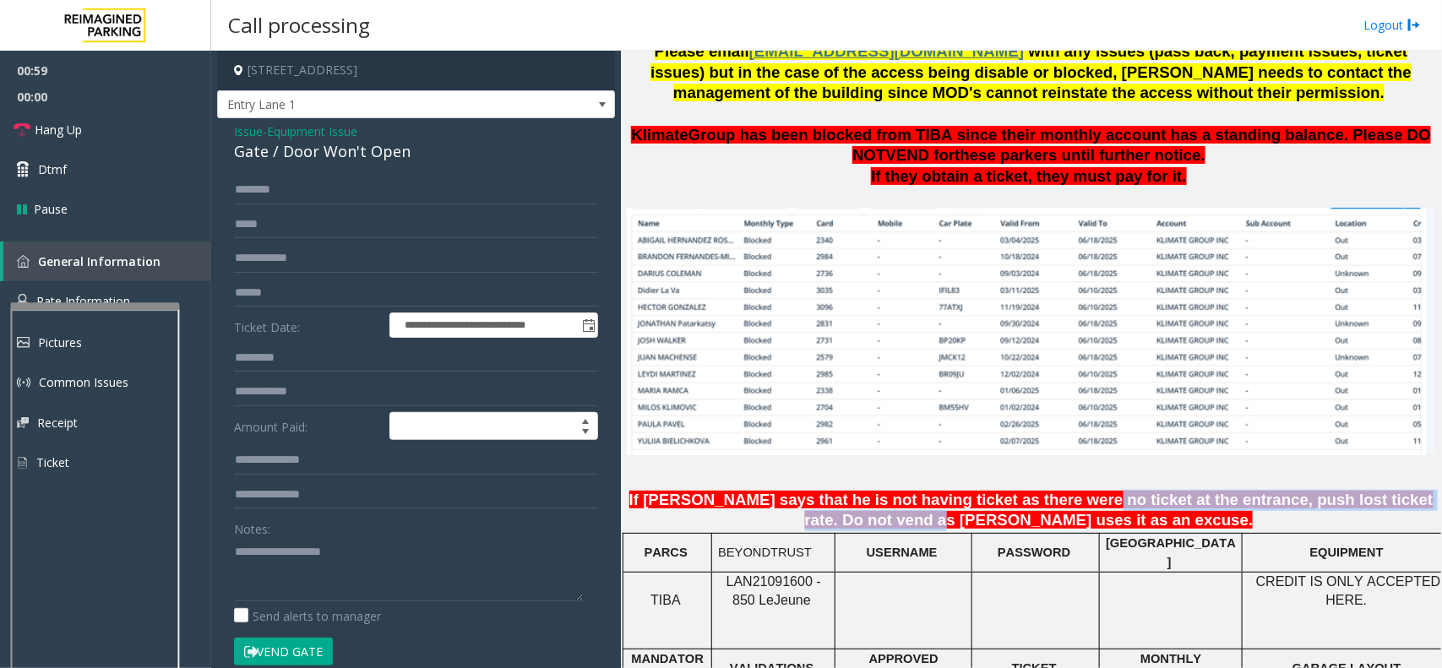
drag, startPoint x: 971, startPoint y: 513, endPoint x: 1094, endPoint y: 499, distance: 123.3
click at [1057, 502] on span "If parker says that he is not having ticket as there were no ticket at the entr…" at bounding box center [1031, 510] width 804 height 39
click at [107, 121] on link "Hang Up" at bounding box center [105, 130] width 211 height 40
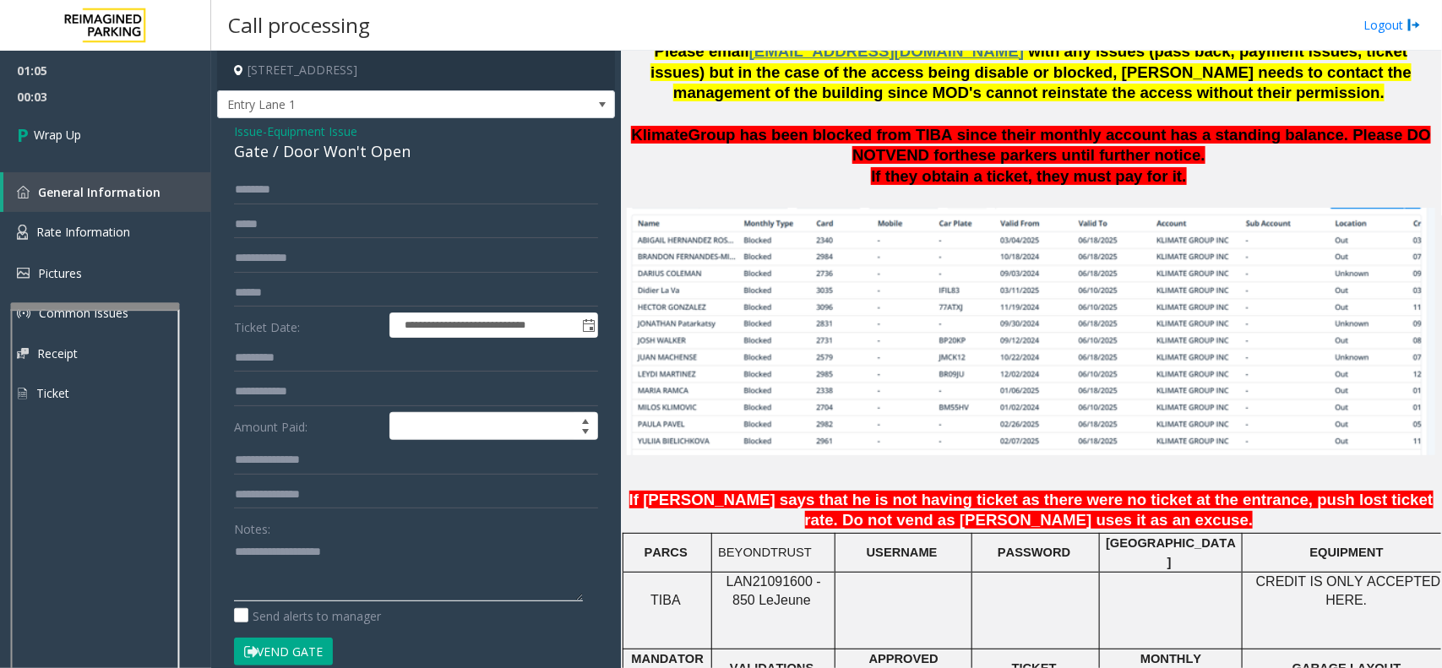
drag, startPoint x: 344, startPoint y: 594, endPoint x: 339, endPoint y: 578, distance: 15.8
click at [343, 594] on textarea at bounding box center [408, 569] width 349 height 63
paste textarea "**********"
click at [301, 154] on div "Gate / Door Won't Open" at bounding box center [416, 151] width 364 height 23
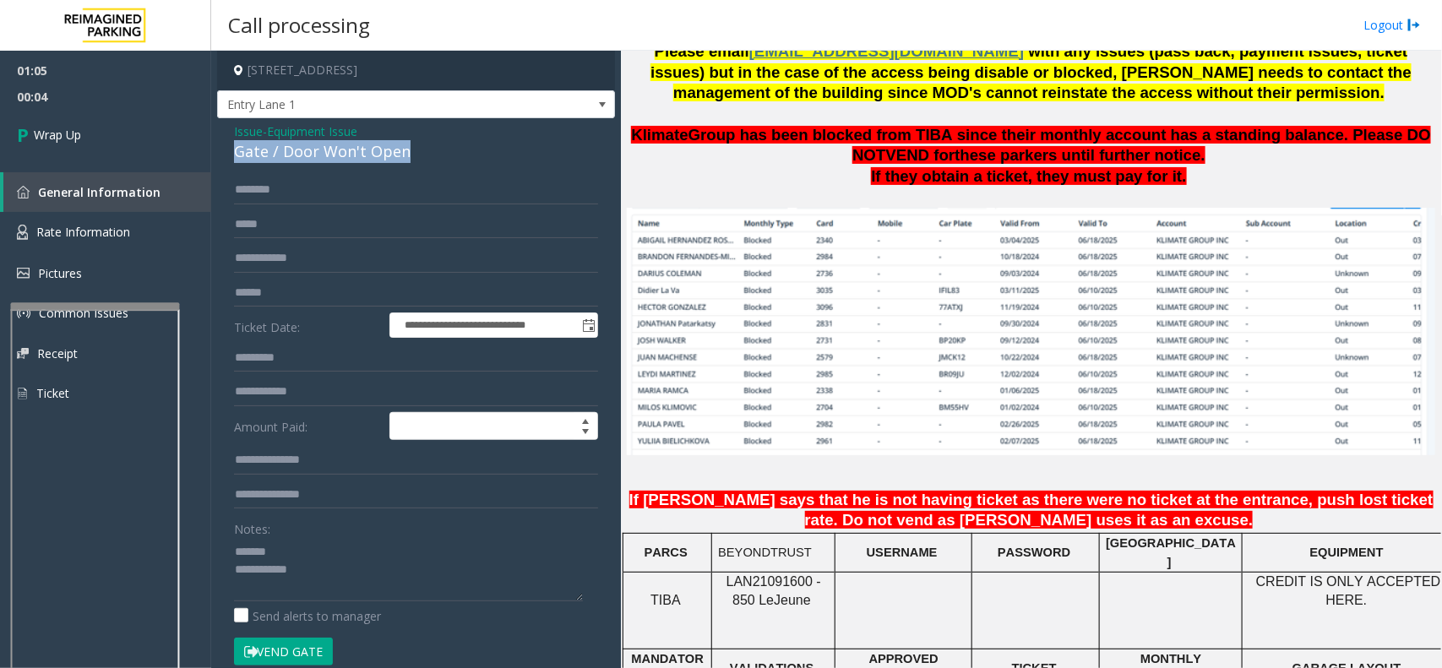
click at [301, 154] on div "Gate / Door Won't Open" at bounding box center [416, 151] width 364 height 23
copy div "Gate / Door Won't Open"
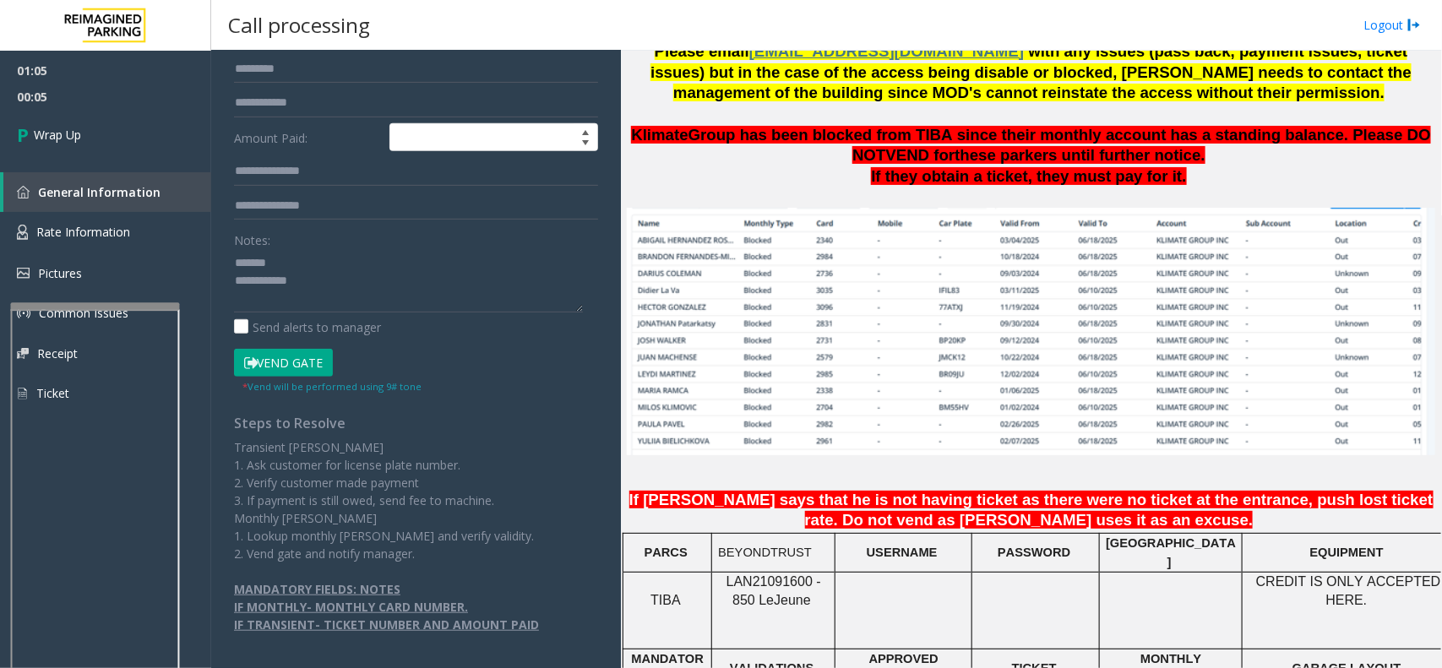
drag, startPoint x: 311, startPoint y: 538, endPoint x: 293, endPoint y: 387, distance: 152.2
click at [315, 550] on div "**********" at bounding box center [415, 268] width 389 height 763
click at [296, 264] on textarea at bounding box center [408, 280] width 349 height 63
paste textarea "**********"
click at [411, 317] on div "Notes: Send alerts to manager" at bounding box center [416, 280] width 364 height 111
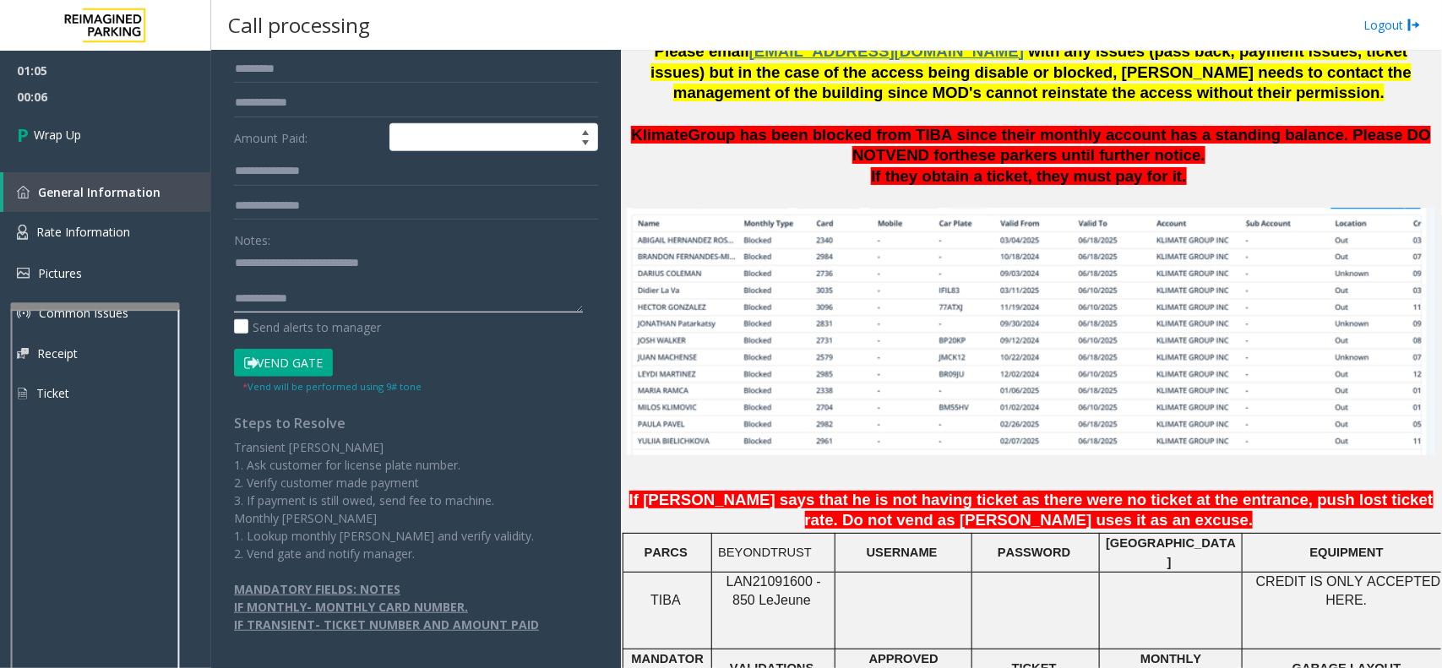
click at [401, 296] on textarea at bounding box center [408, 280] width 349 height 63
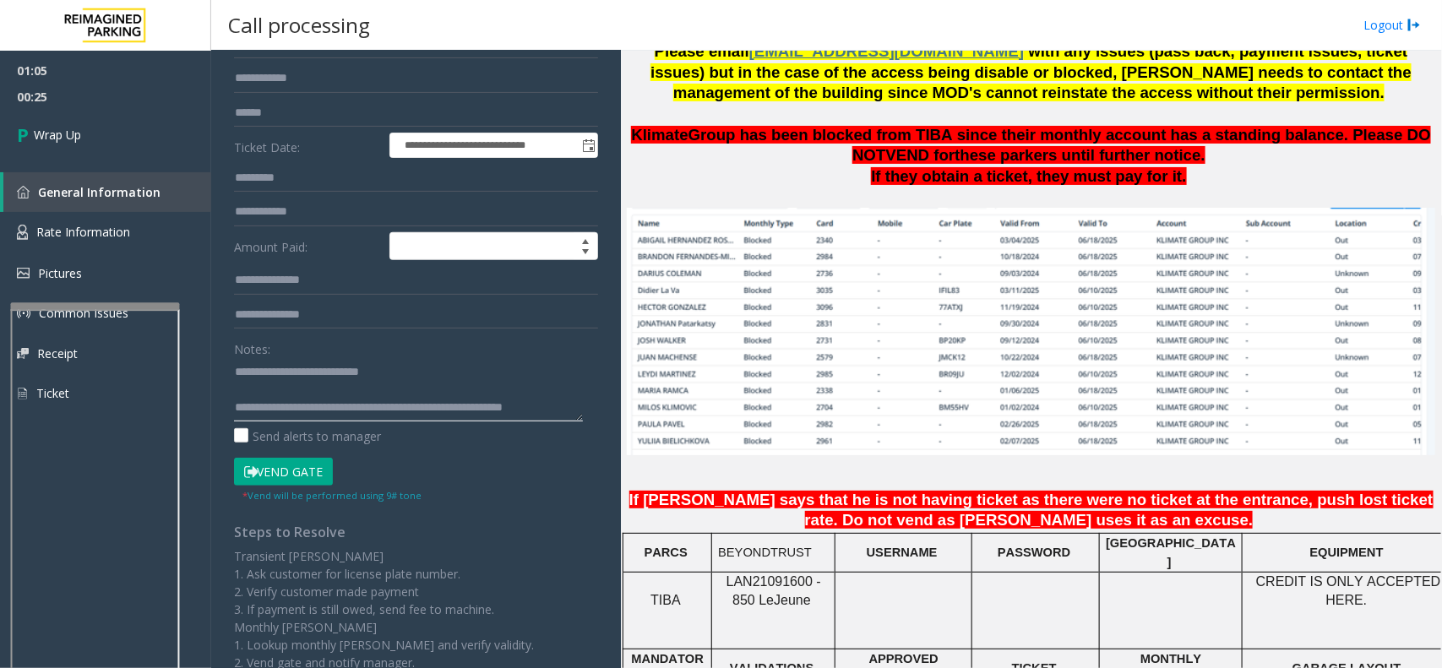
scroll to position [0, 0]
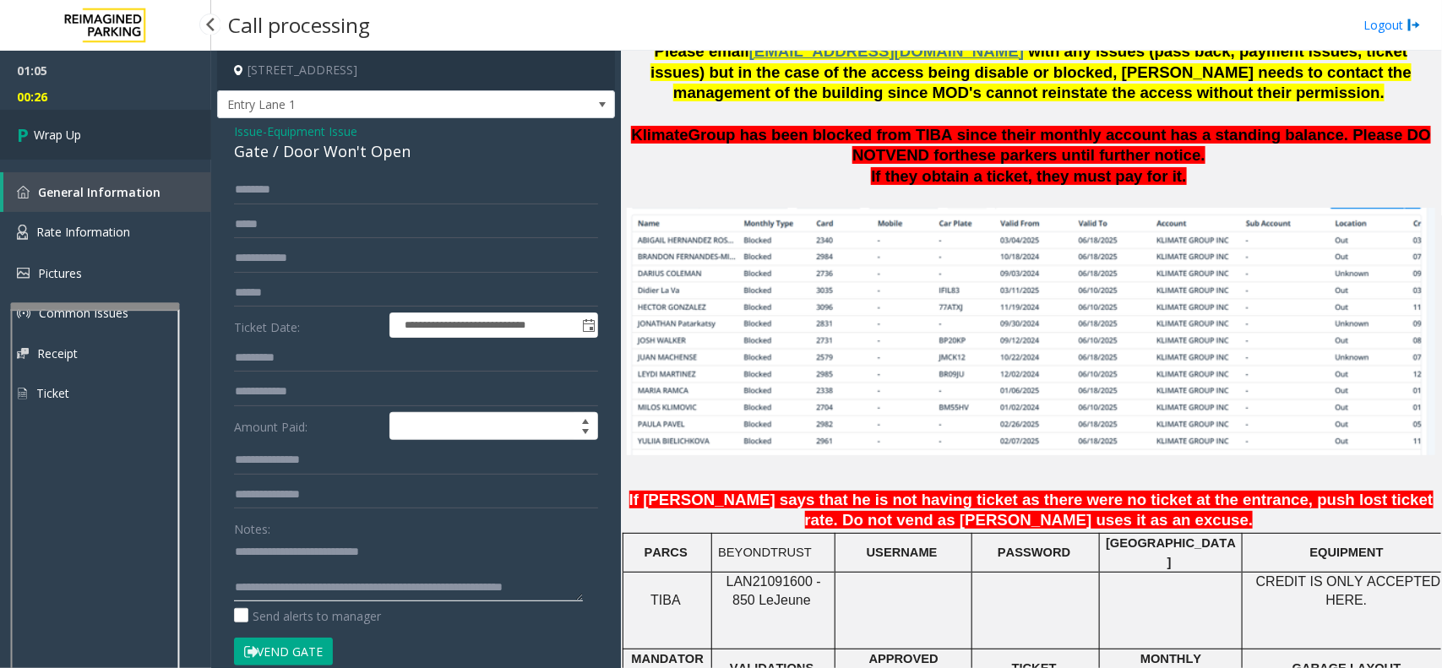
type textarea "**********"
click at [62, 115] on link "Wrap Up" at bounding box center [105, 135] width 211 height 50
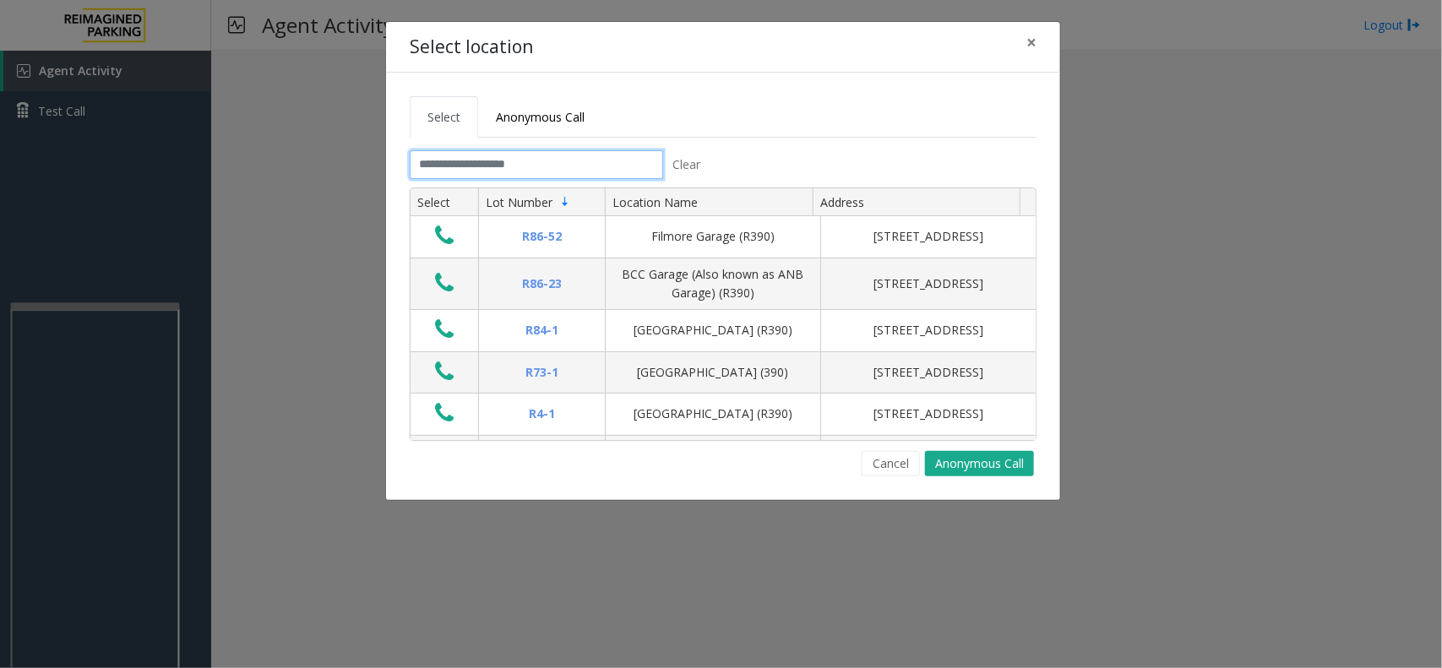
click at [418, 166] on input "text" at bounding box center [536, 164] width 253 height 29
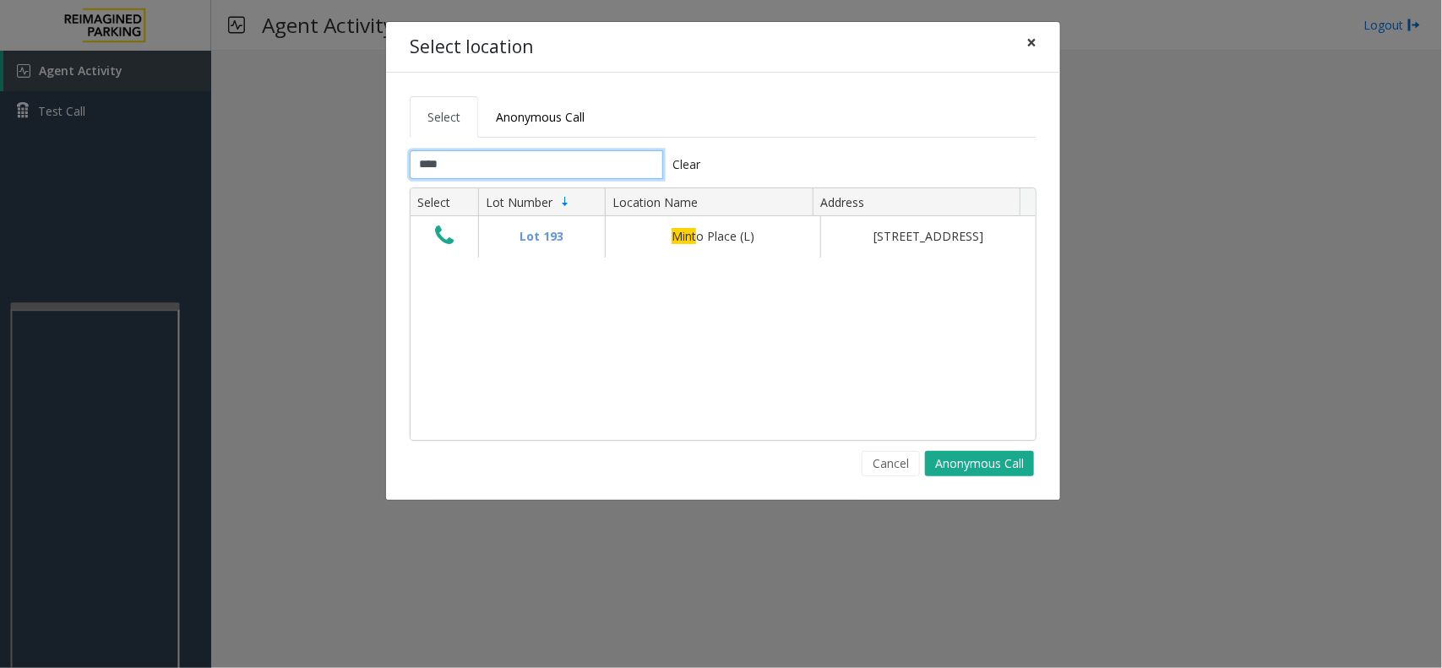
type input "****"
click at [1027, 57] on button "×" at bounding box center [1031, 42] width 34 height 41
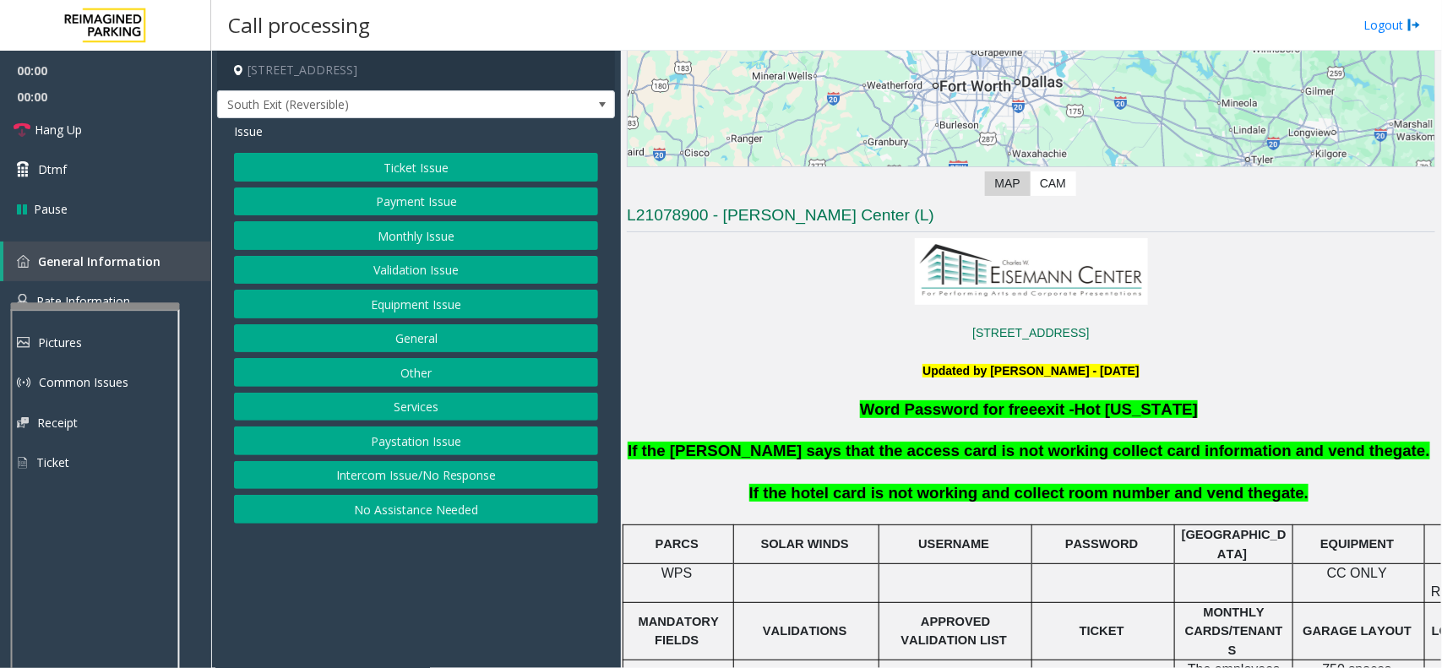
scroll to position [422, 0]
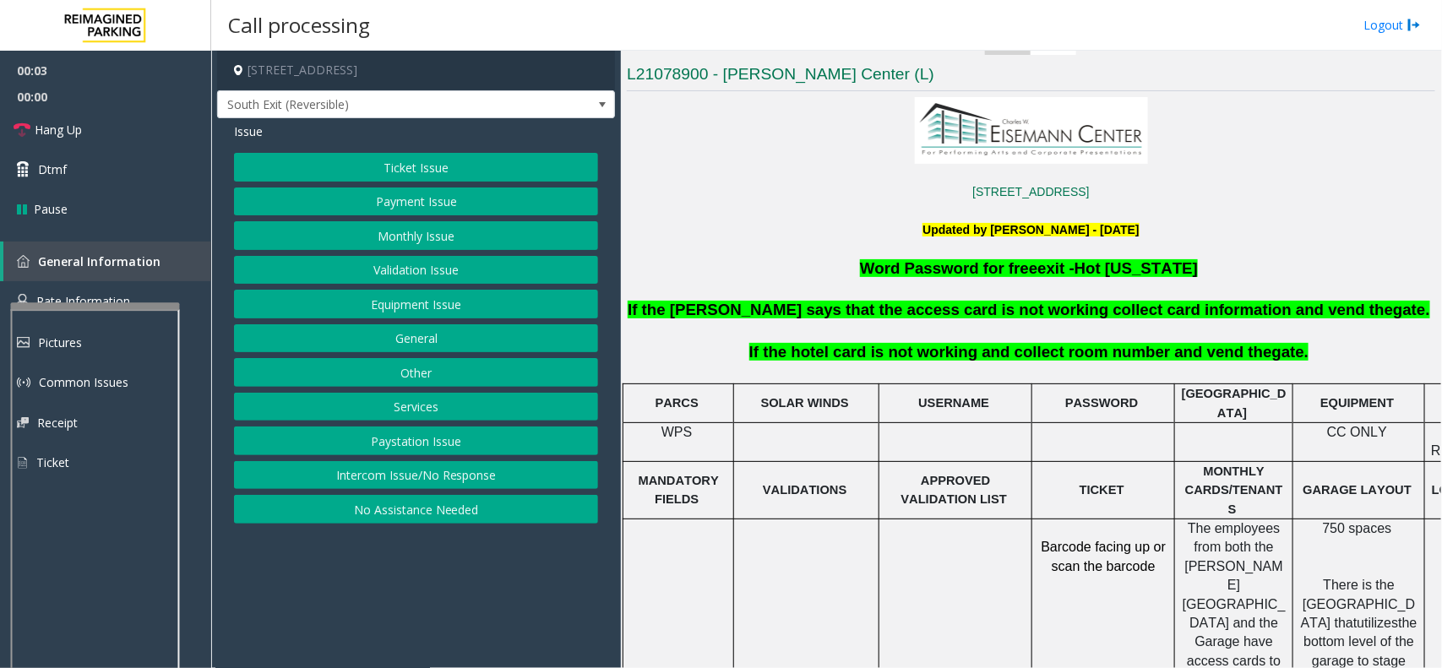
click at [1014, 519] on p at bounding box center [955, 528] width 140 height 19
click at [448, 480] on button "Intercom Issue/No Response" at bounding box center [416, 475] width 364 height 29
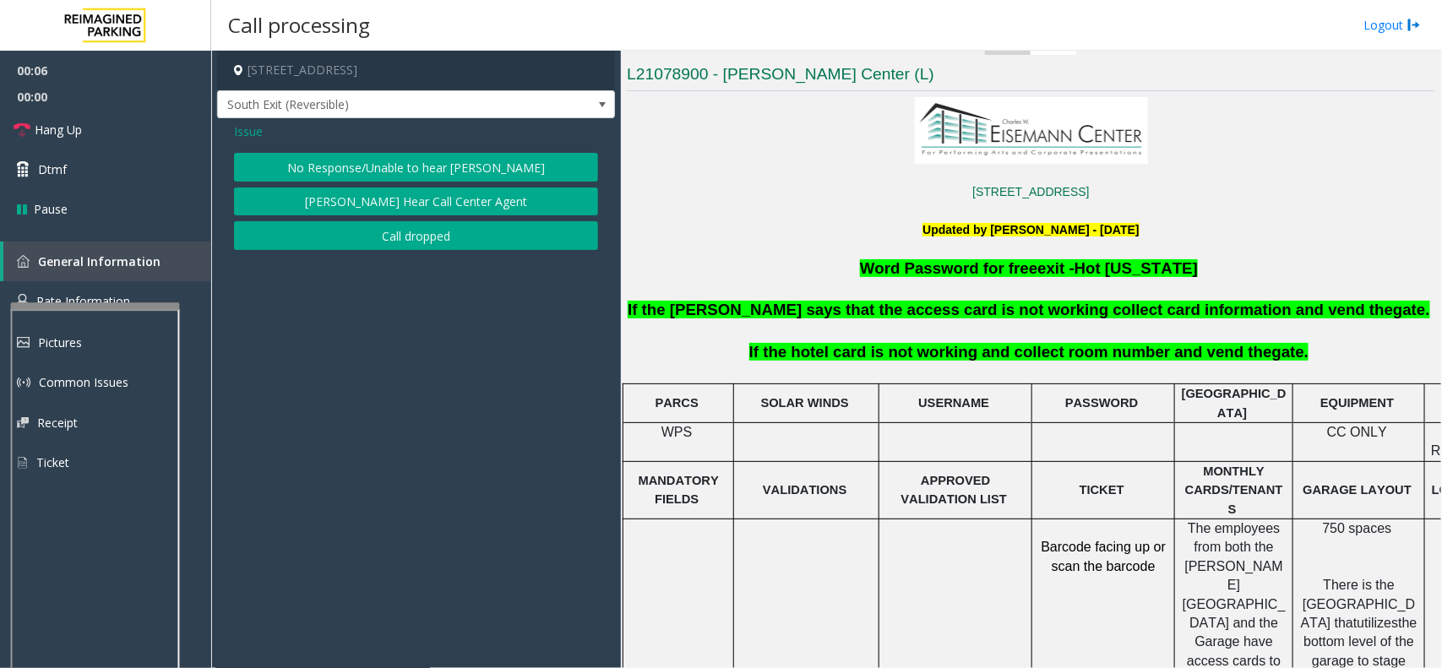
click at [507, 166] on button "No Response/Unable to hear parker" at bounding box center [416, 167] width 364 height 29
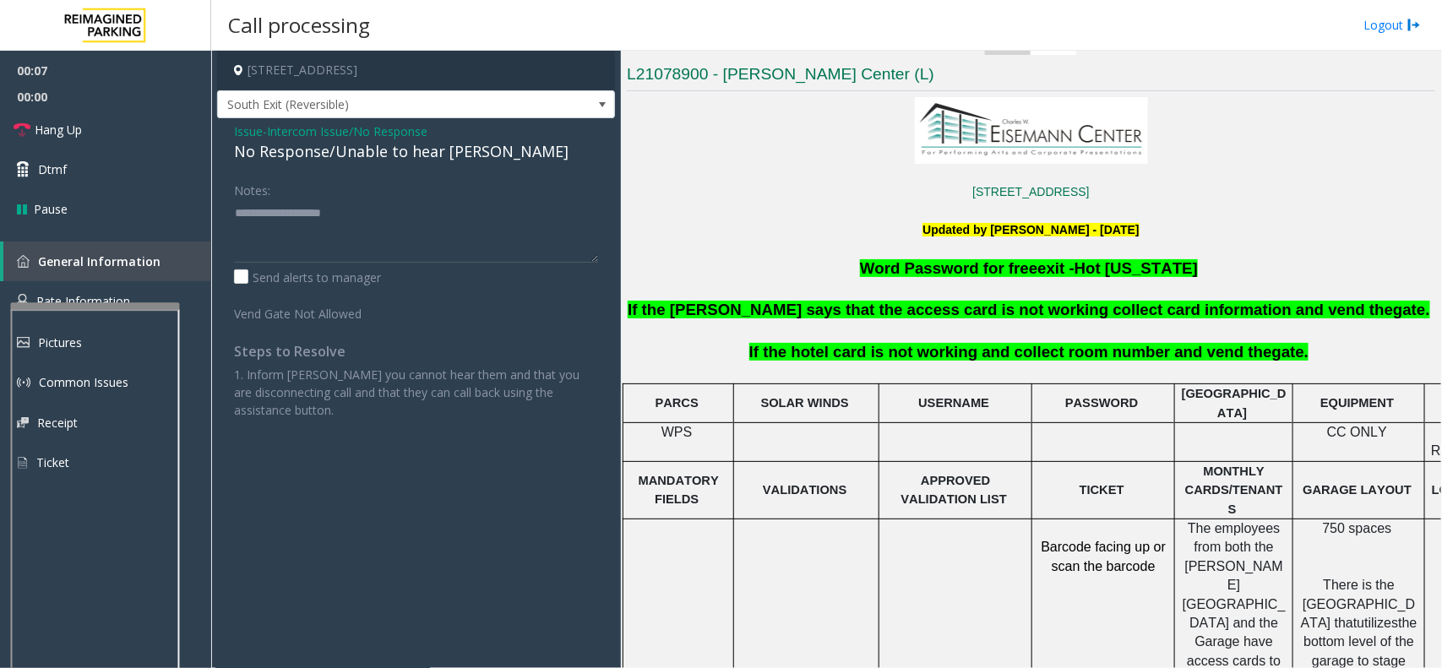
click at [402, 154] on div "No Response/Unable to hear parker" at bounding box center [416, 151] width 364 height 23
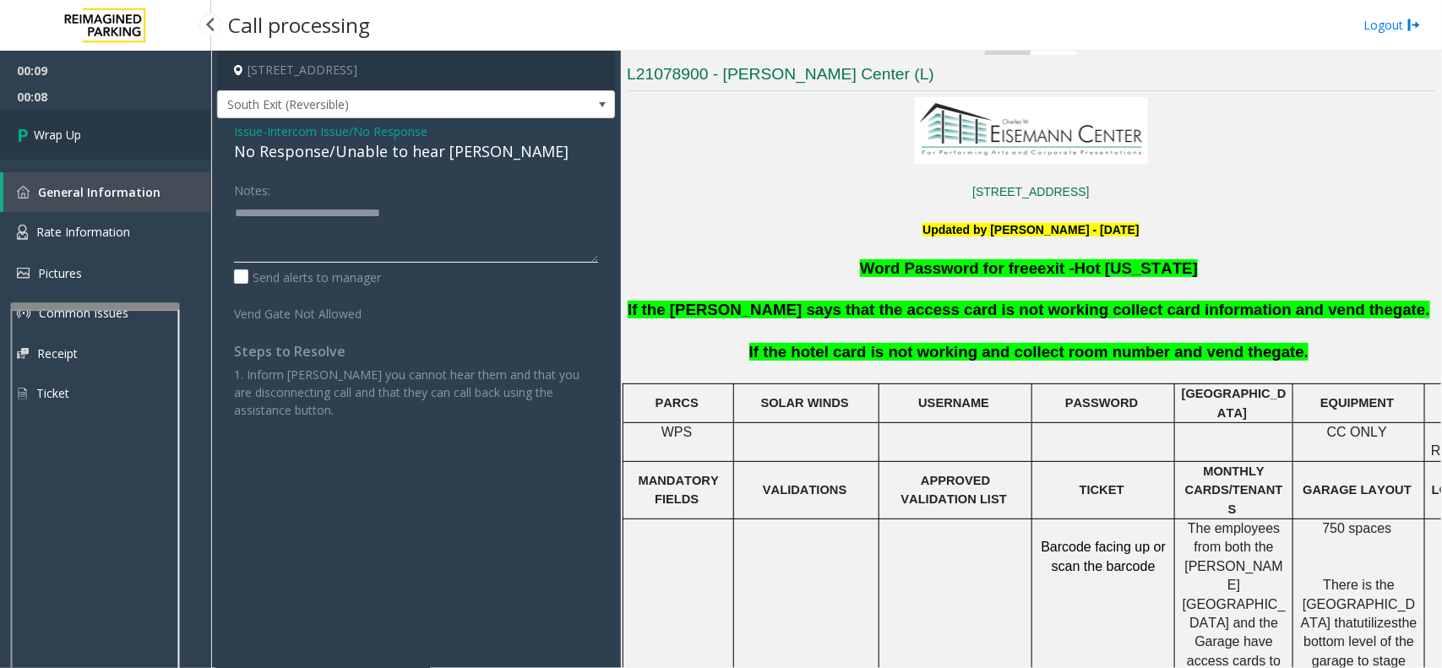
type textarea "**********"
click at [116, 139] on link "Wrap Up" at bounding box center [105, 135] width 211 height 50
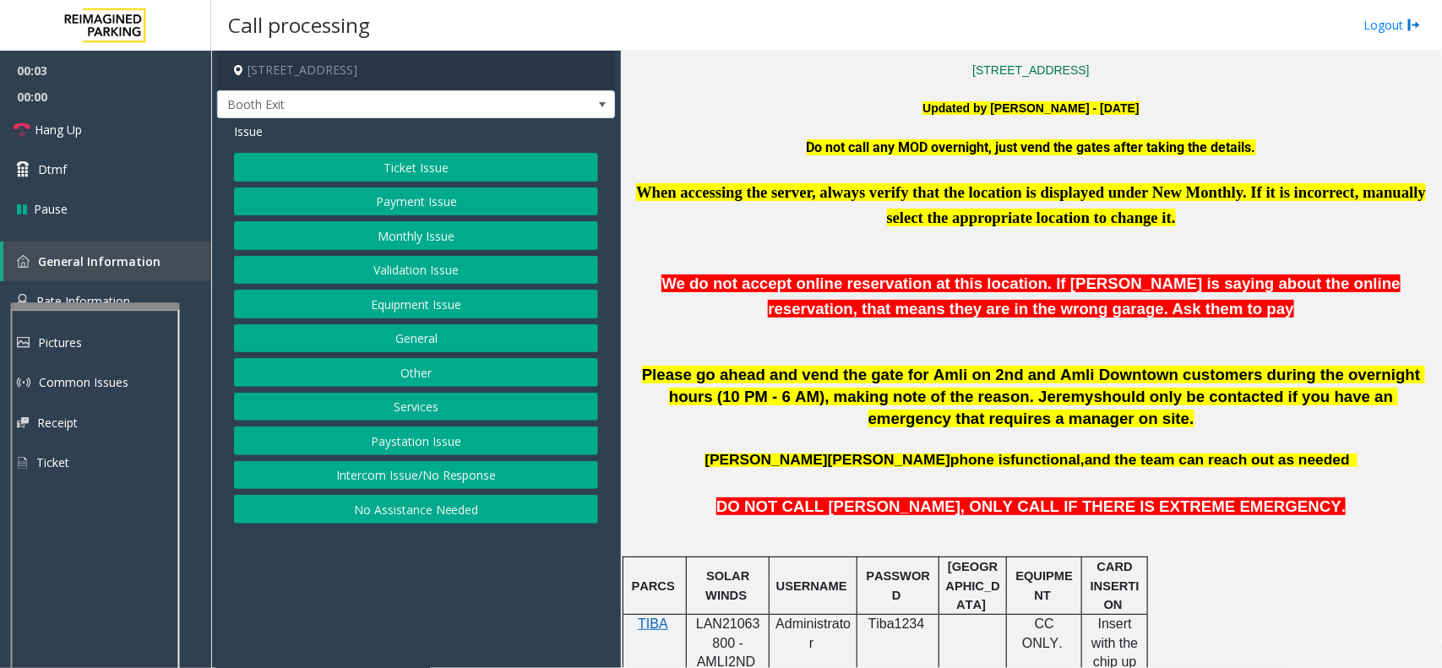
scroll to position [528, 0]
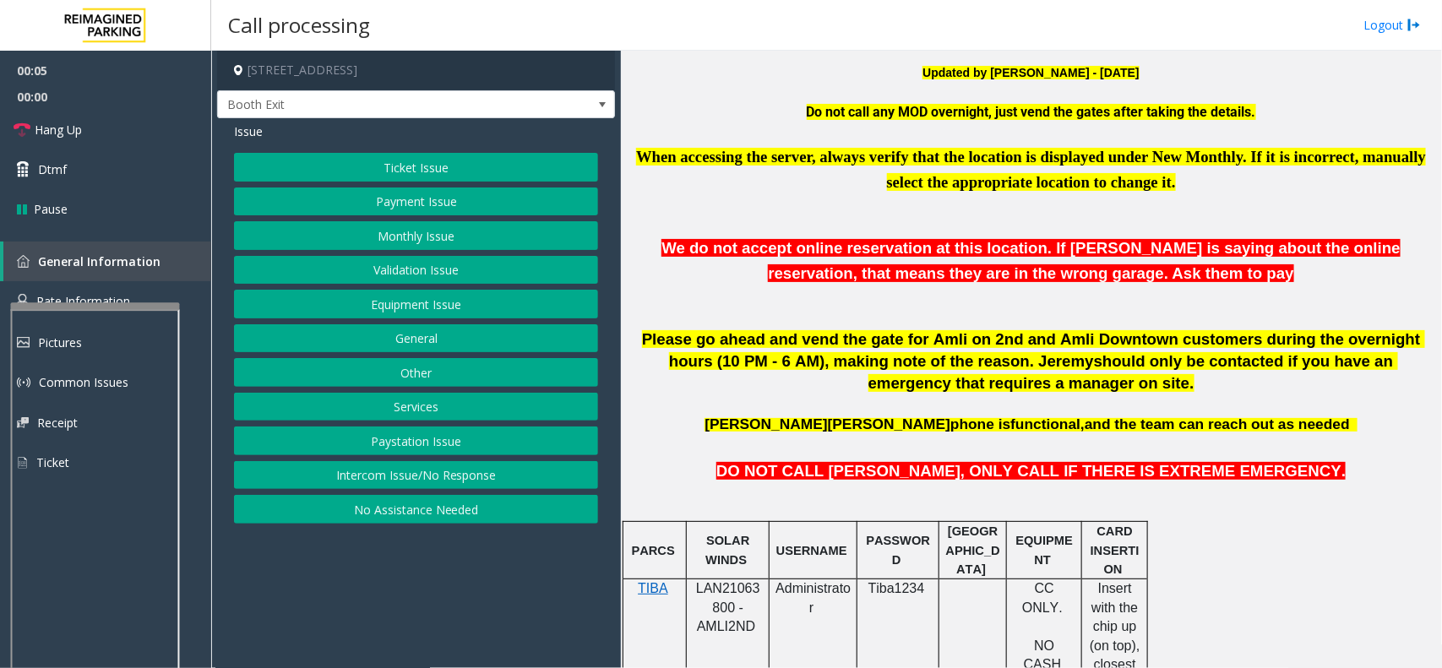
click at [733, 592] on span "LAN21063800 - AMLI2ND" at bounding box center [728, 607] width 64 height 52
click at [703, 592] on span "LAN21063800 - AMLI2ND" at bounding box center [728, 607] width 64 height 52
click at [706, 592] on span "LAN21063800 - AMLI2ND" at bounding box center [728, 607] width 64 height 52
copy span "LAN21063800"
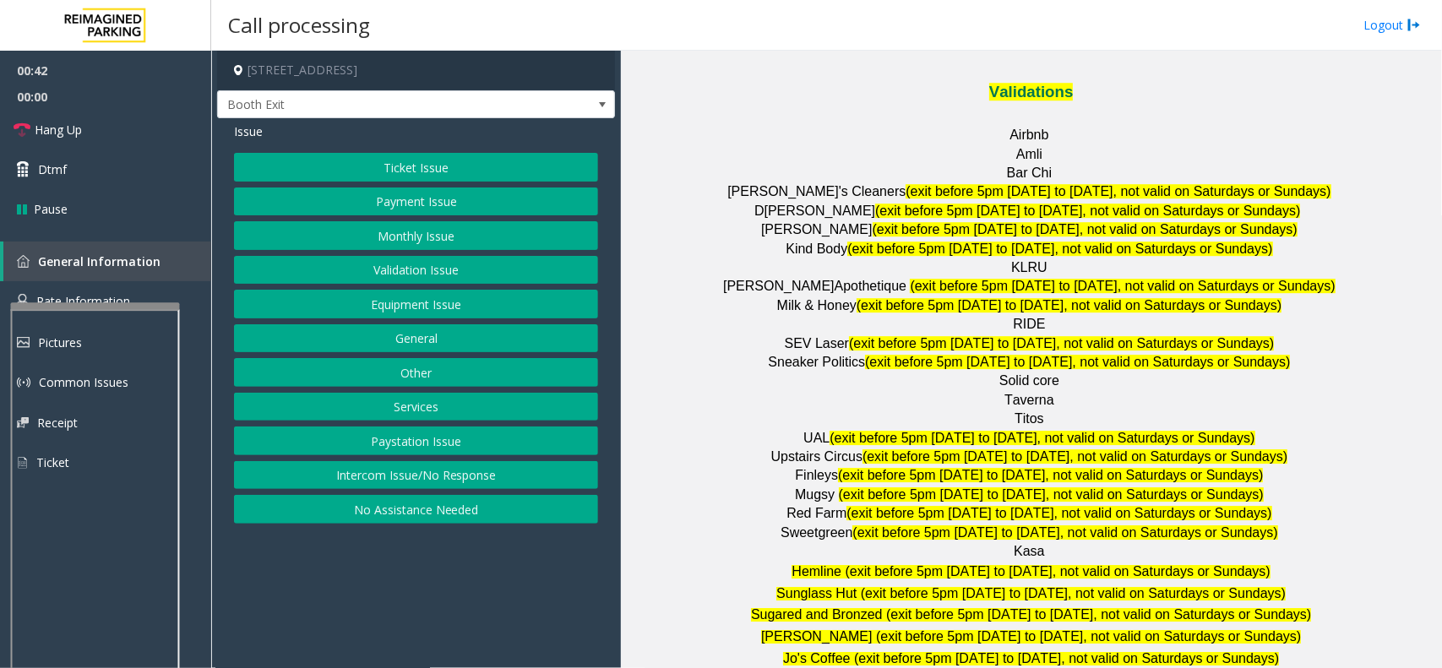
scroll to position [2217, 0]
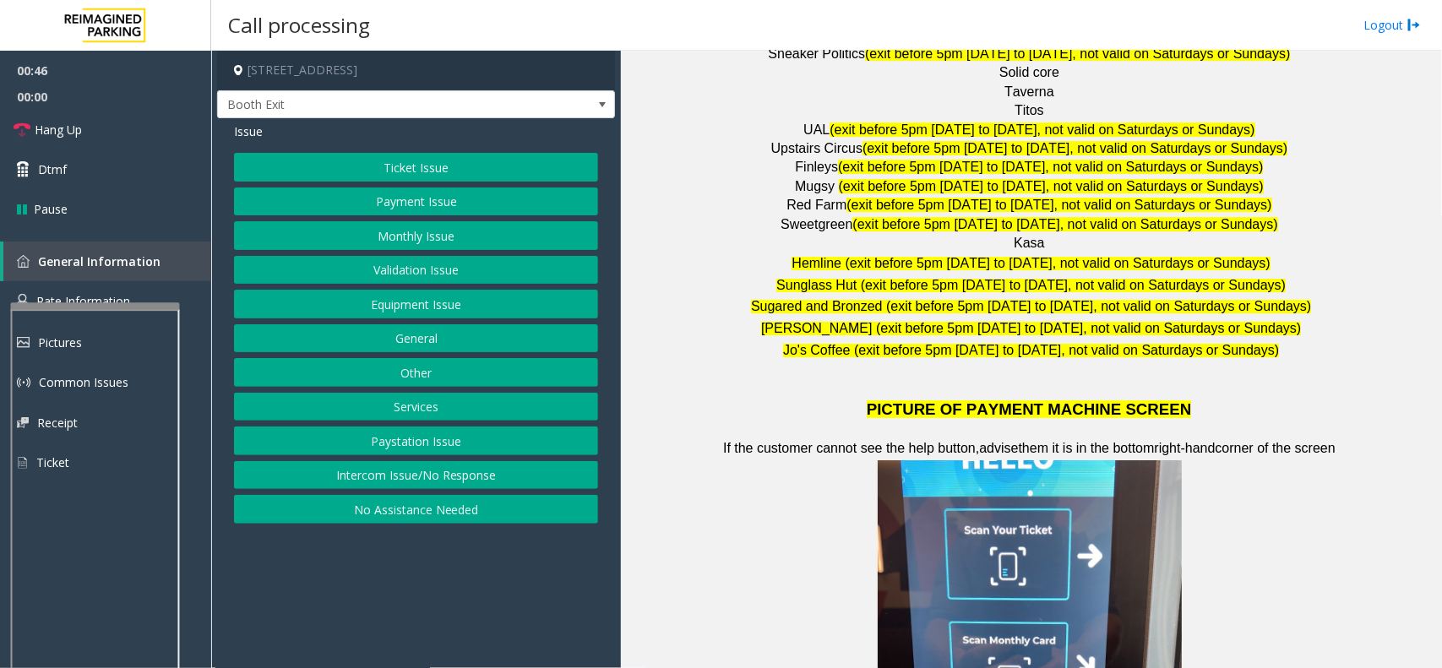
drag, startPoint x: 940, startPoint y: 516, endPoint x: 951, endPoint y: 518, distance: 11.1
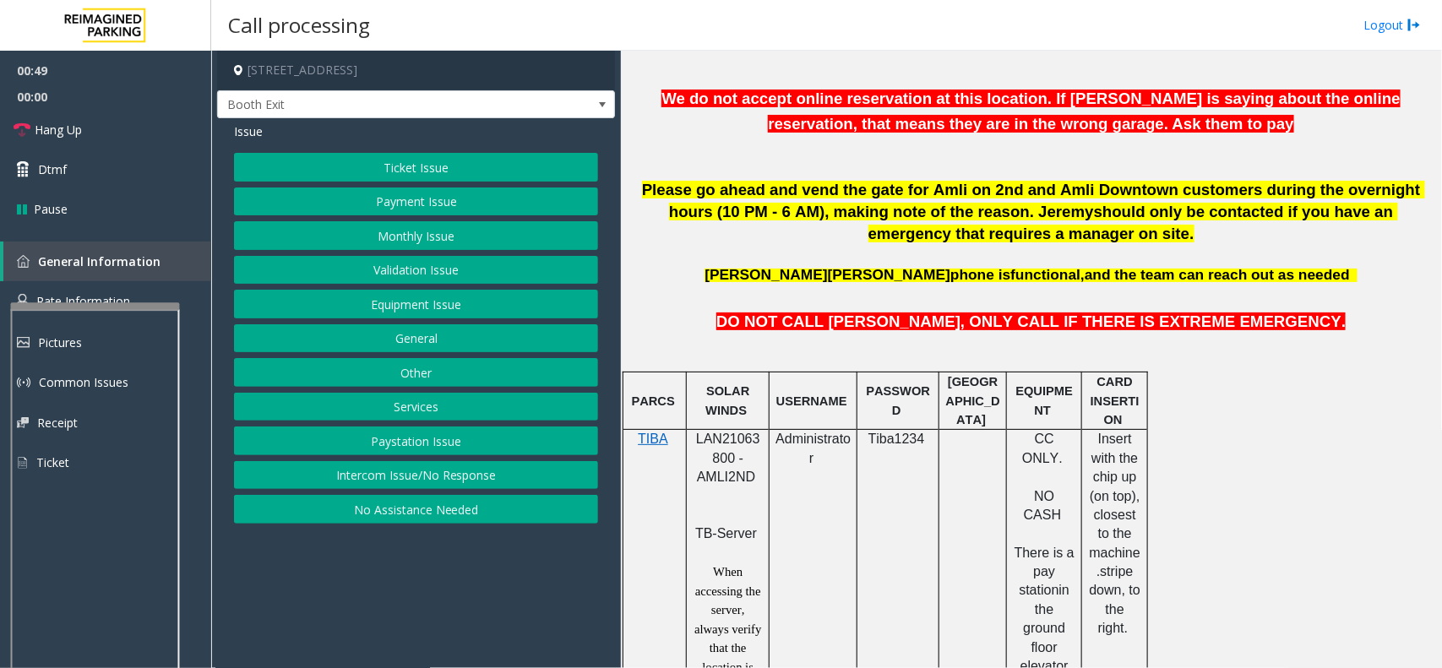
scroll to position [0, 0]
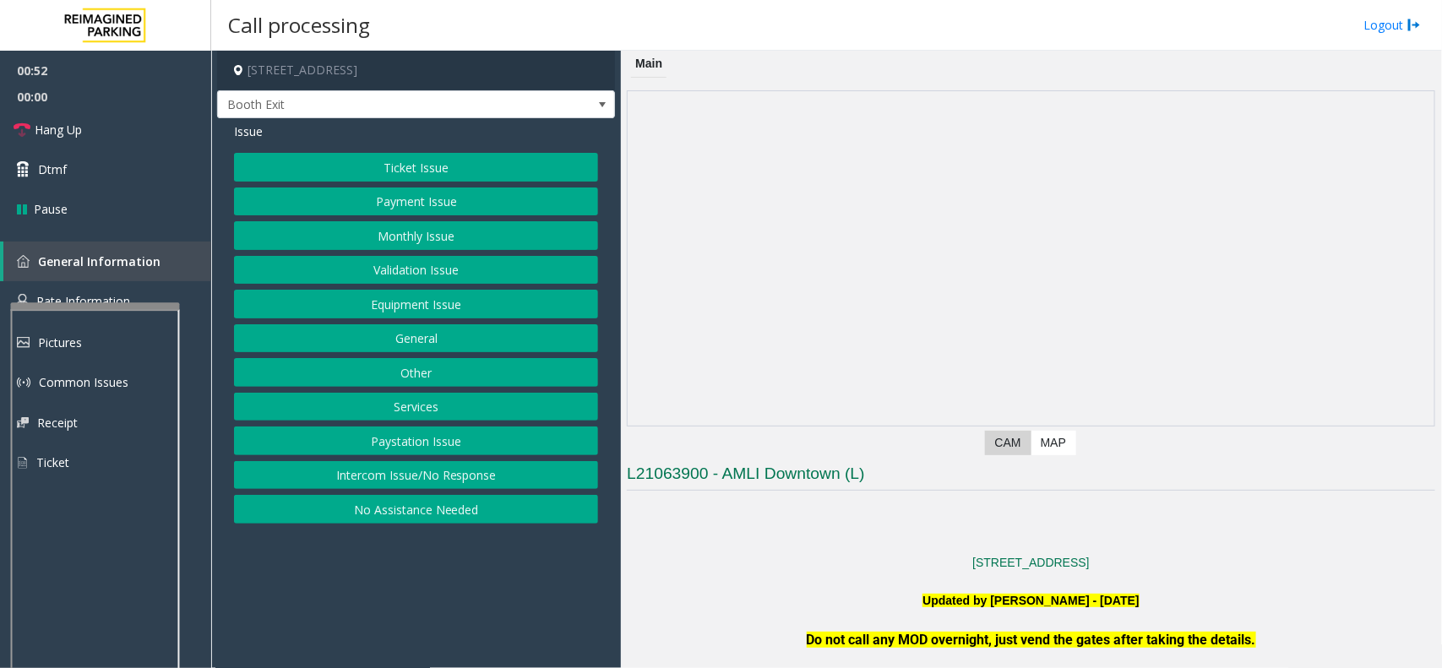
click at [410, 263] on button "Validation Issue" at bounding box center [416, 270] width 364 height 29
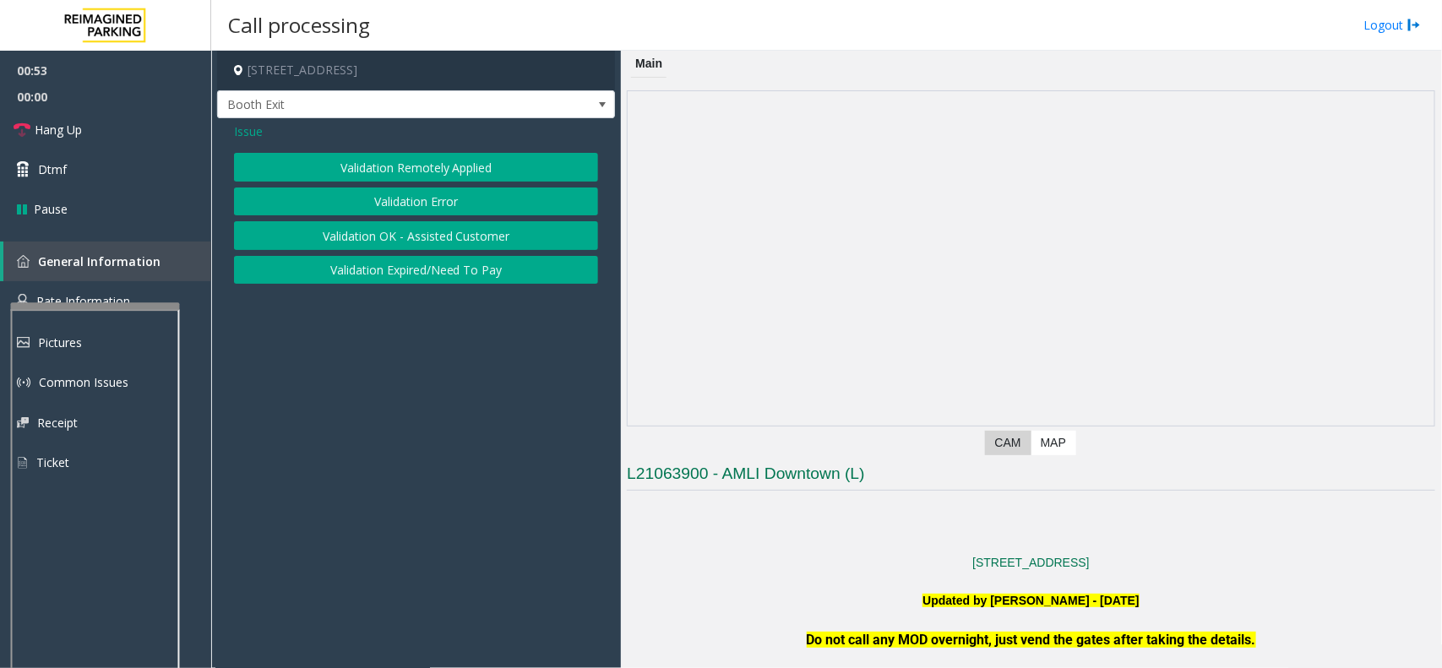
click at [412, 197] on button "Validation Error" at bounding box center [416, 201] width 364 height 29
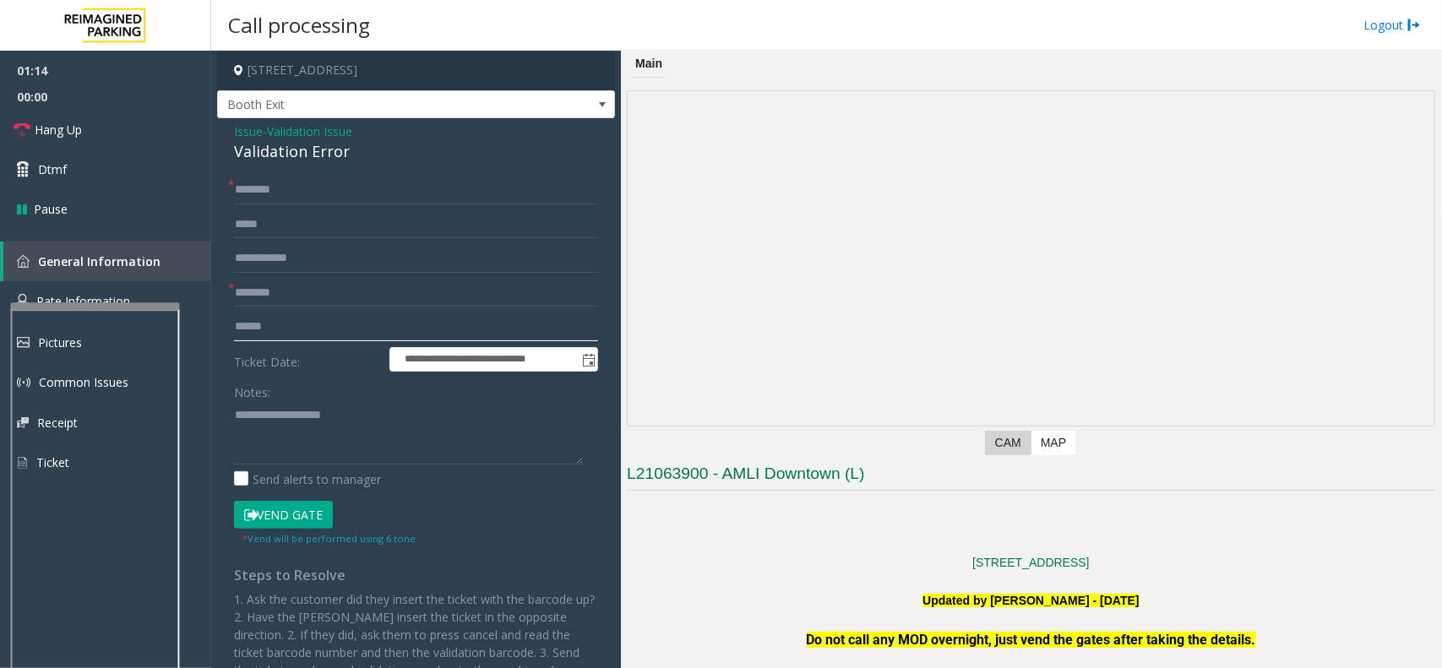
click at [297, 326] on input "text" at bounding box center [416, 326] width 364 height 29
type input "******"
click at [301, 287] on input "text" at bounding box center [416, 293] width 364 height 29
click at [770, 540] on p at bounding box center [1031, 544] width 808 height 19
click at [318, 281] on input "****" at bounding box center [416, 293] width 364 height 29
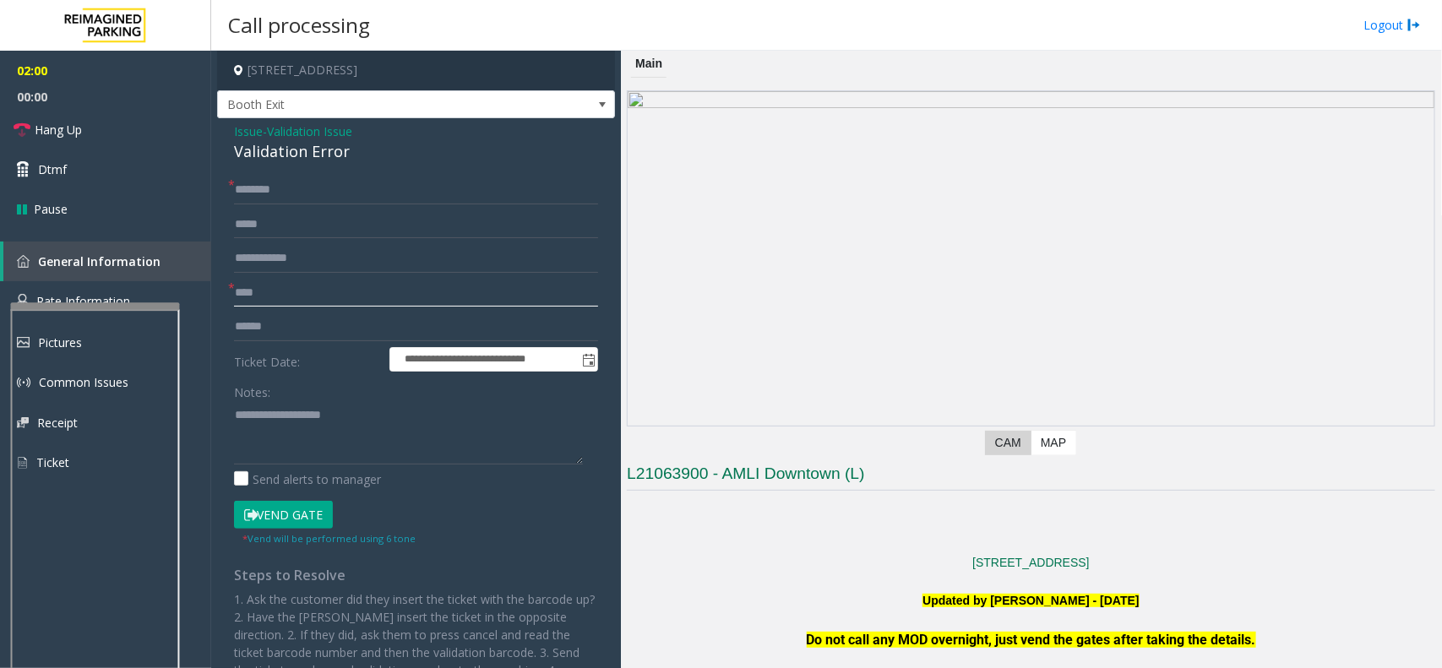
click at [318, 289] on input "****" at bounding box center [416, 293] width 364 height 29
click at [318, 292] on input "****" at bounding box center [416, 293] width 364 height 29
click at [314, 298] on input "****" at bounding box center [416, 293] width 364 height 29
click at [245, 291] on input "**********" at bounding box center [416, 293] width 364 height 29
type input "**********"
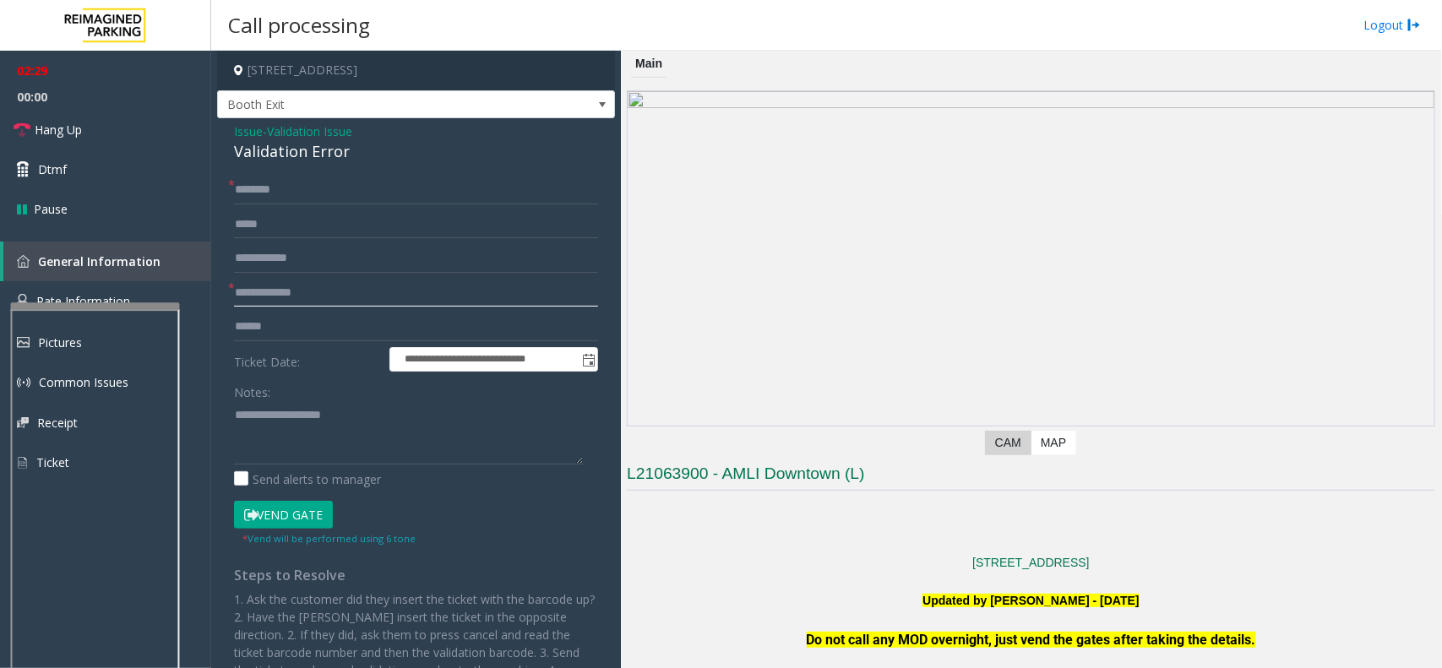
drag, startPoint x: 346, startPoint y: 300, endPoint x: 339, endPoint y: 306, distance: 9.6
click at [346, 300] on input "**********" at bounding box center [416, 293] width 364 height 29
click at [264, 340] on input "******" at bounding box center [416, 326] width 364 height 29
click at [314, 328] on input "******" at bounding box center [416, 326] width 364 height 29
click at [349, 197] on input "text" at bounding box center [416, 190] width 364 height 29
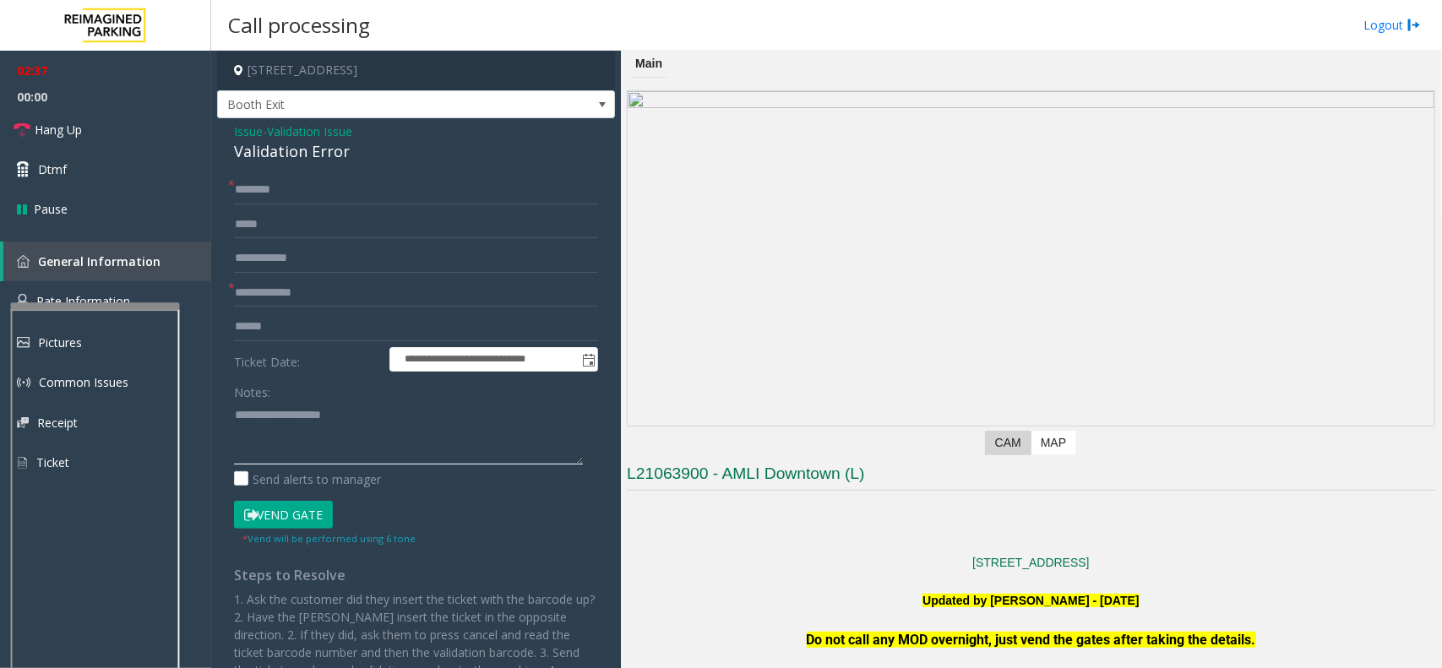
click at [364, 448] on textarea at bounding box center [408, 432] width 349 height 63
paste textarea "**********"
type textarea "**********"
click at [322, 182] on input "text" at bounding box center [416, 190] width 364 height 29
type input "*****"
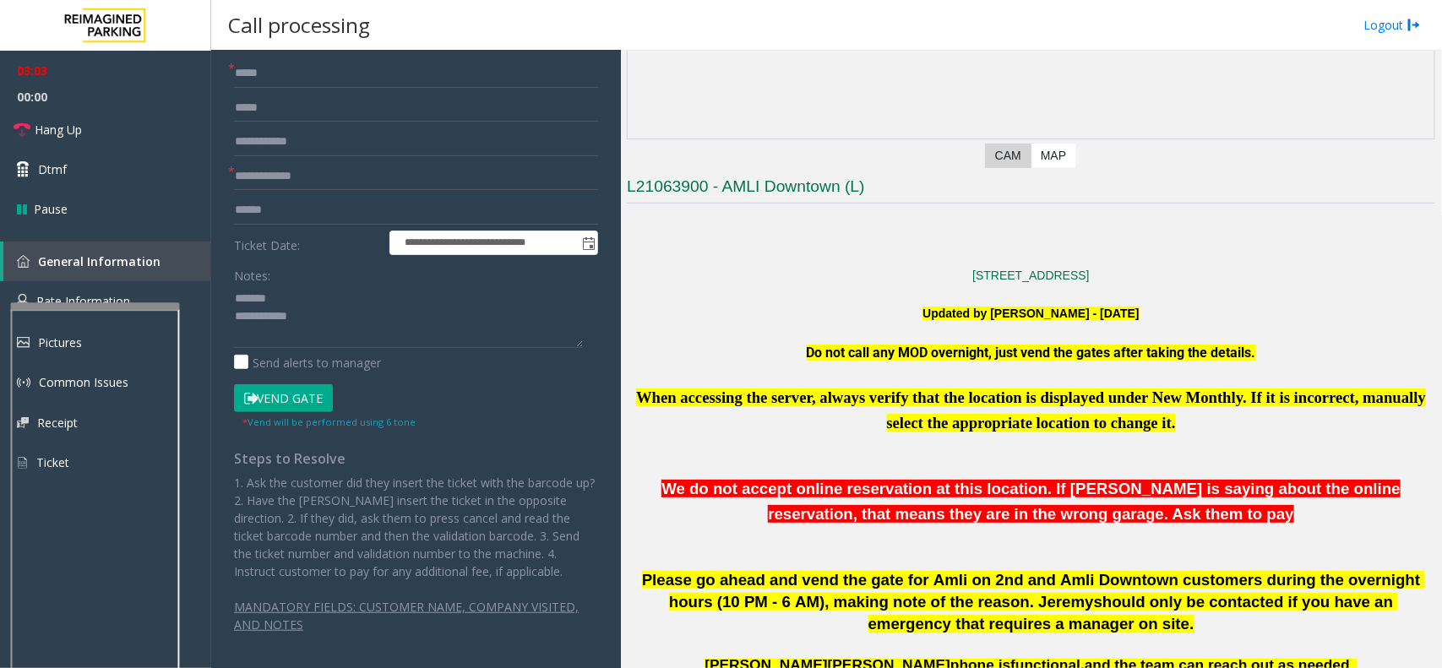
scroll to position [317, 0]
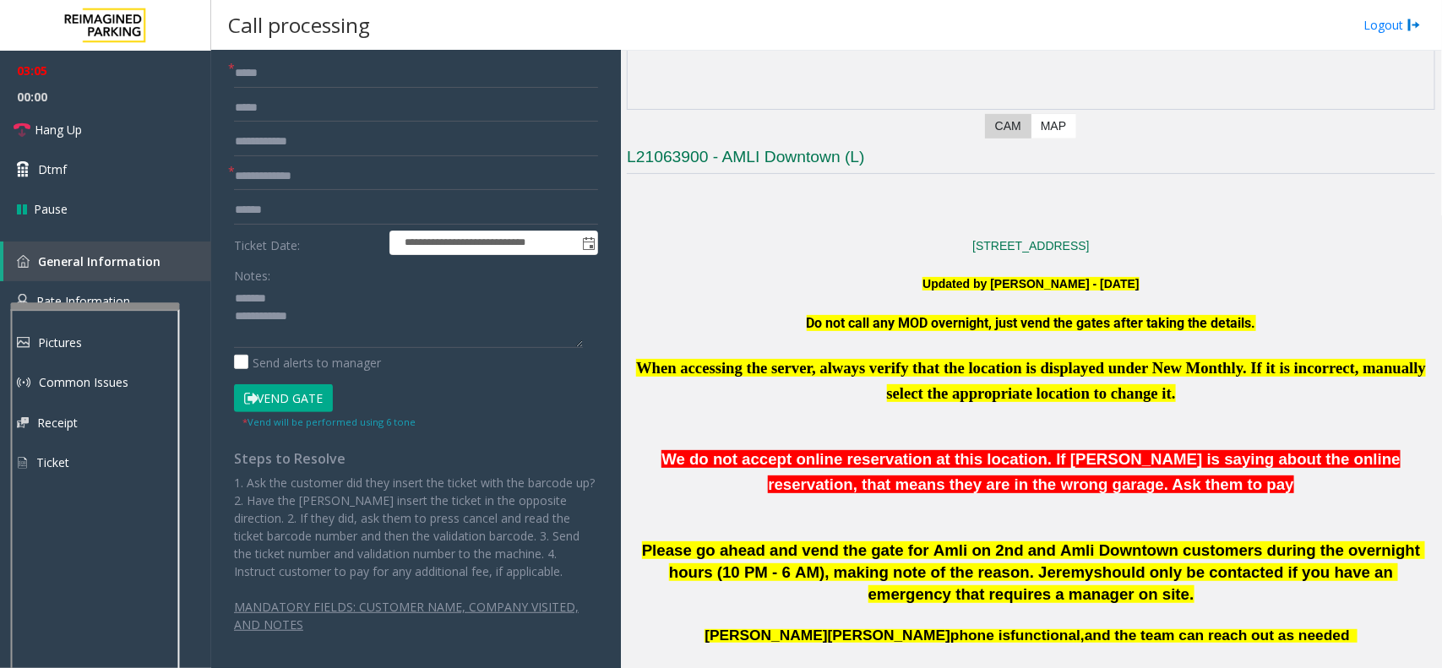
click at [292, 395] on button "Vend Gate" at bounding box center [283, 398] width 99 height 29
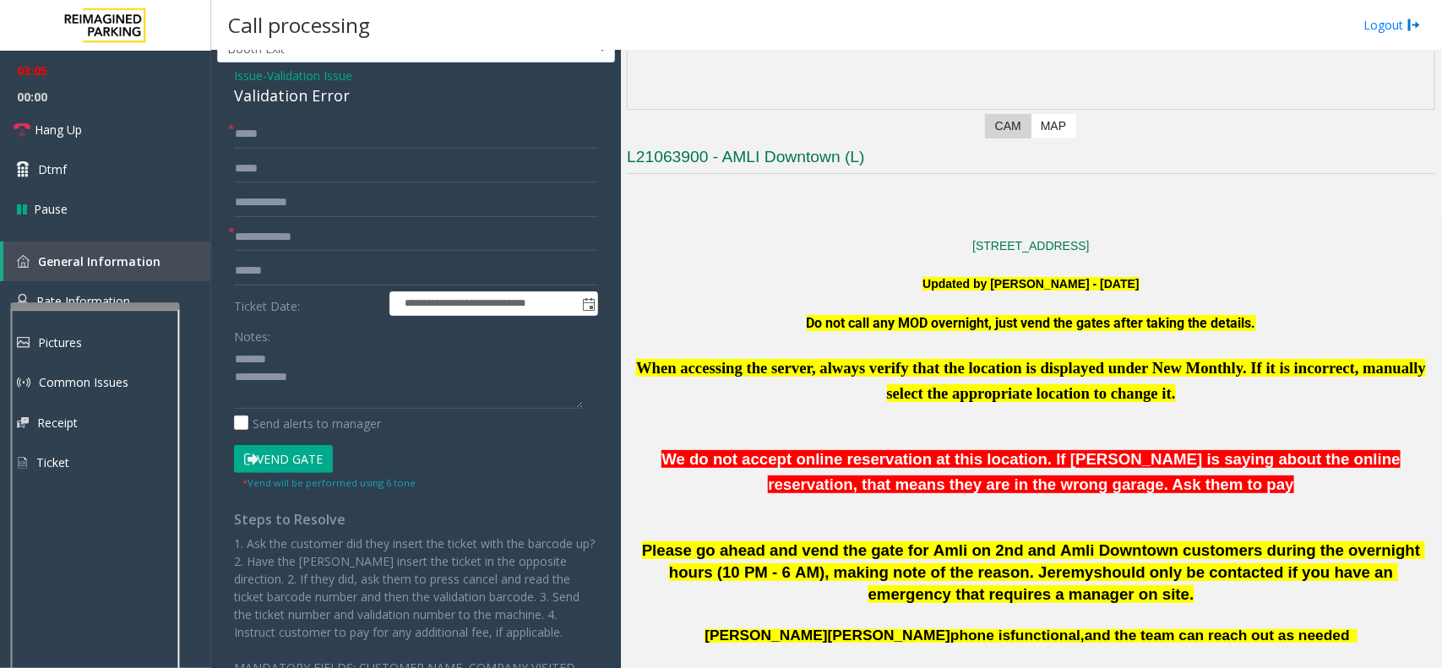
scroll to position [0, 0]
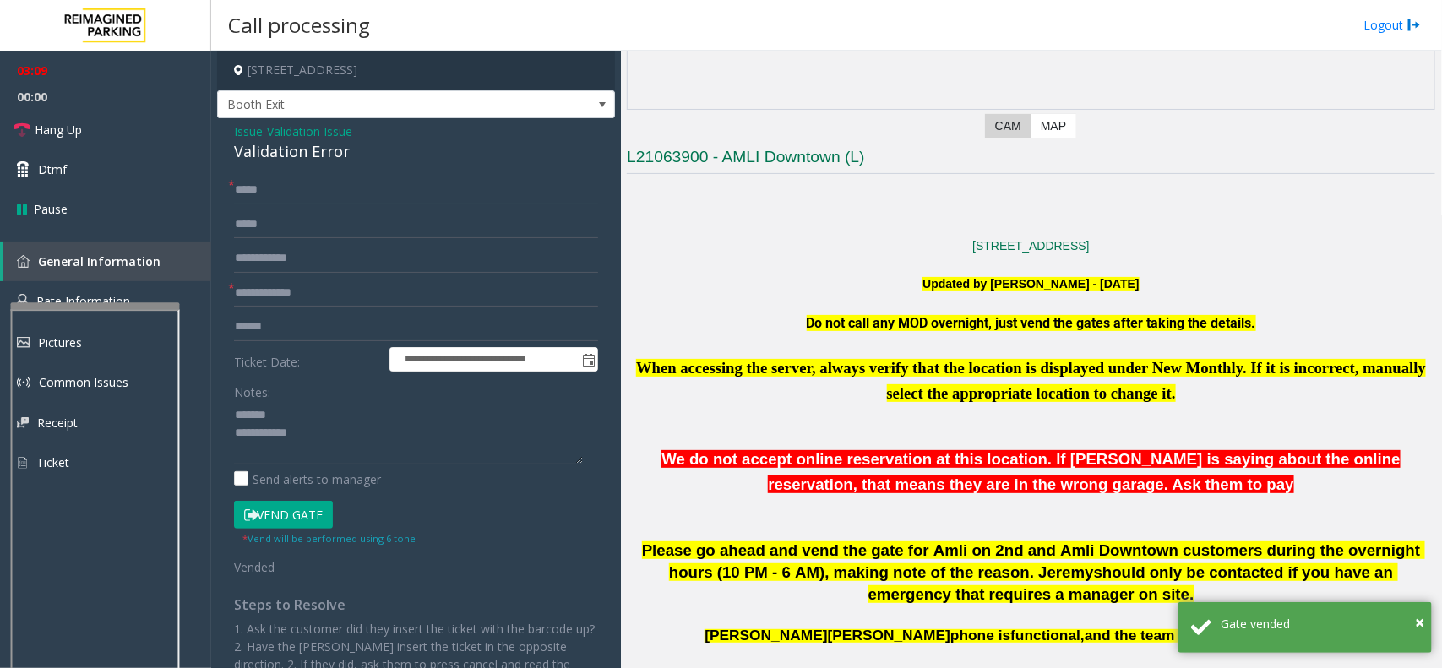
click at [329, 153] on div "Validation Error" at bounding box center [416, 151] width 364 height 23
copy div "Validation Error"
click at [378, 424] on textarea at bounding box center [408, 432] width 349 height 63
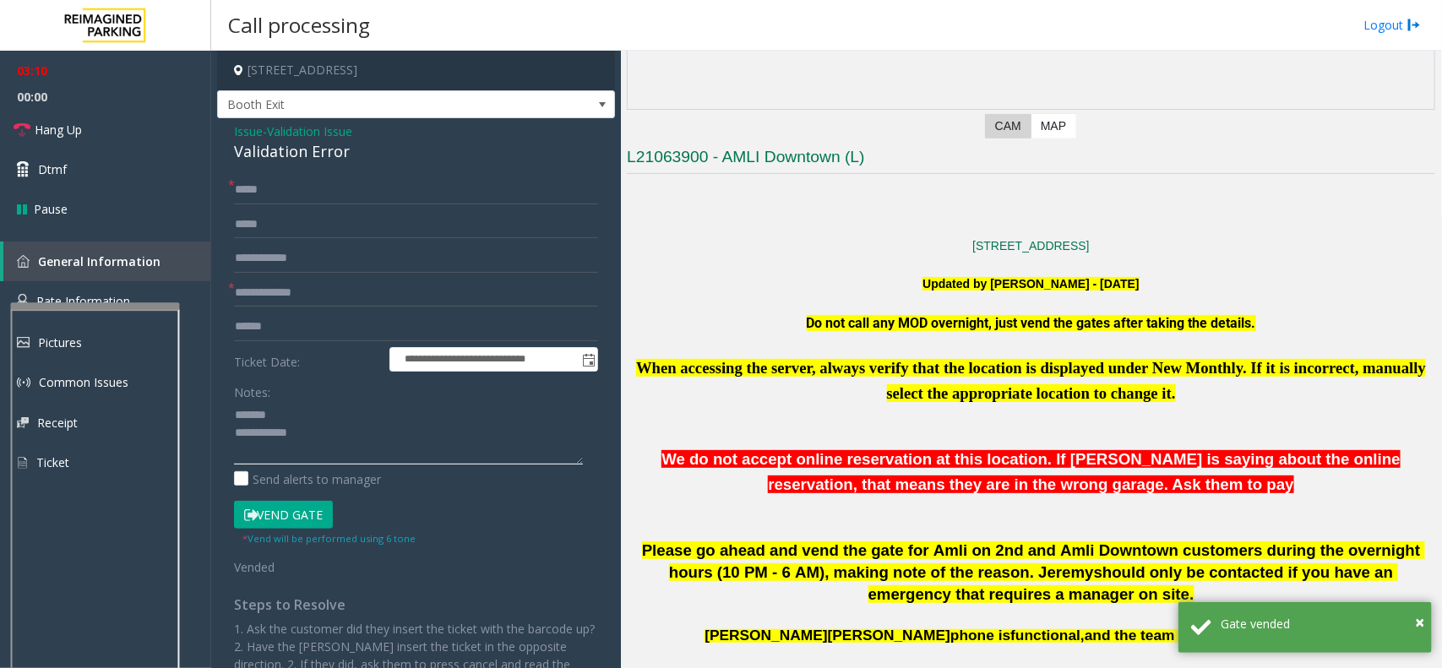
paste textarea "**********"
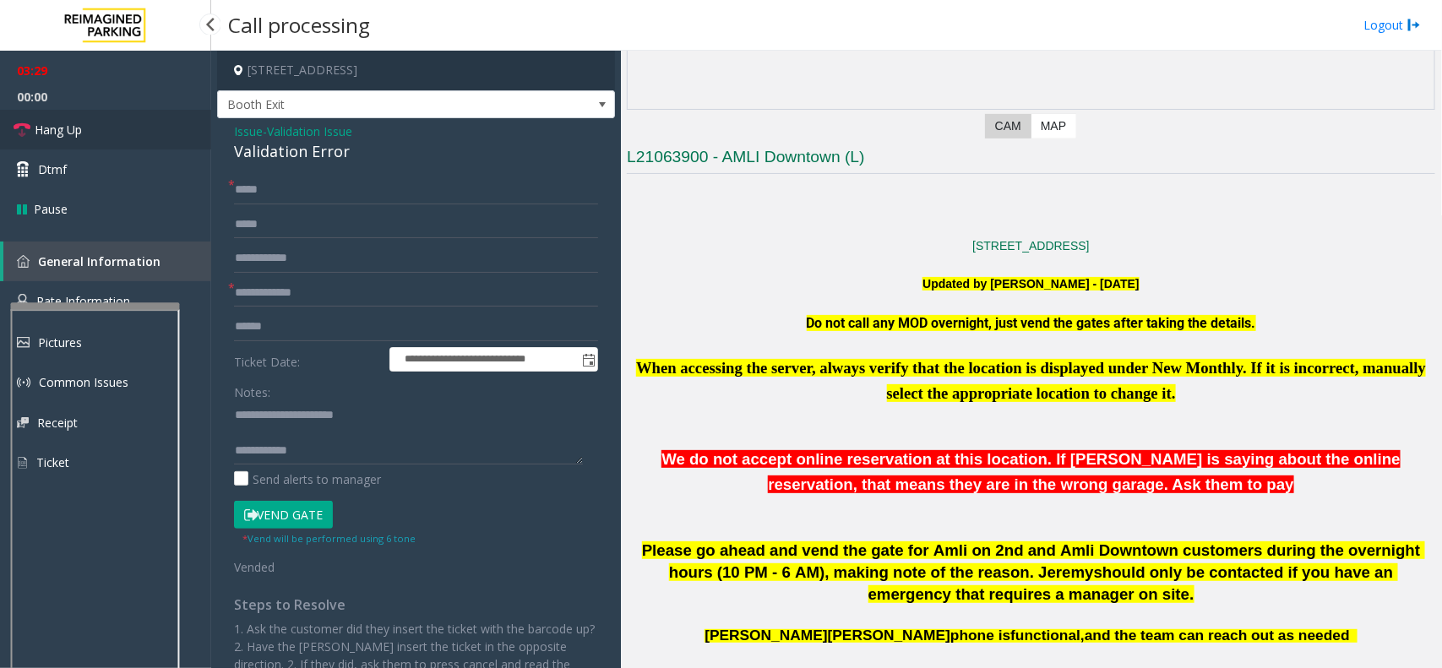
click at [138, 136] on link "Hang Up" at bounding box center [105, 130] width 211 height 40
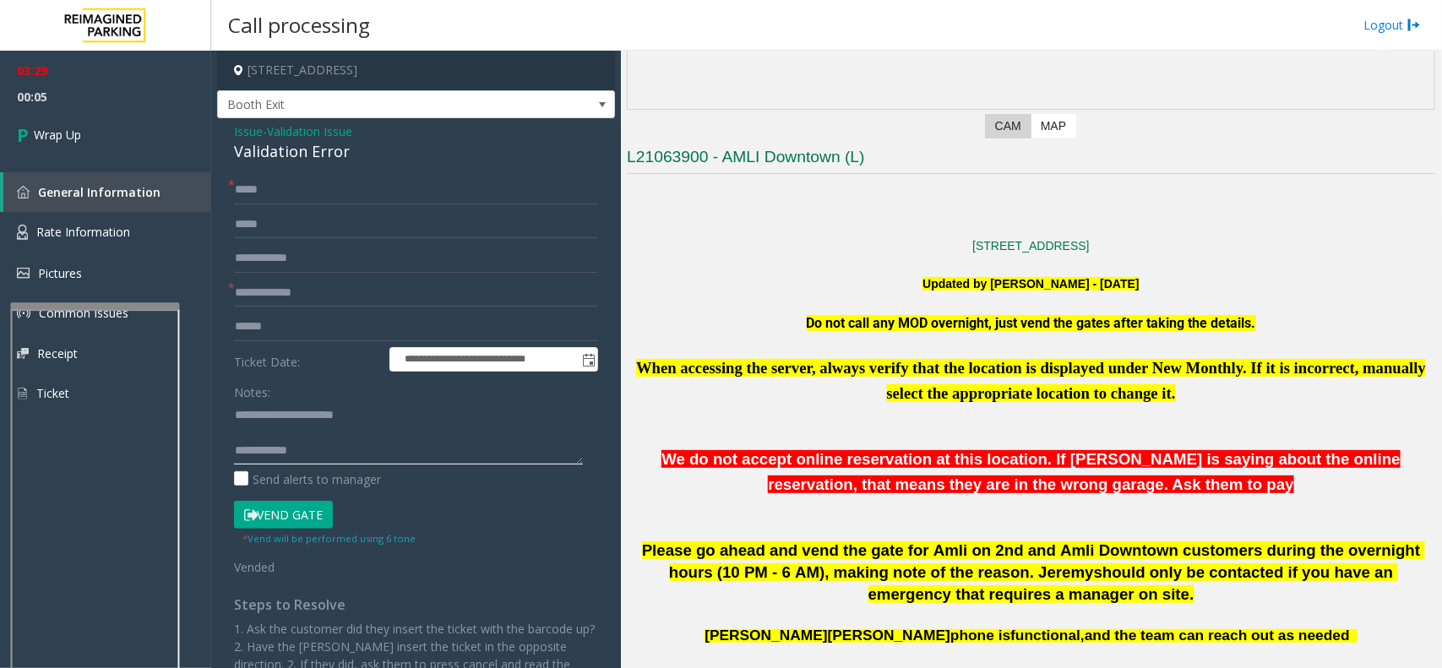
click at [356, 444] on textarea at bounding box center [408, 432] width 349 height 63
paste textarea "**********"
click at [331, 428] on textarea at bounding box center [408, 432] width 349 height 63
type textarea "**********"
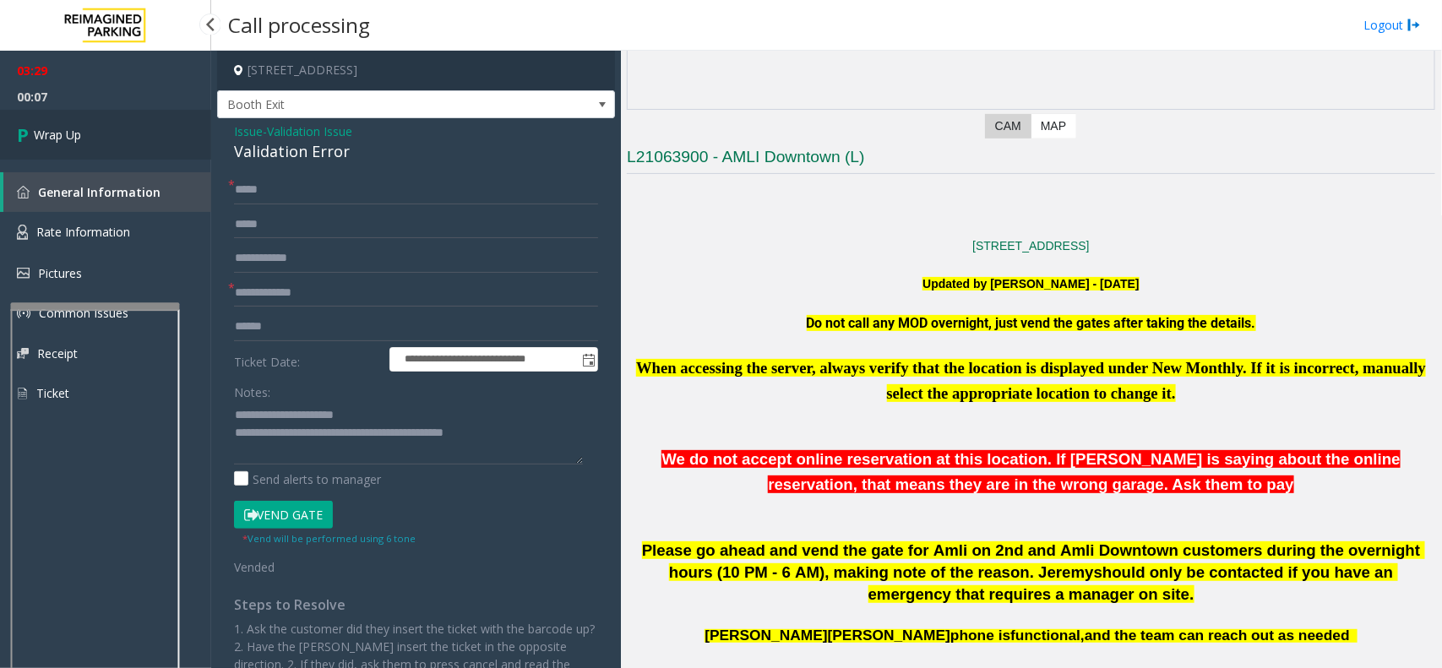
click at [66, 132] on span "Wrap Up" at bounding box center [57, 135] width 47 height 18
